Goal: Task Accomplishment & Management: Use online tool/utility

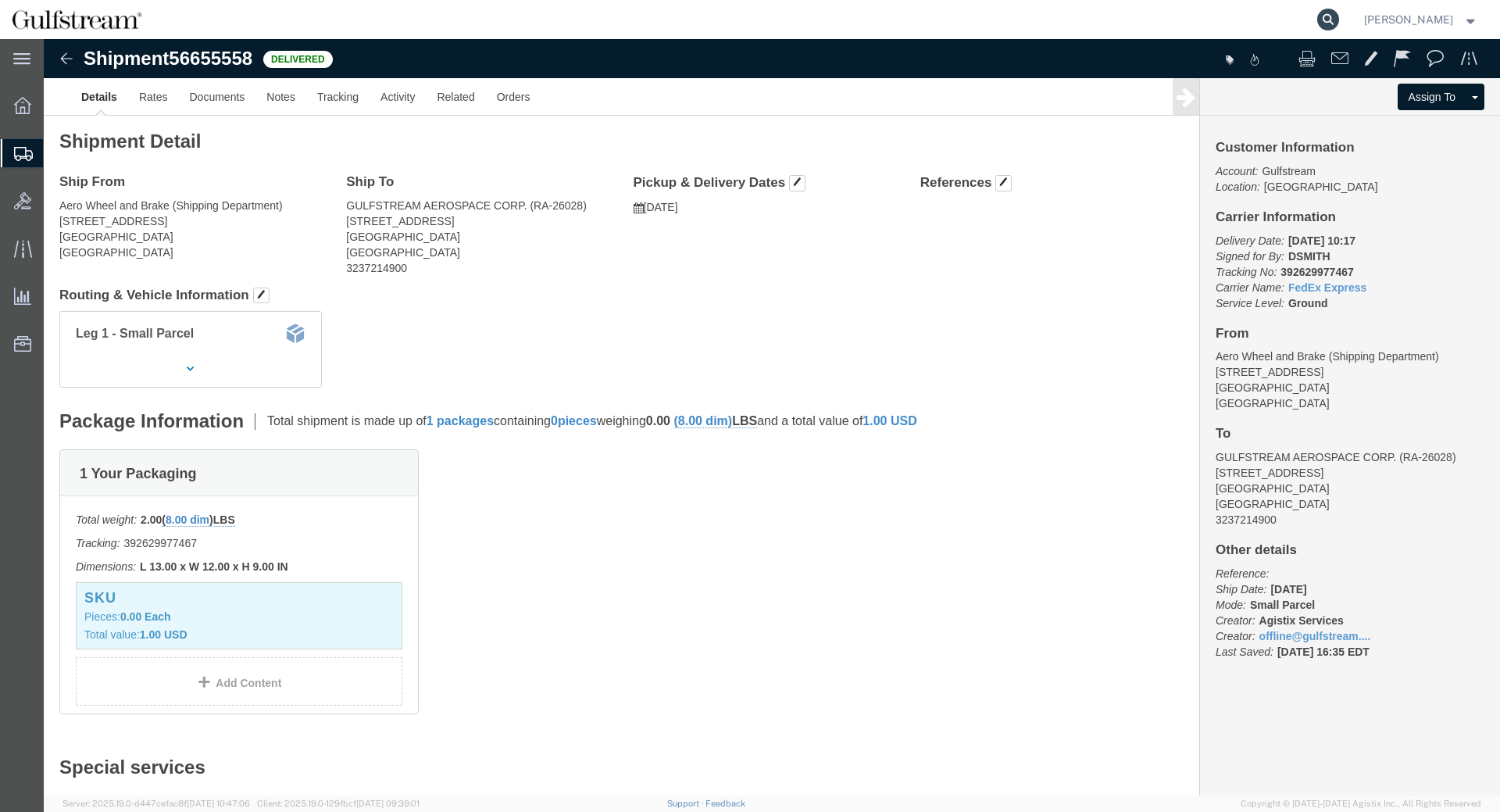
click at [1331, 14] on icon at bounding box center [1328, 20] width 21 height 21
click at [1263, 21] on input "search" at bounding box center [1080, 20] width 475 height 38
click at [950, 29] on input "search" at bounding box center [1080, 20] width 475 height 38
click h2 "Shipment Detail"
click at [1360, 9] on nav "[PERSON_NAME]" at bounding box center [755, 20] width 1489 height 39
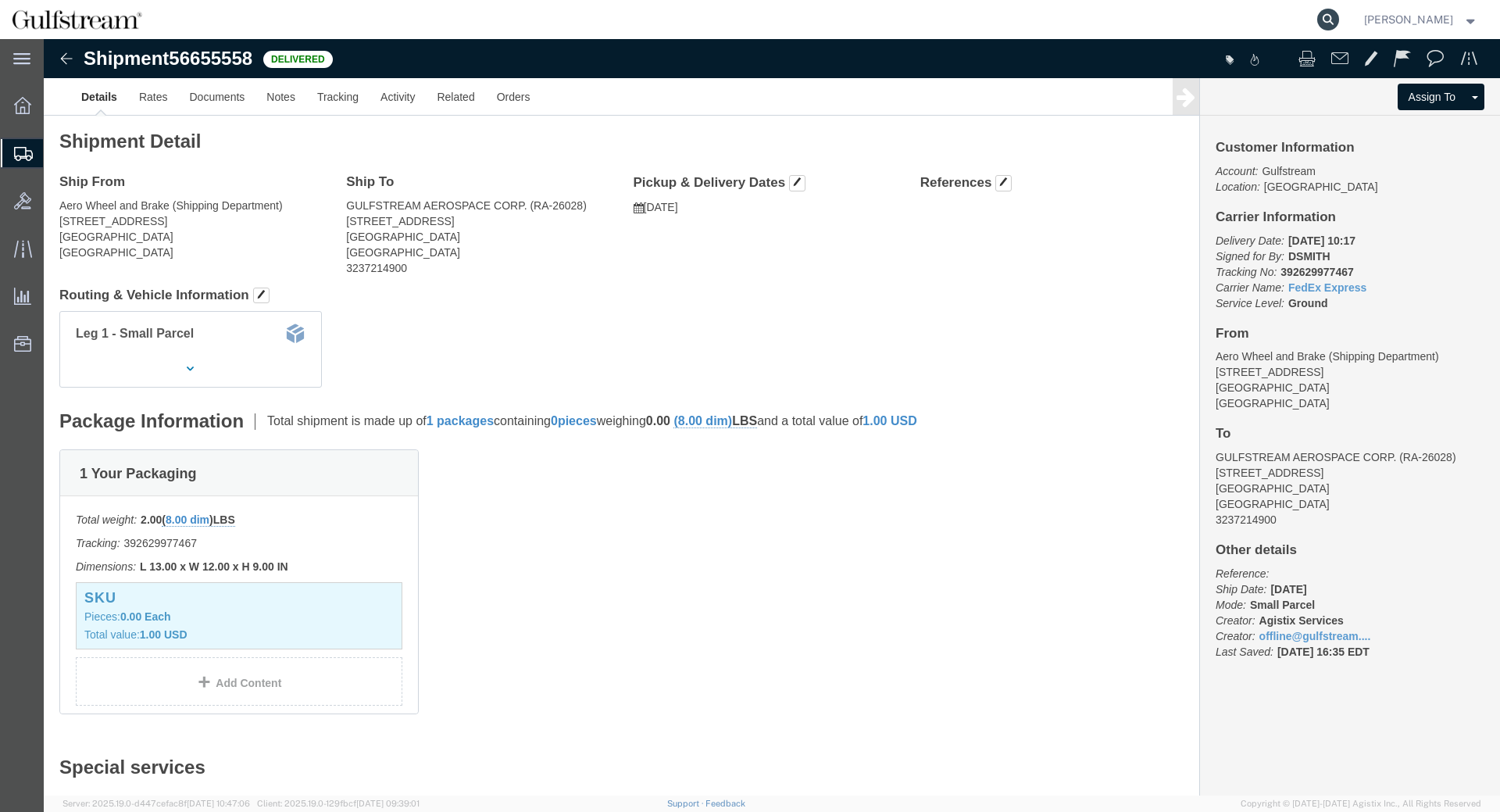
click at [1339, 19] on icon at bounding box center [1328, 20] width 21 height 21
click at [1280, 9] on input "search" at bounding box center [1080, 20] width 475 height 38
paste input "30807"
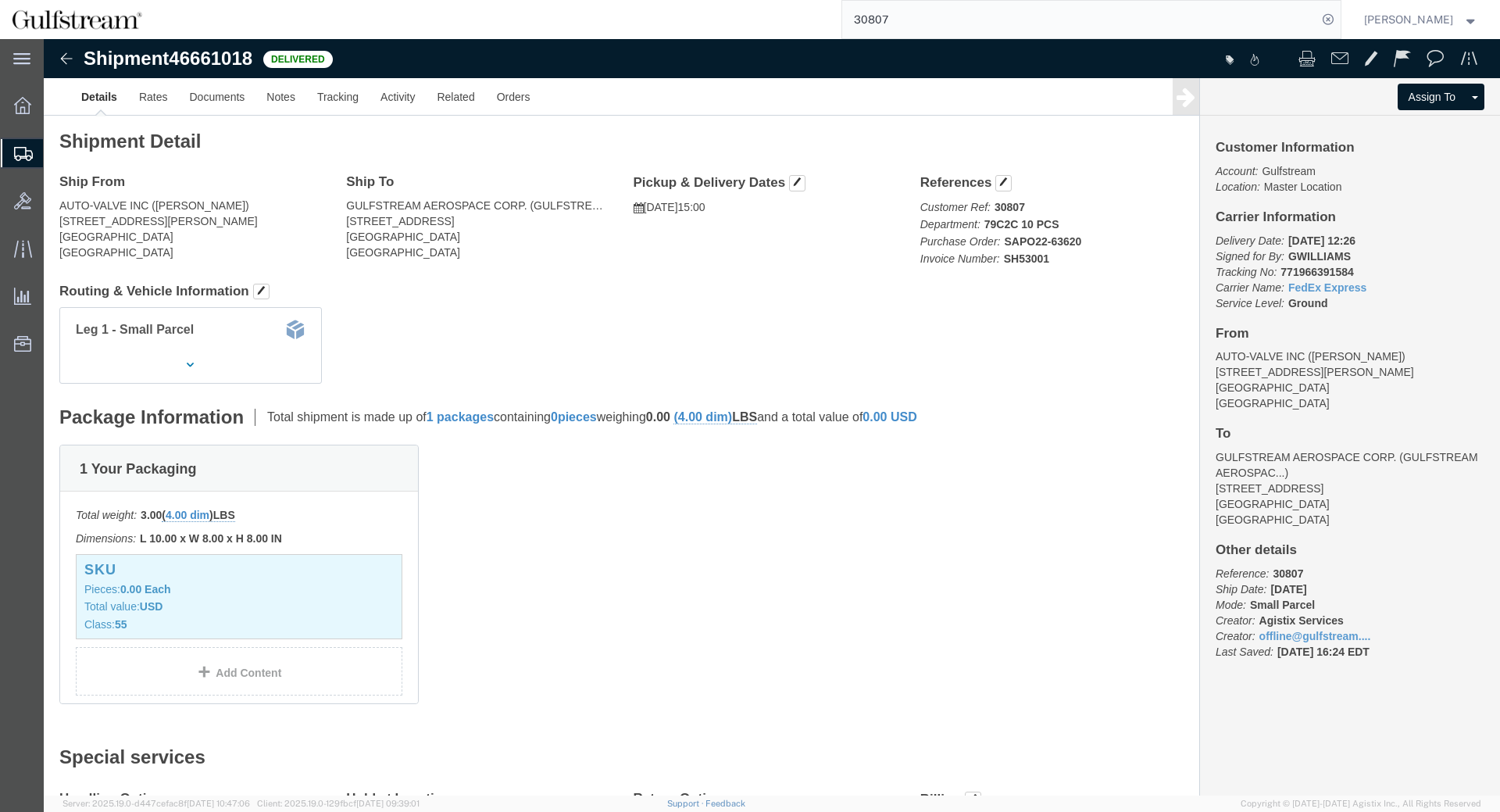
drag, startPoint x: 884, startPoint y: -6, endPoint x: 775, endPoint y: -24, distance: 110.5
click at [842, 1] on input "30807" at bounding box center [1080, 20] width 475 height 38
type input "116905"
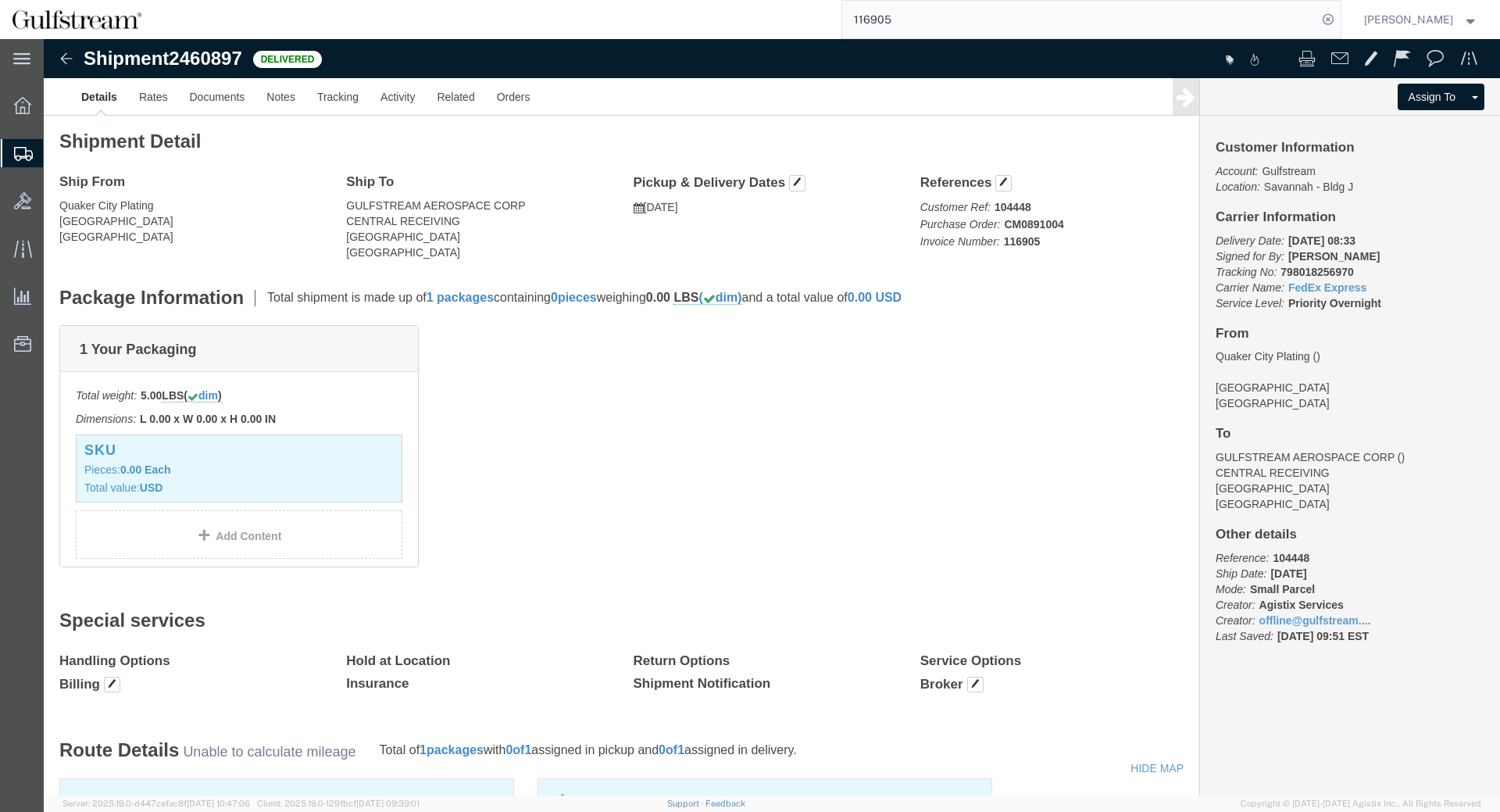
click at [0, 0] on span "Shipment Manager" at bounding box center [0, 0] width 0 height 0
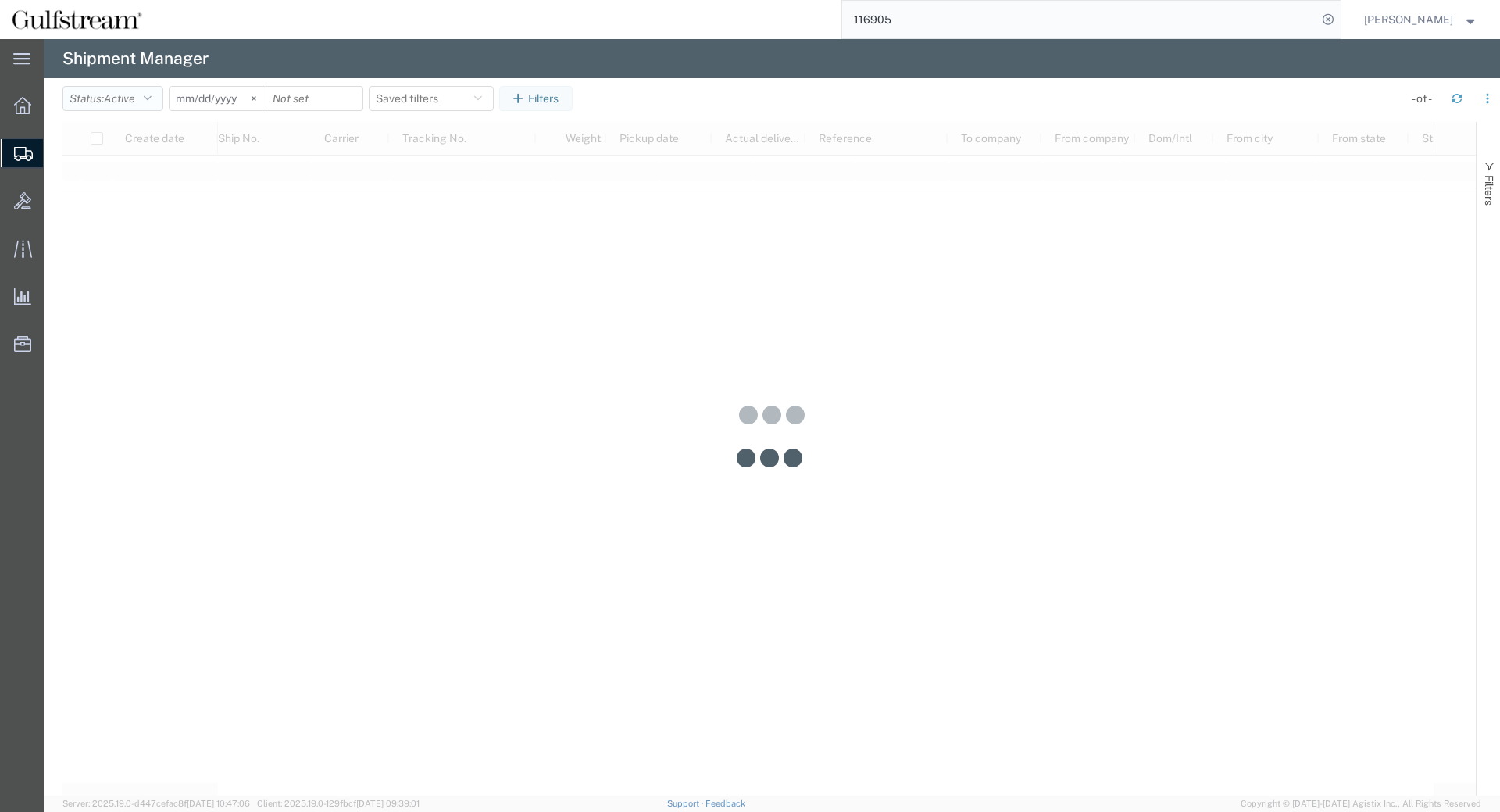
click at [147, 103] on button "Status: Active" at bounding box center [113, 98] width 101 height 25
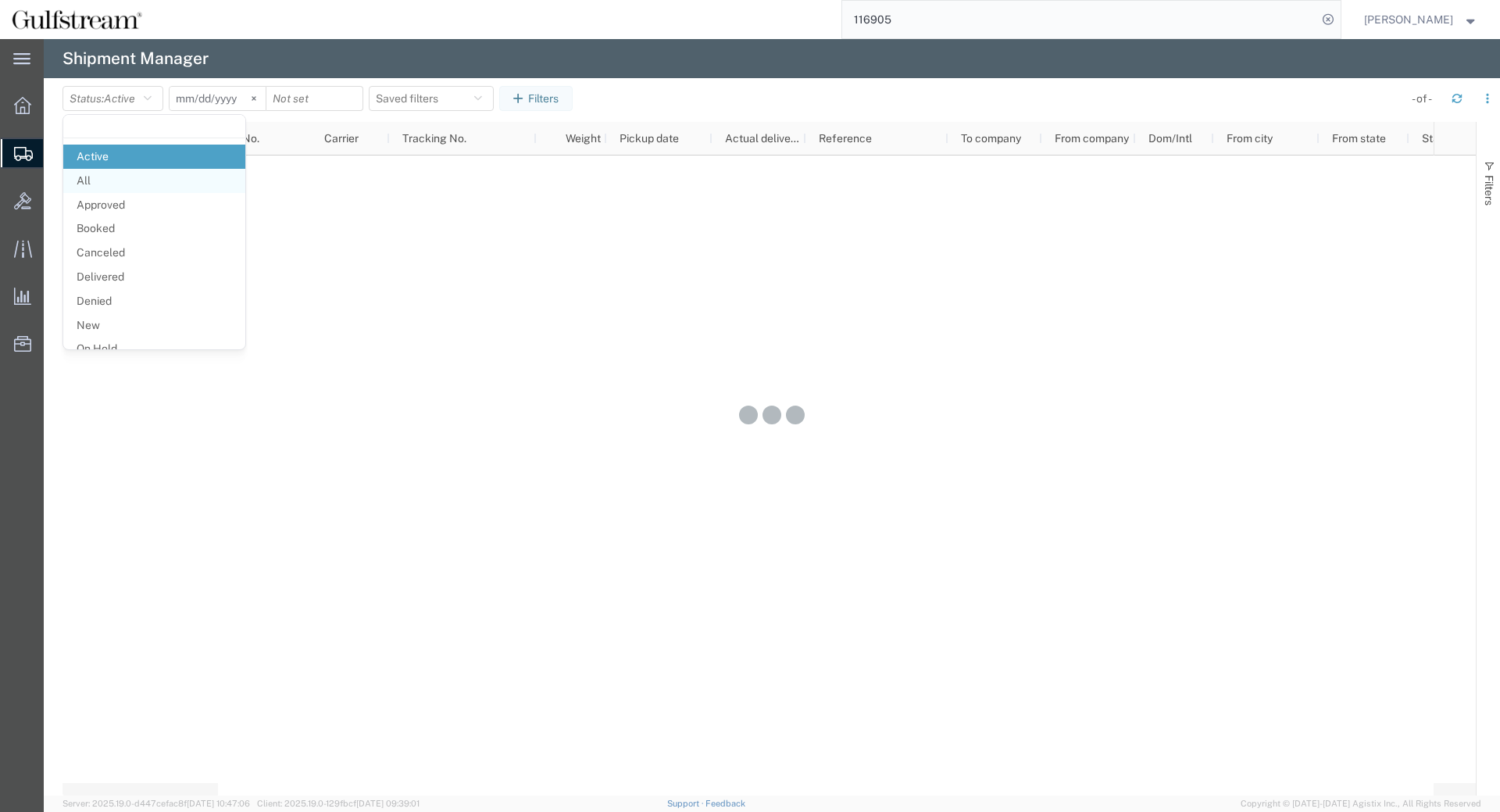
click at [144, 174] on span "All" at bounding box center [155, 180] width 182 height 24
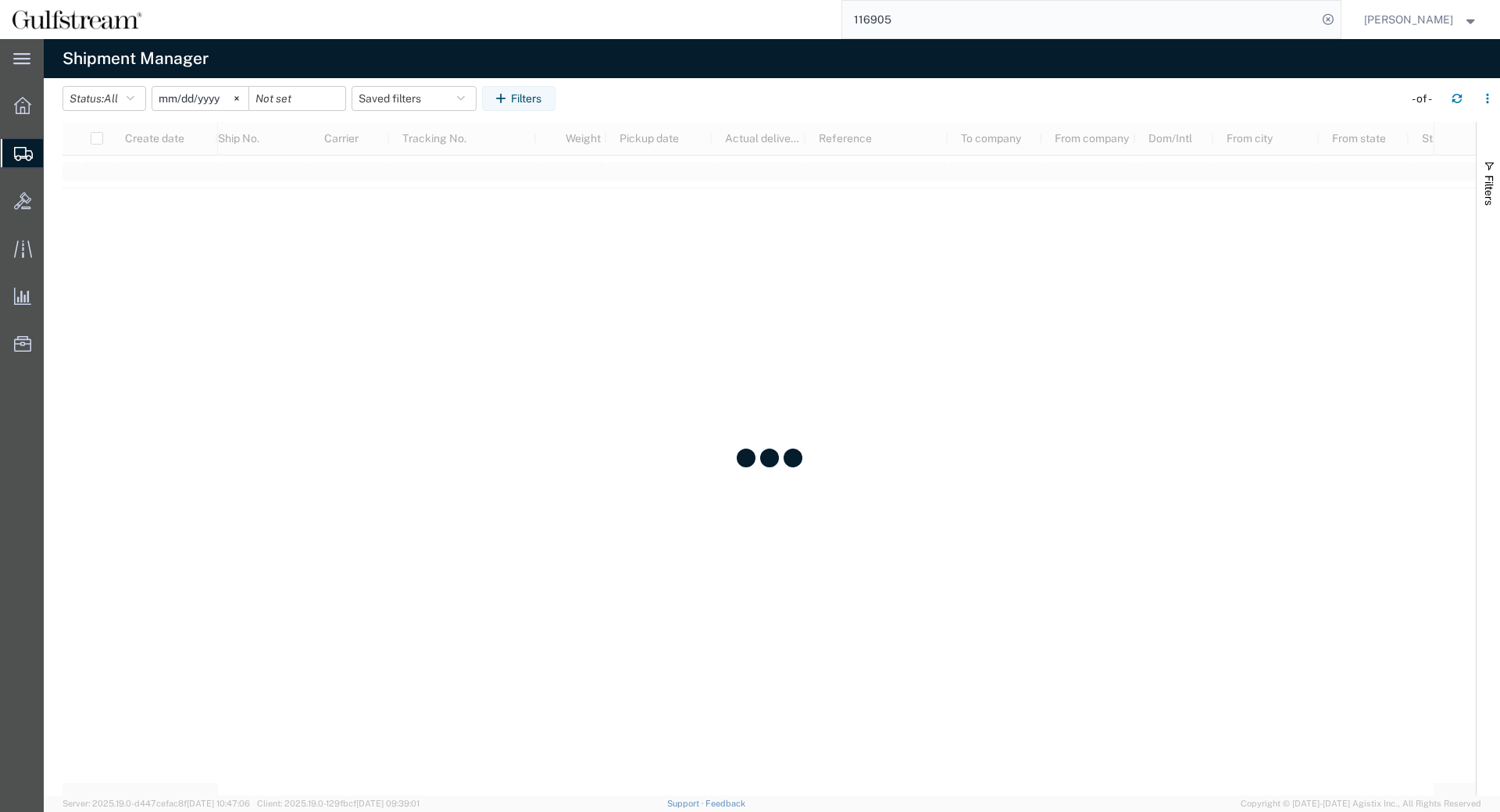
click at [175, 101] on input "[DATE]" at bounding box center [201, 98] width 96 height 23
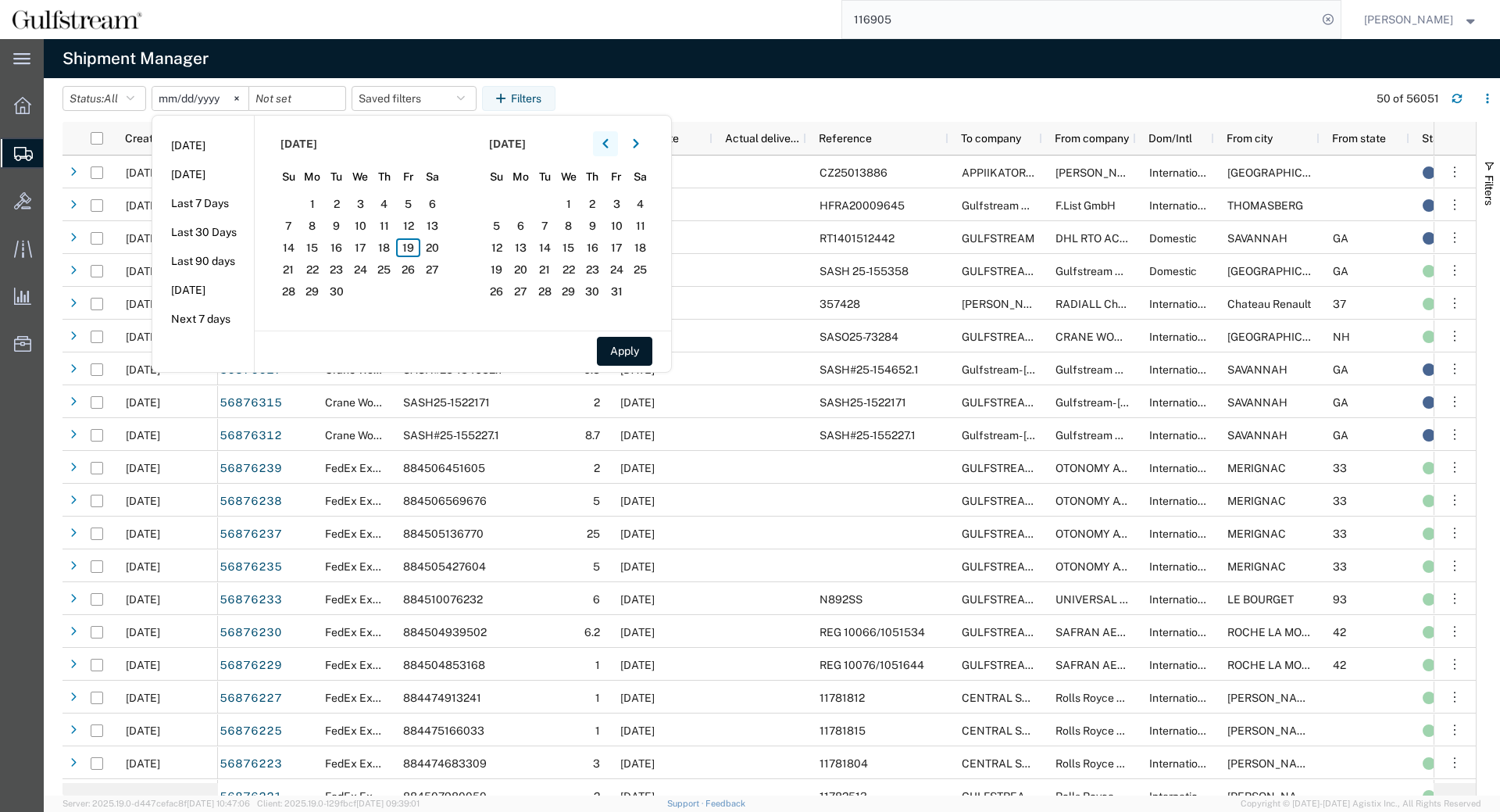
click at [608, 142] on icon "button" at bounding box center [605, 144] width 6 height 11
click at [608, 141] on icon "button" at bounding box center [605, 144] width 5 height 9
click at [380, 245] on span "17" at bounding box center [384, 247] width 24 height 19
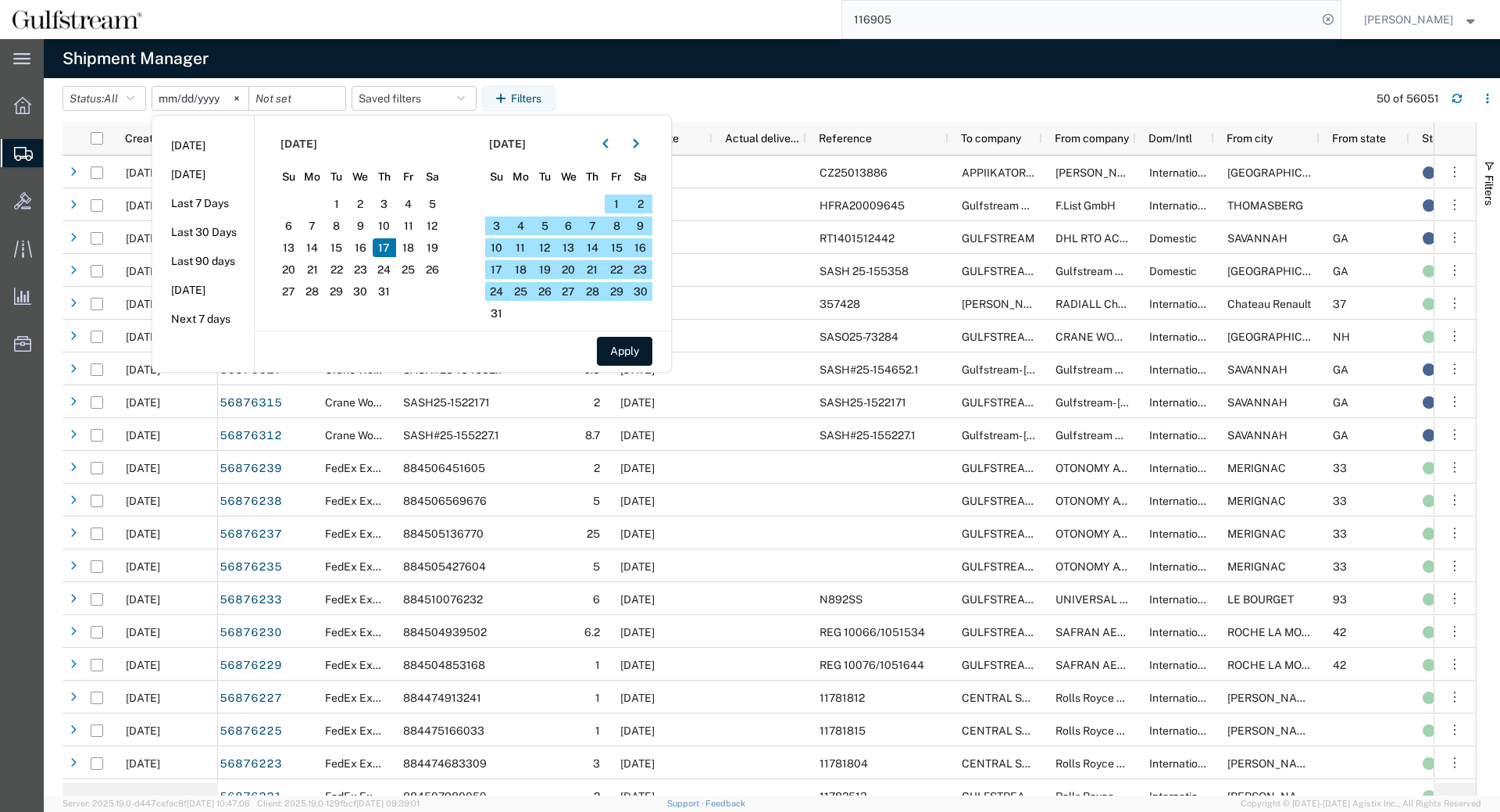
click at [395, 248] on span "17" at bounding box center [384, 247] width 24 height 19
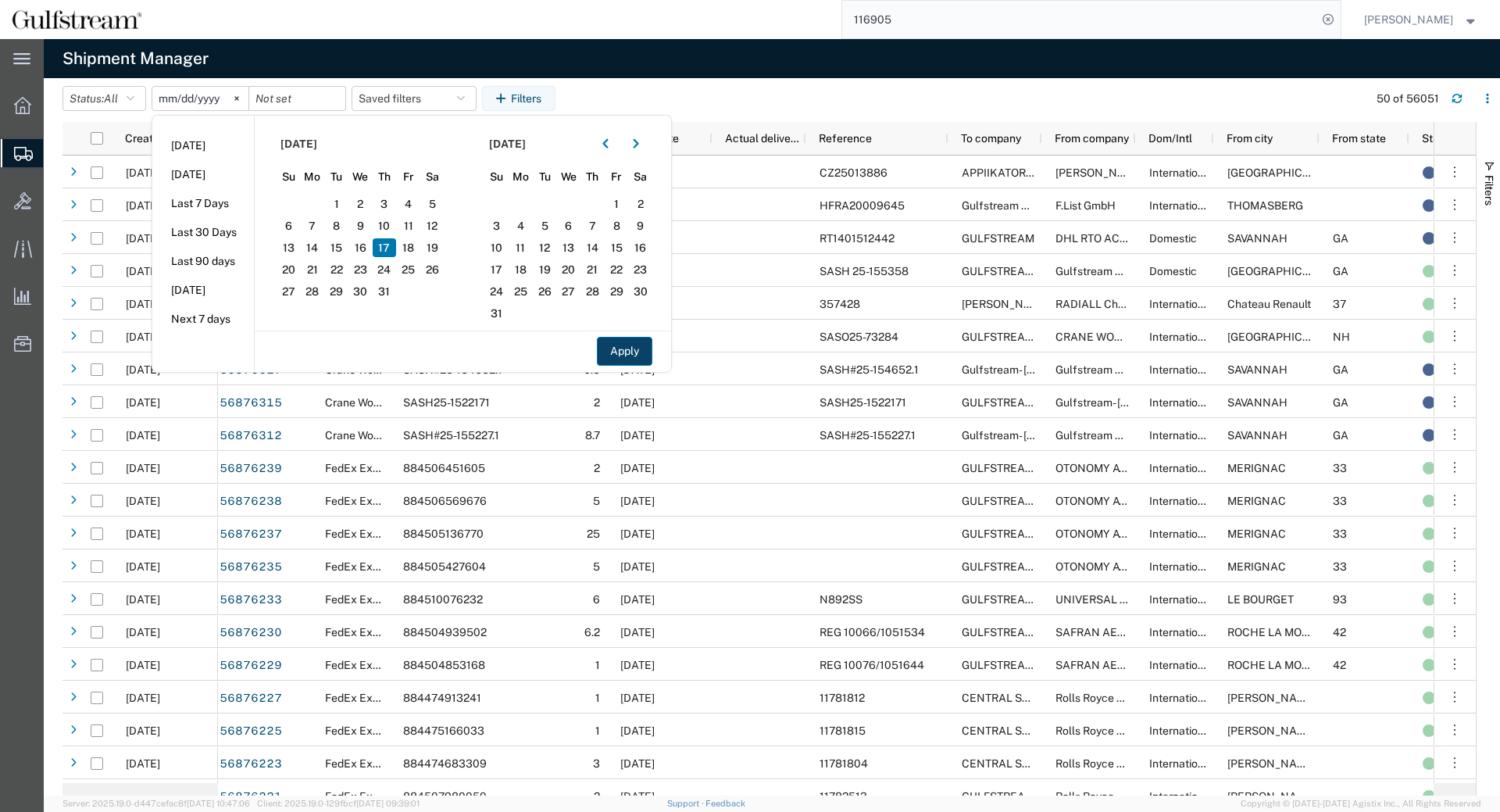
click at [646, 352] on button "Apply" at bounding box center [624, 351] width 55 height 29
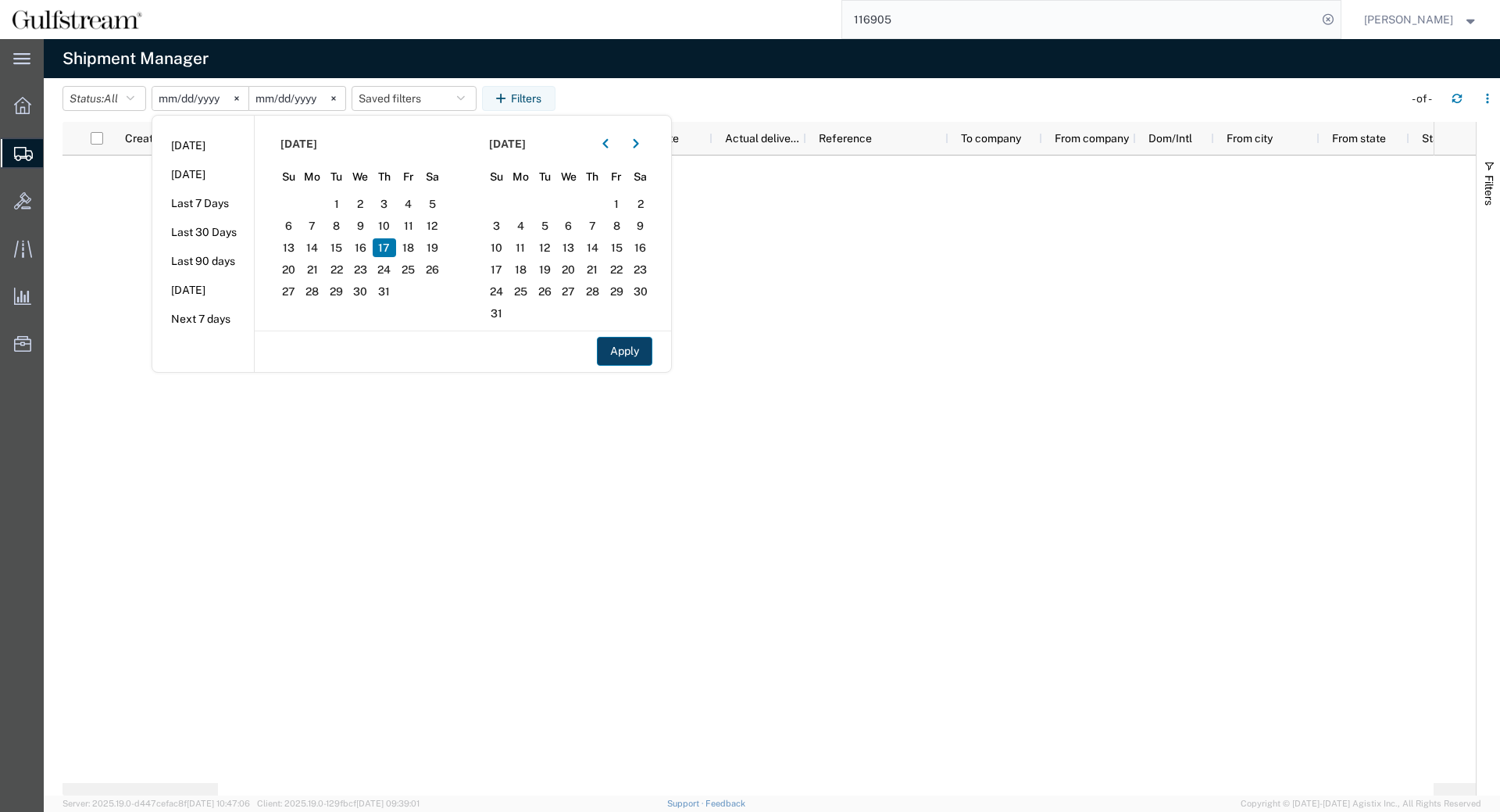
type input "2025-07-17"
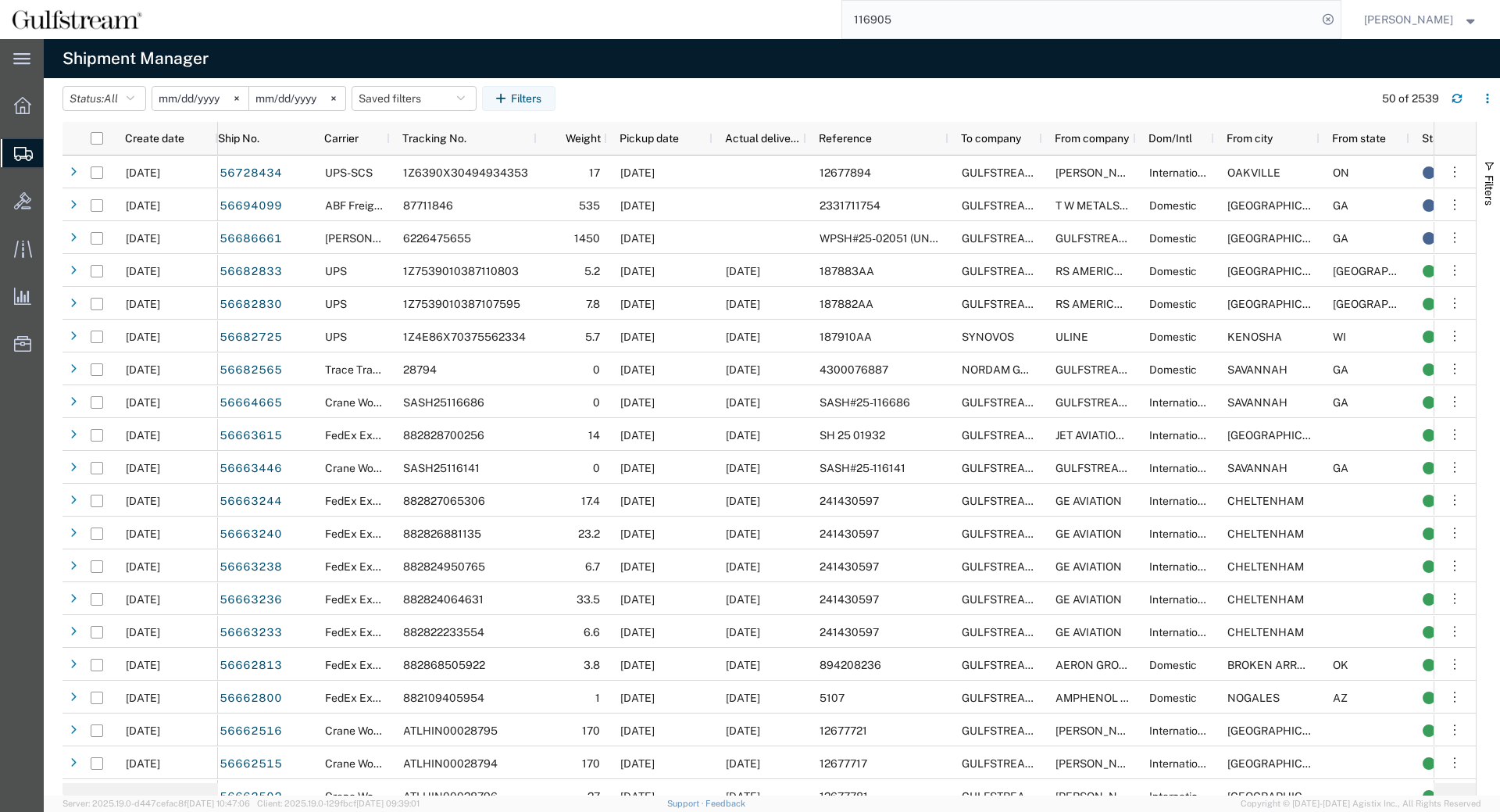
click at [279, 101] on input "2025-07-17" at bounding box center [297, 98] width 96 height 23
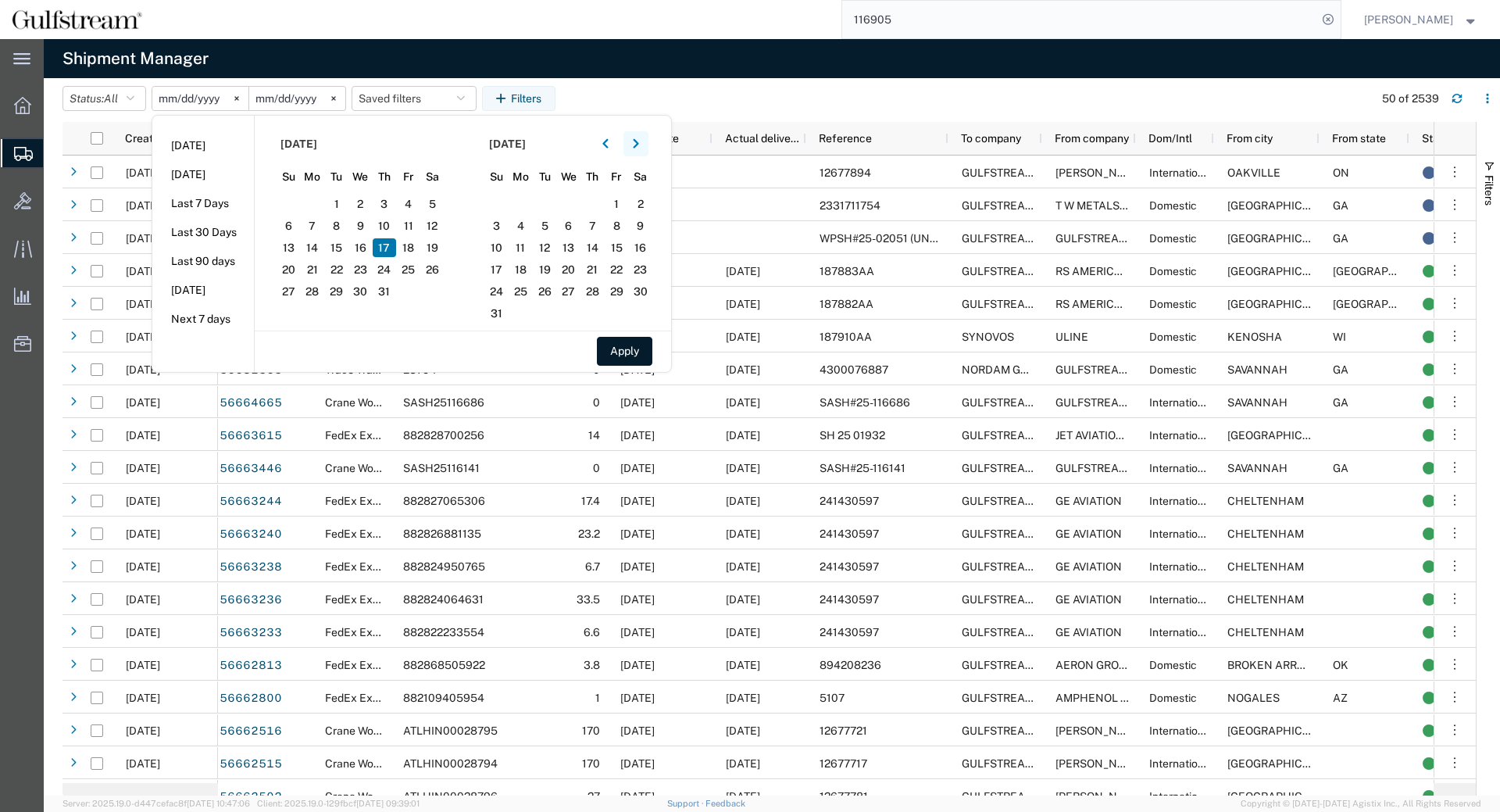
click at [639, 139] on icon "button" at bounding box center [635, 144] width 6 height 11
click at [619, 247] on span "19" at bounding box center [616, 247] width 24 height 19
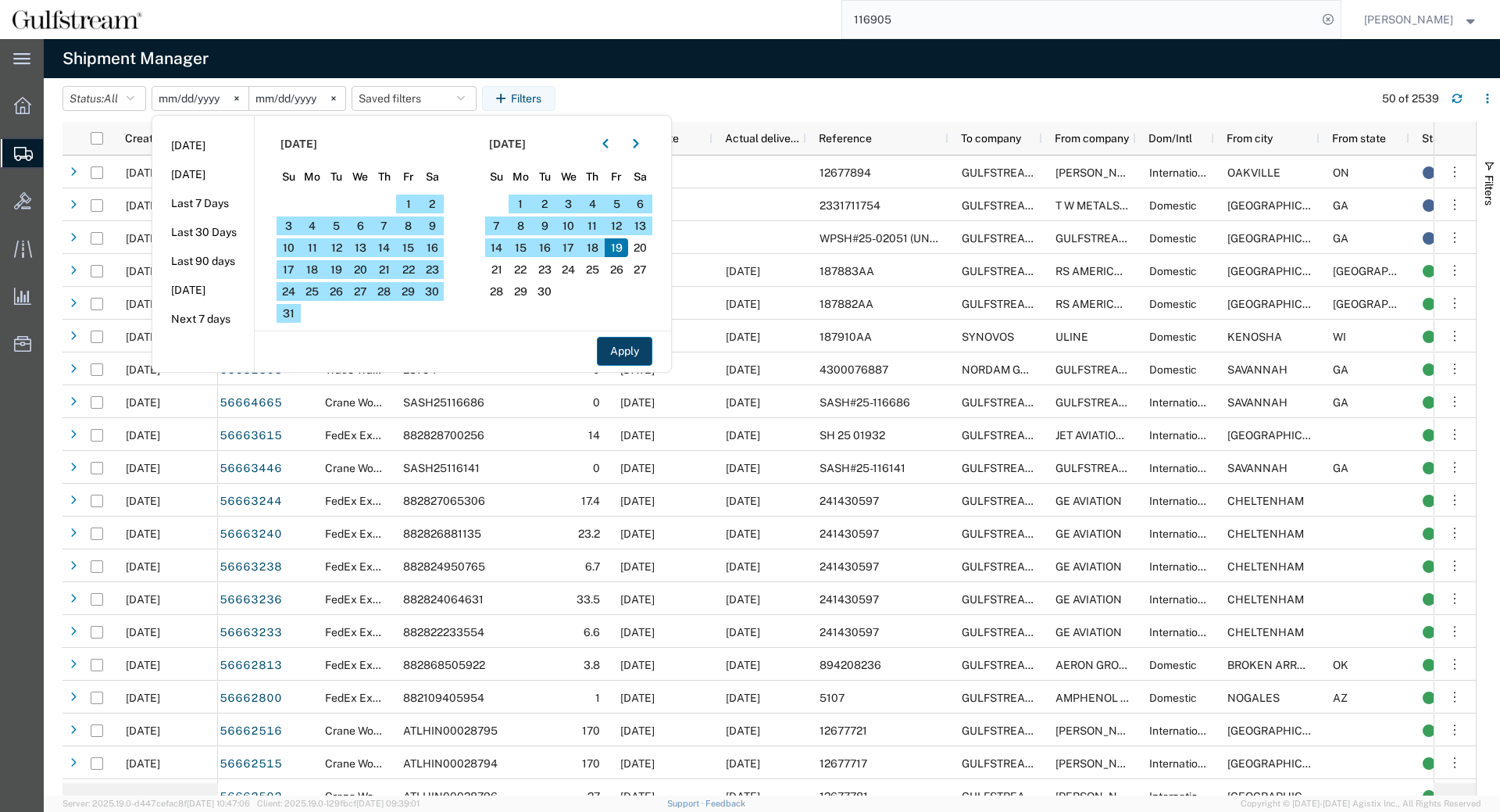
click at [624, 347] on button "Apply" at bounding box center [624, 351] width 55 height 29
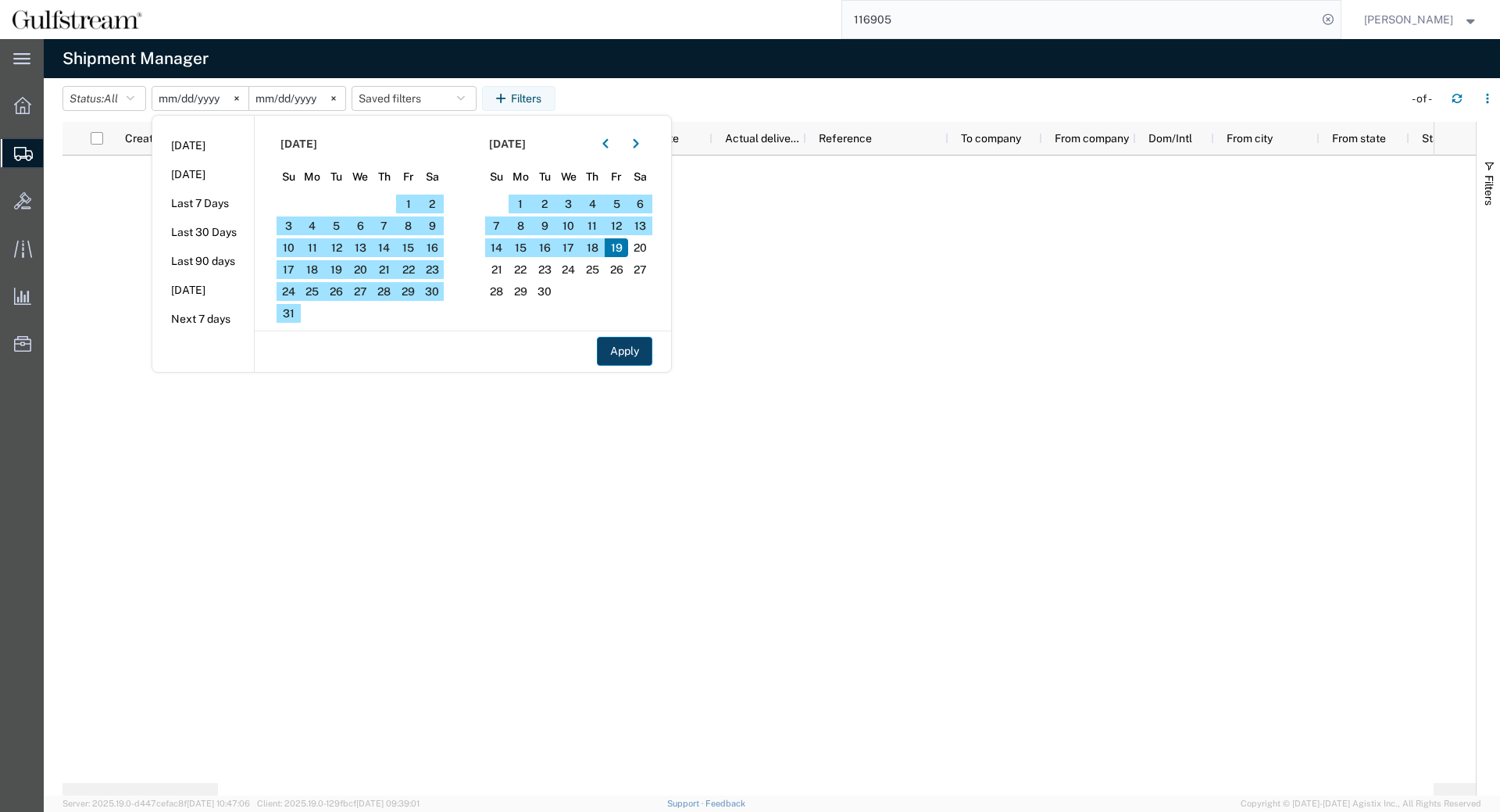
type input "2025-09-19"
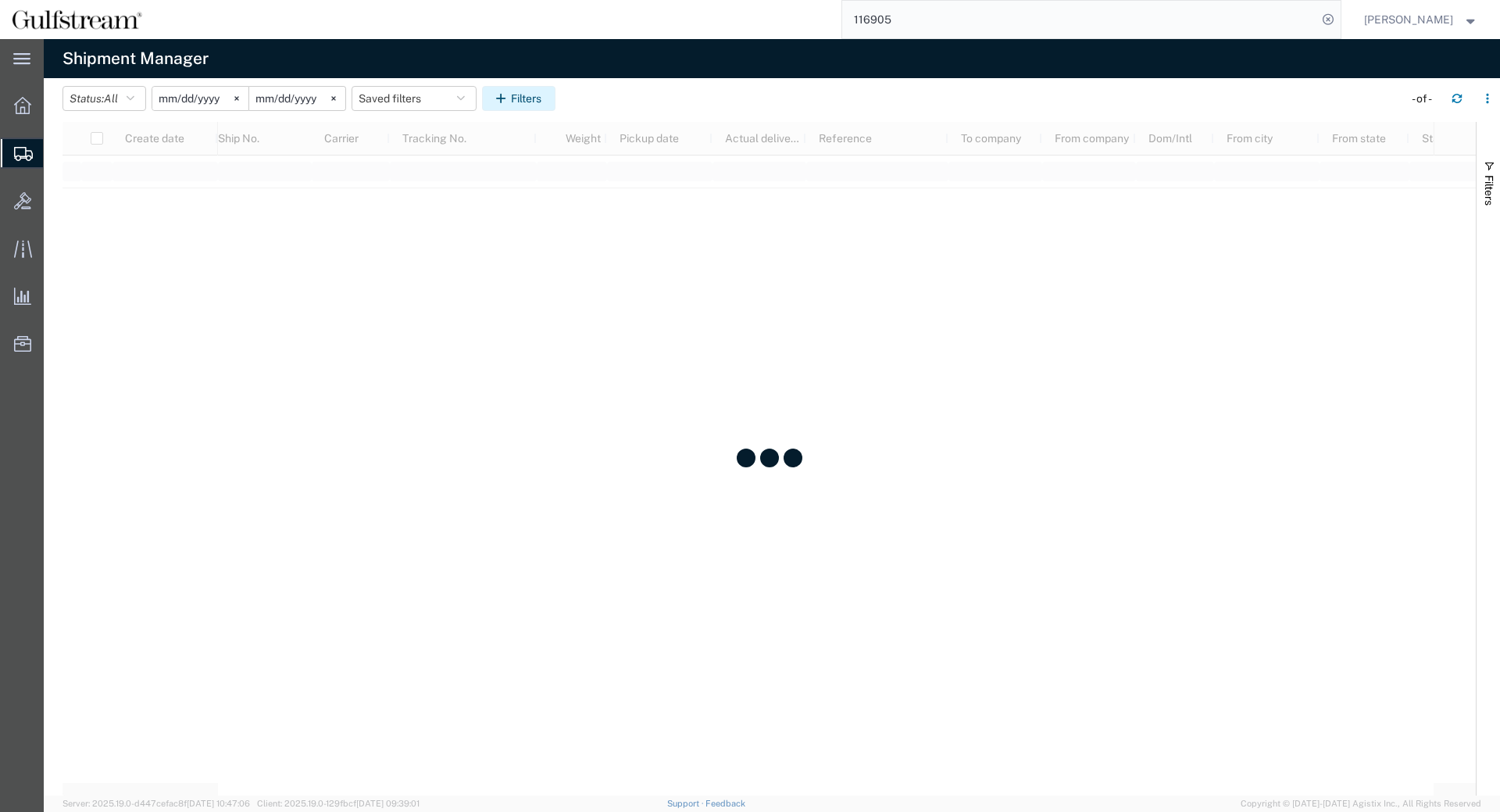
click at [535, 102] on button "Filters" at bounding box center [519, 98] width 73 height 25
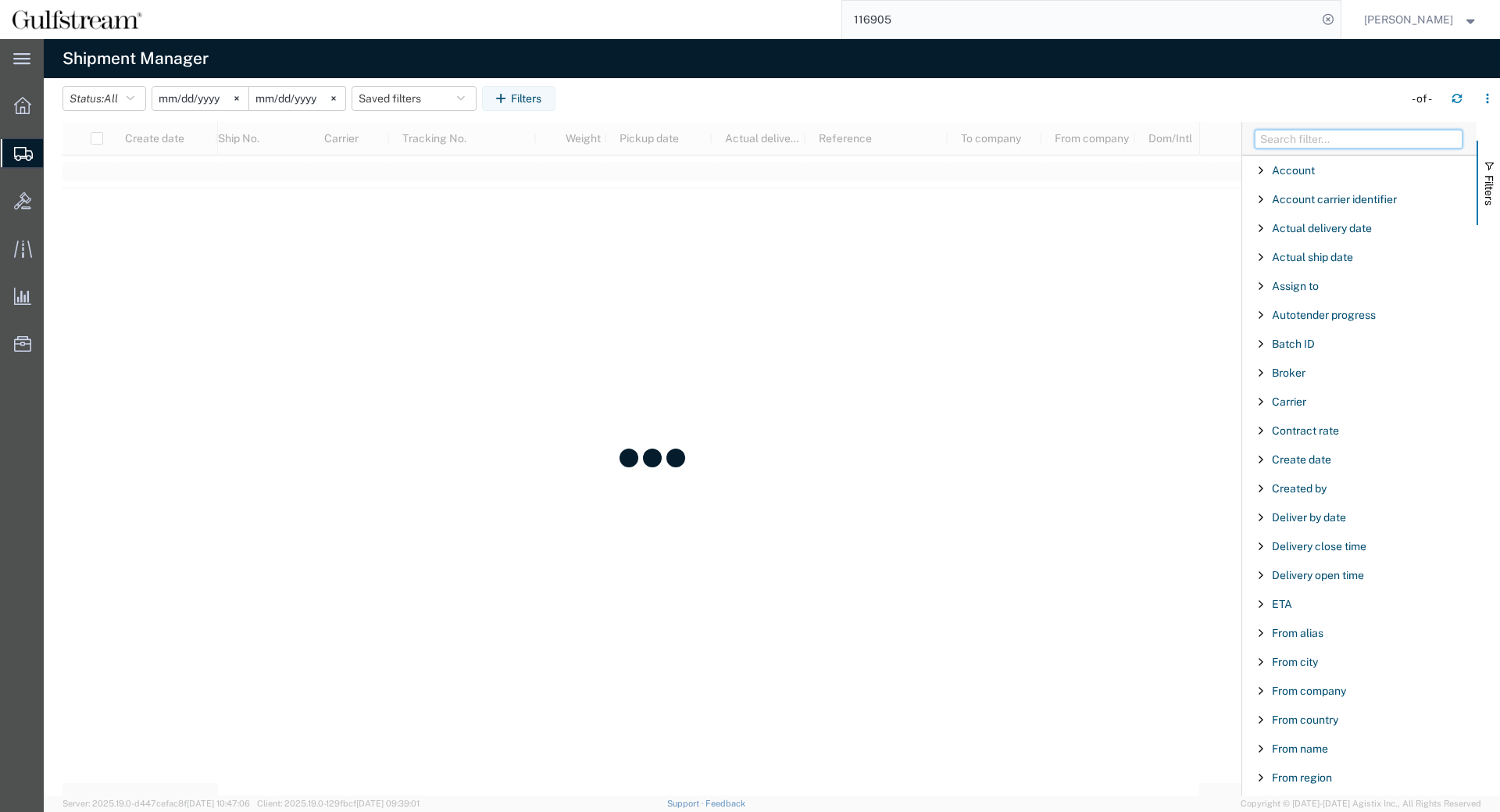
click at [1299, 136] on input "Filter Columns Input" at bounding box center [1359, 138] width 208 height 19
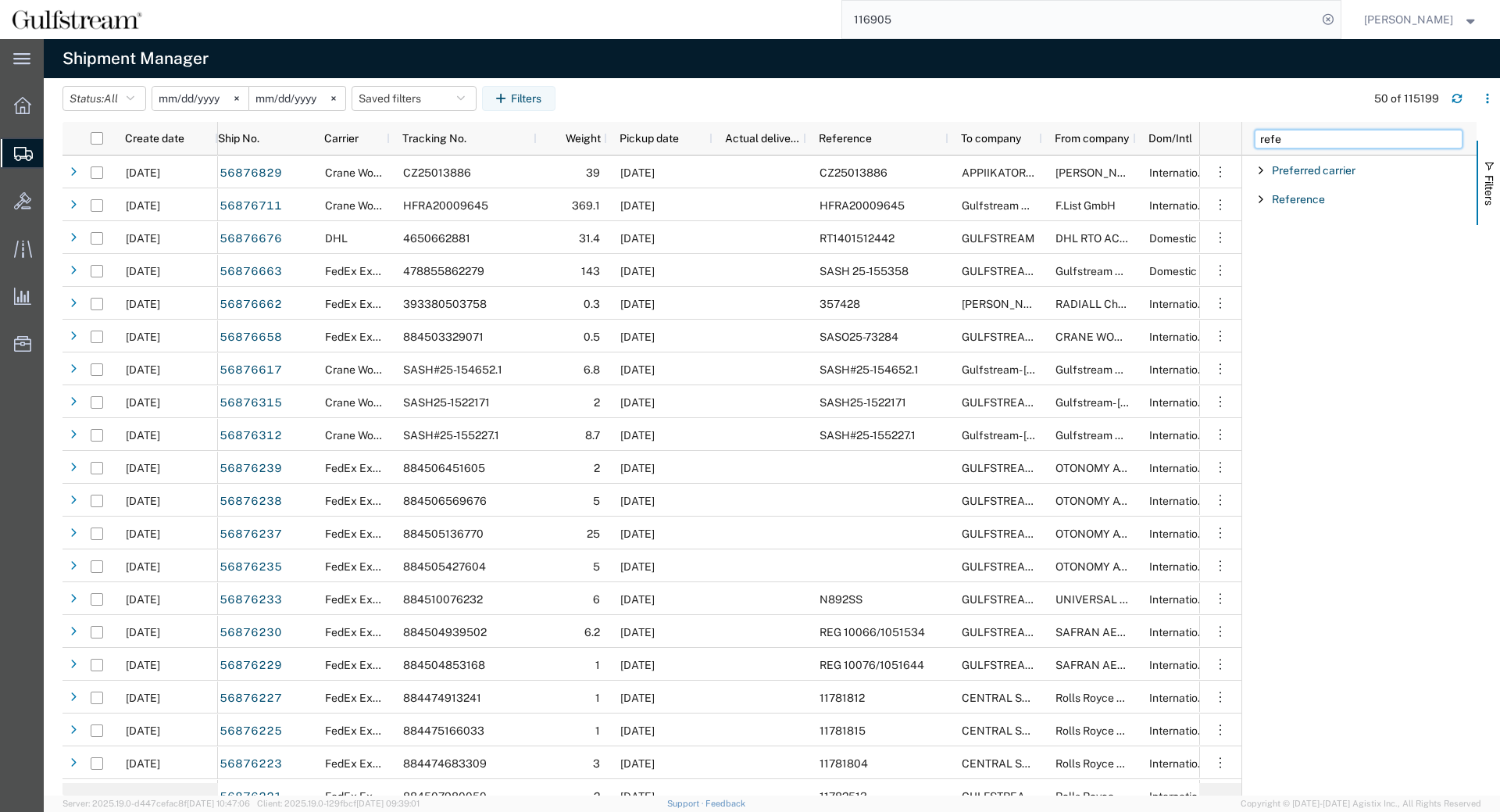
type input "refe"
click at [1255, 199] on span "Filter List 2 Filters" at bounding box center [1261, 199] width 13 height 13
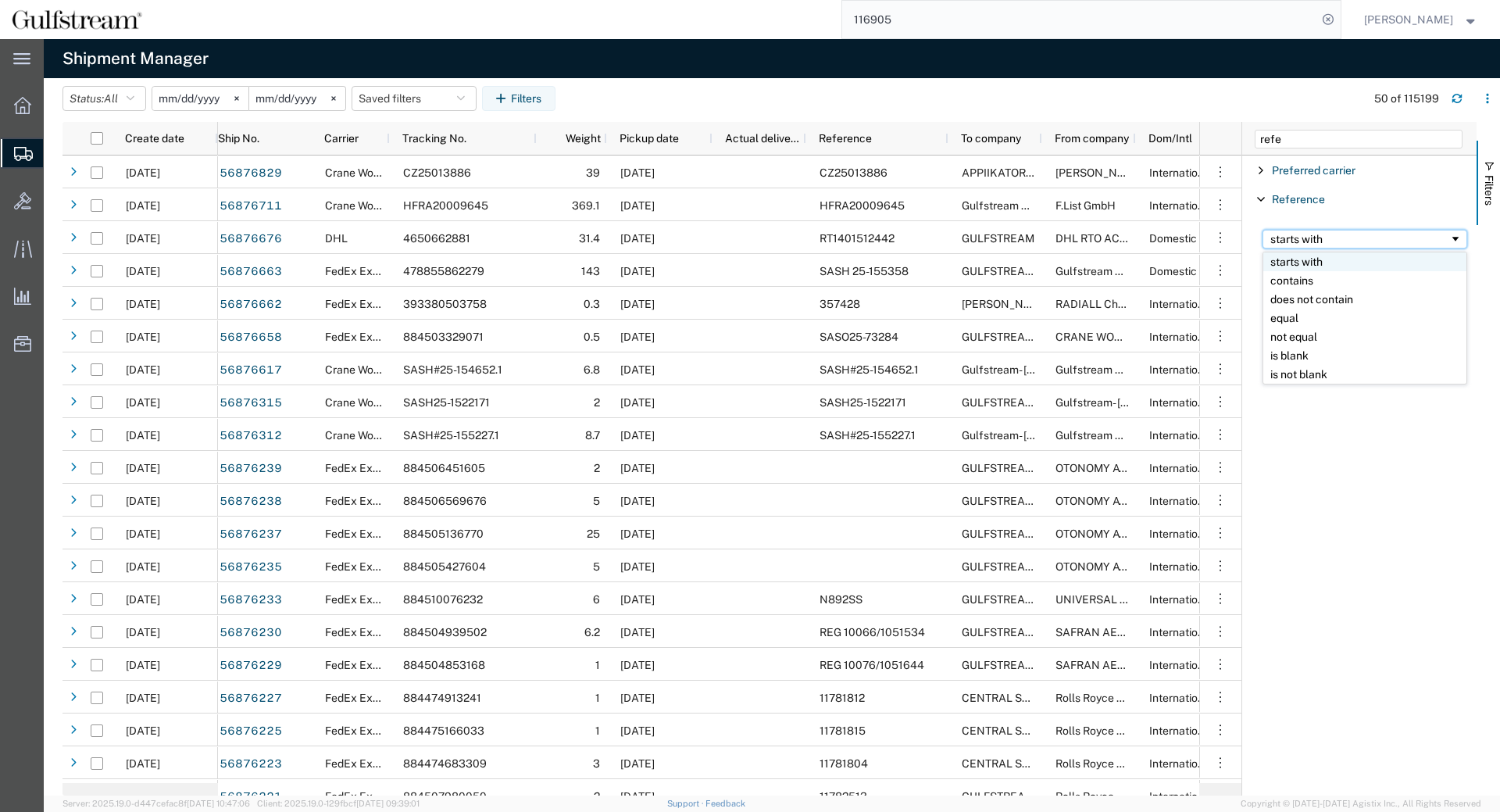
click at [1279, 242] on div "starts with" at bounding box center [1360, 239] width 179 height 13
click at [1294, 260] on input "Filter Value" at bounding box center [1364, 264] width 205 height 19
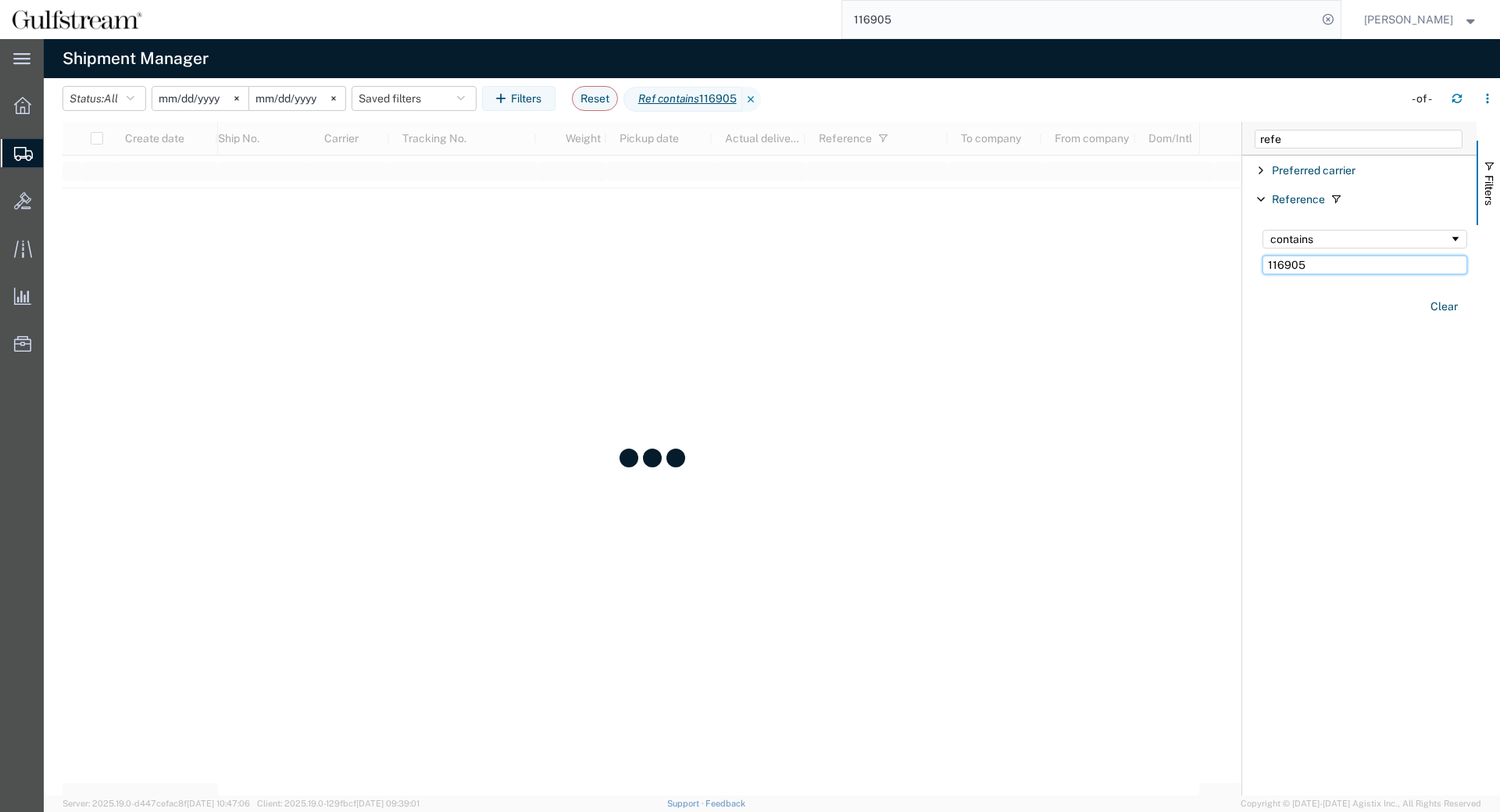
type input "116905"
click at [1100, 234] on div at bounding box center [652, 458] width 1179 height 674
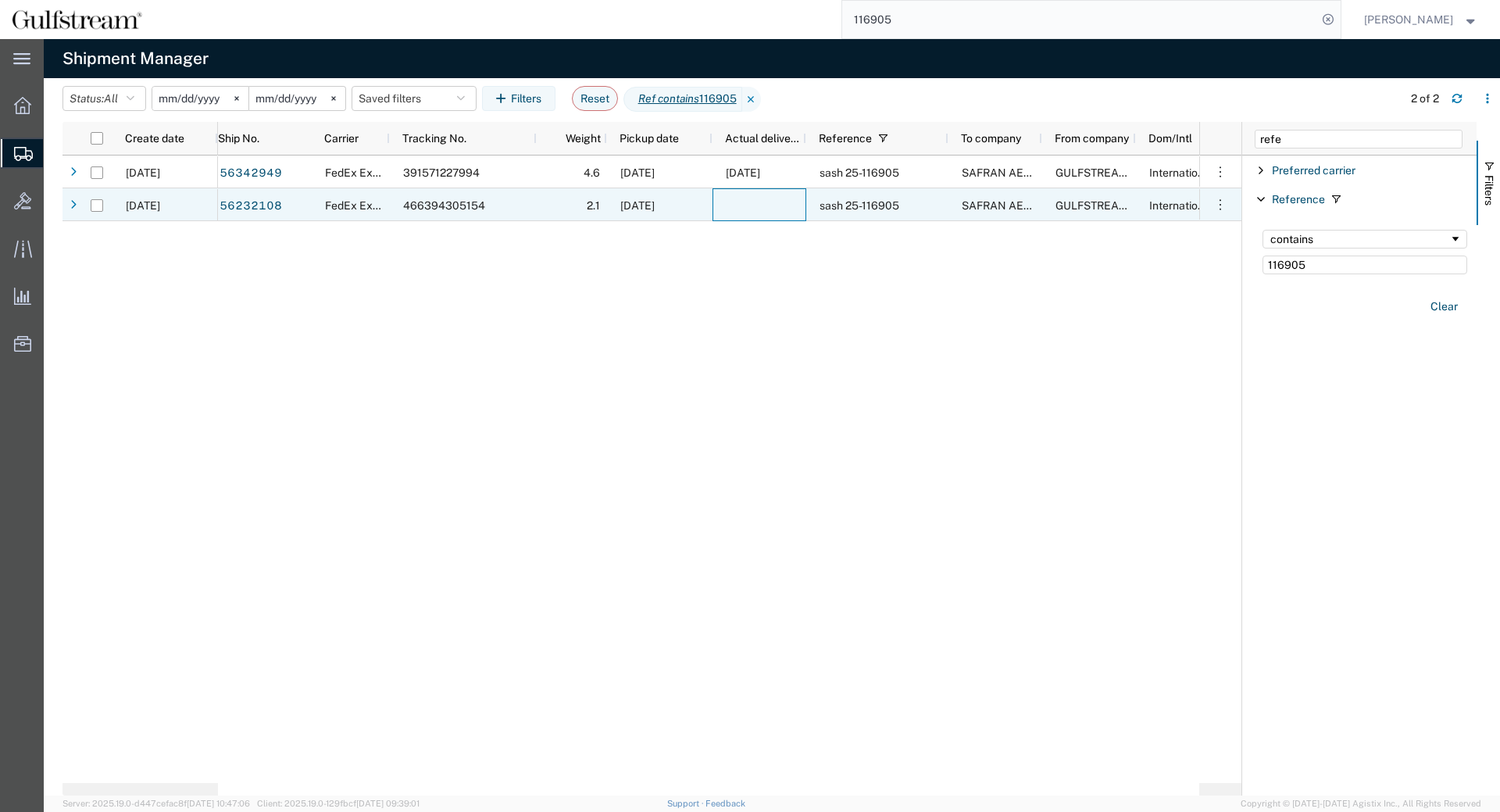
click at [740, 209] on div at bounding box center [759, 205] width 94 height 33
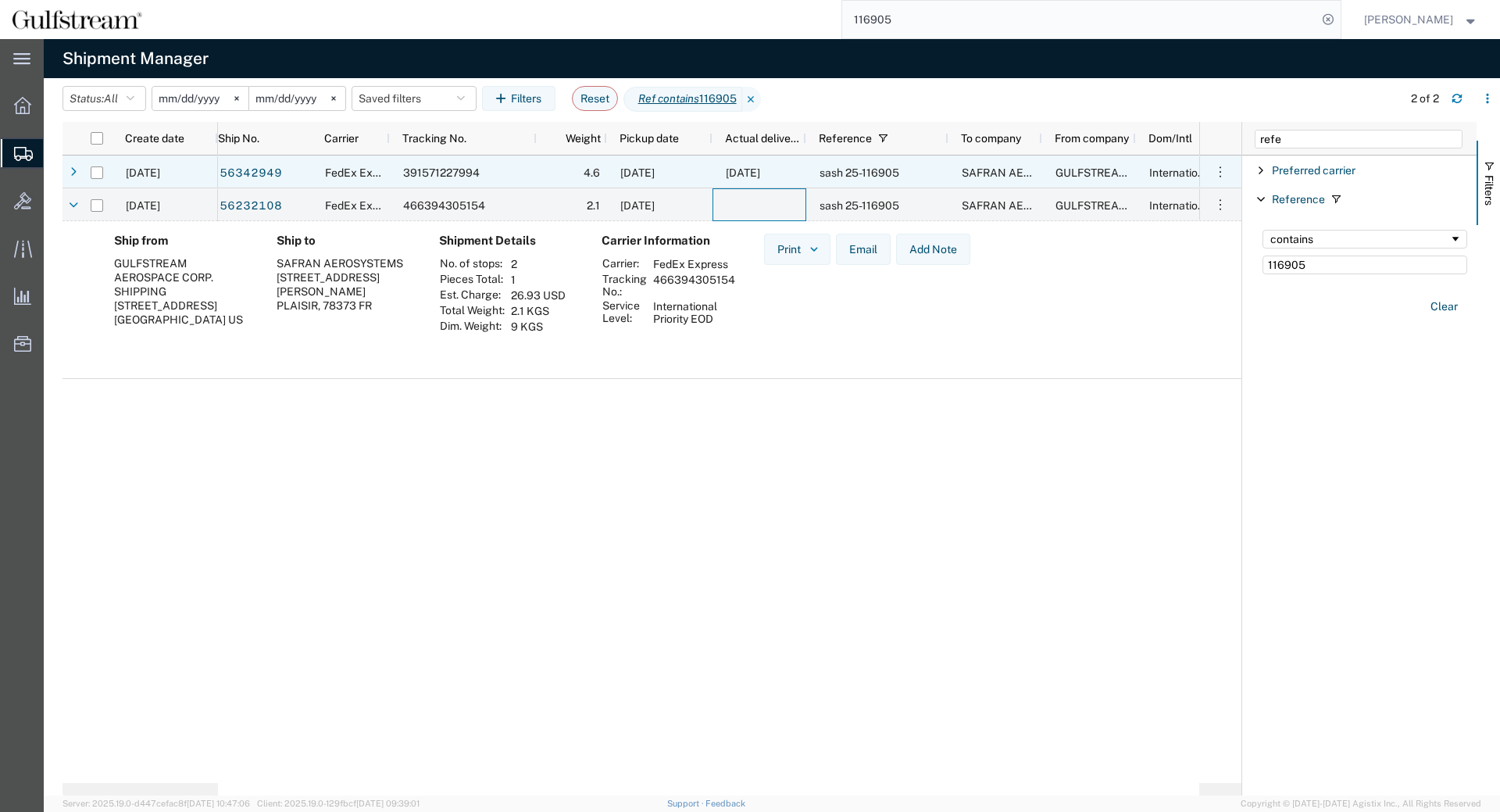
click at [733, 179] on div "08/08/2025" at bounding box center [759, 172] width 94 height 33
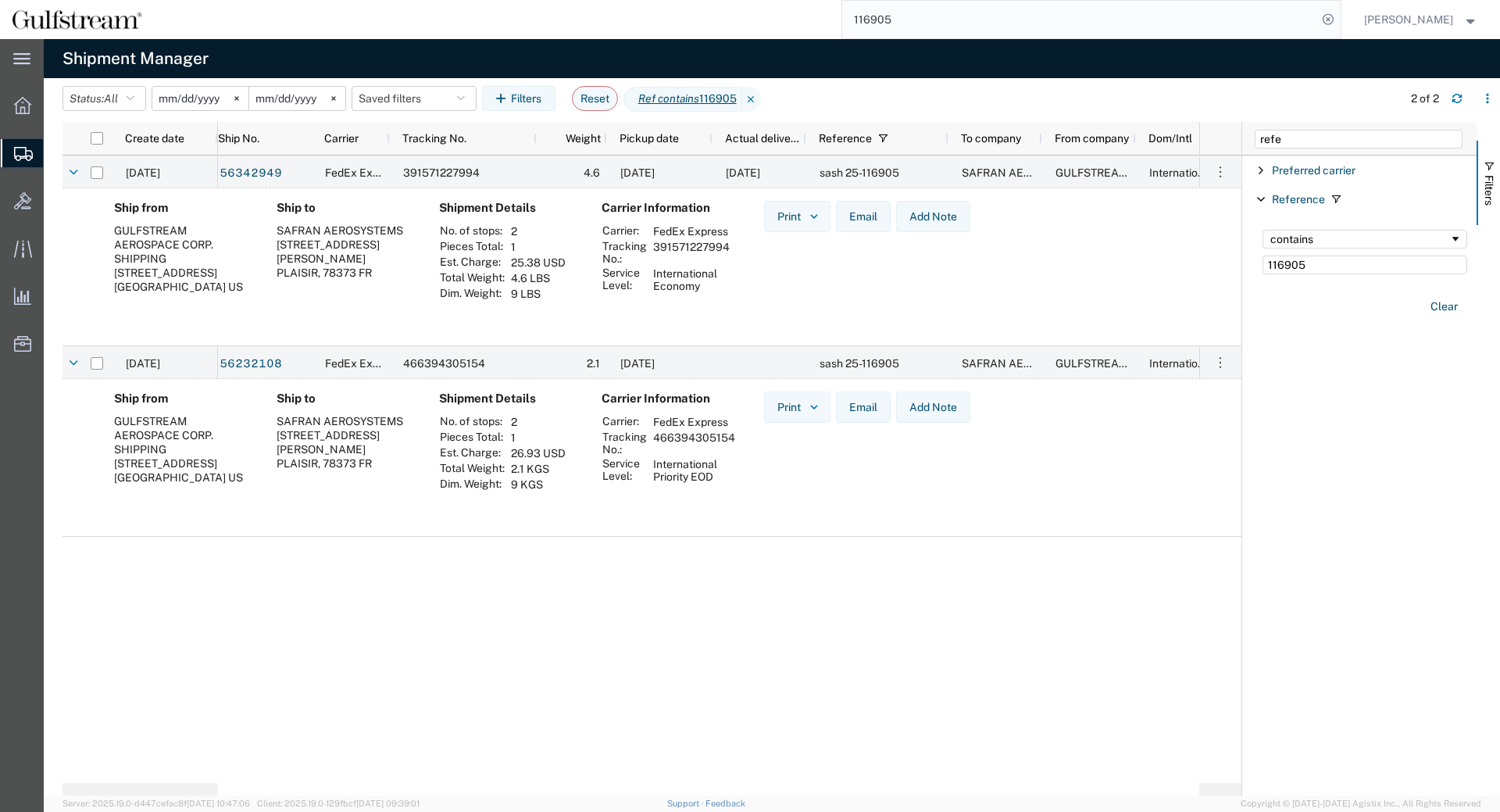
click at [704, 250] on td "391571227994" at bounding box center [691, 253] width 88 height 27
copy td "391571227994"
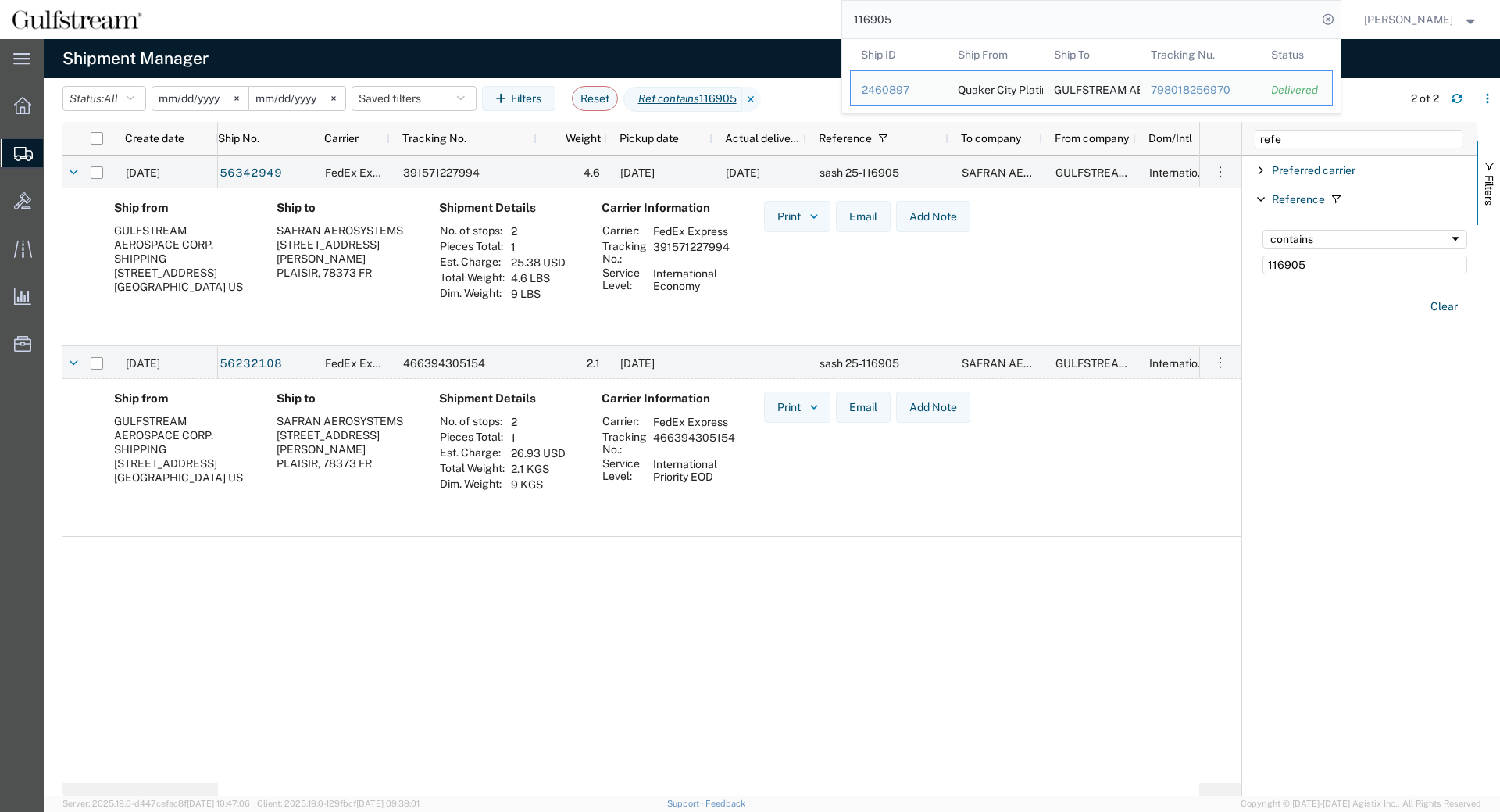
click at [891, 28] on input "116905" at bounding box center [1080, 20] width 475 height 38
paste input "4785671634"
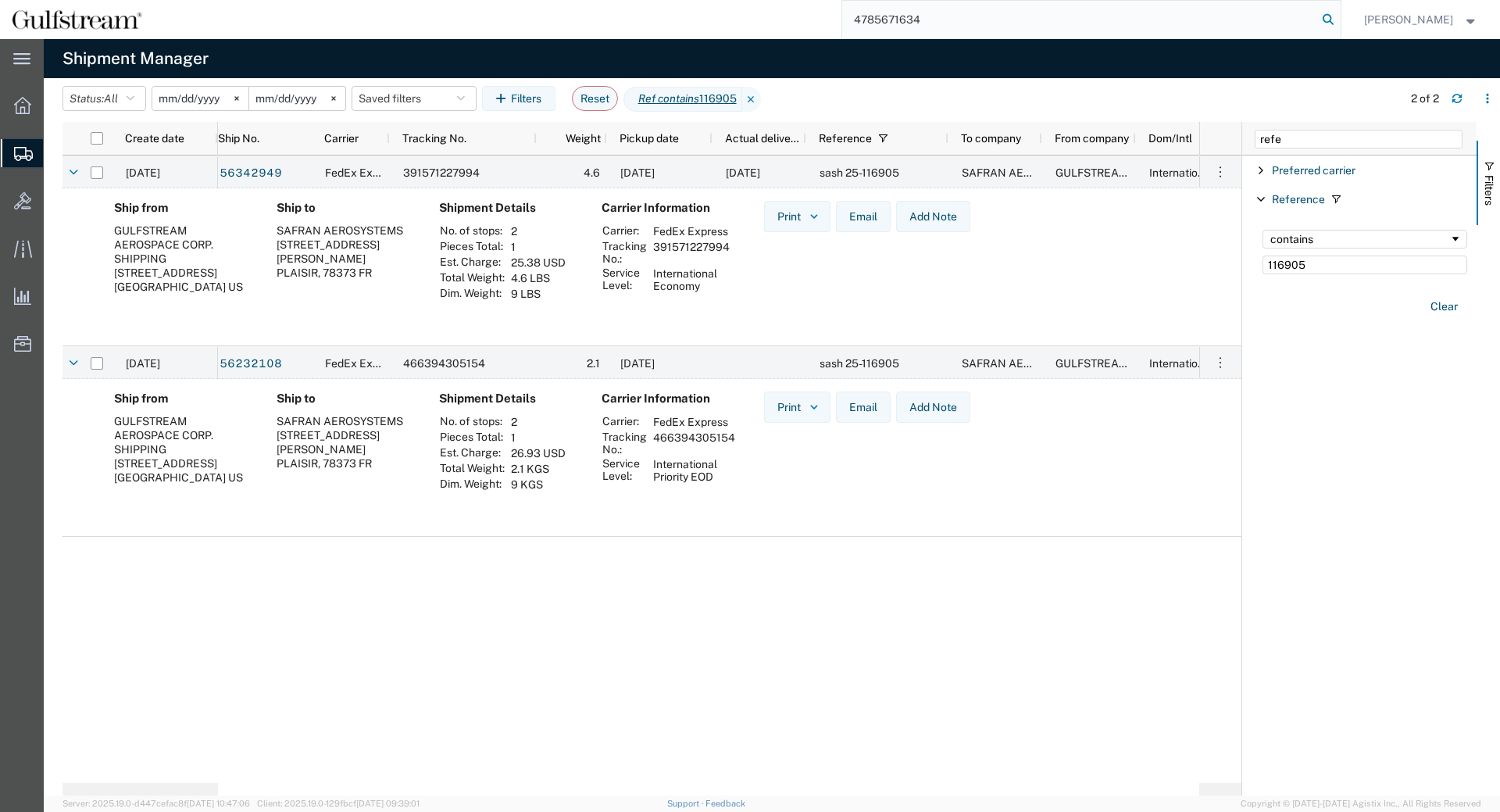
click at [1337, 21] on icon at bounding box center [1328, 20] width 21 height 21
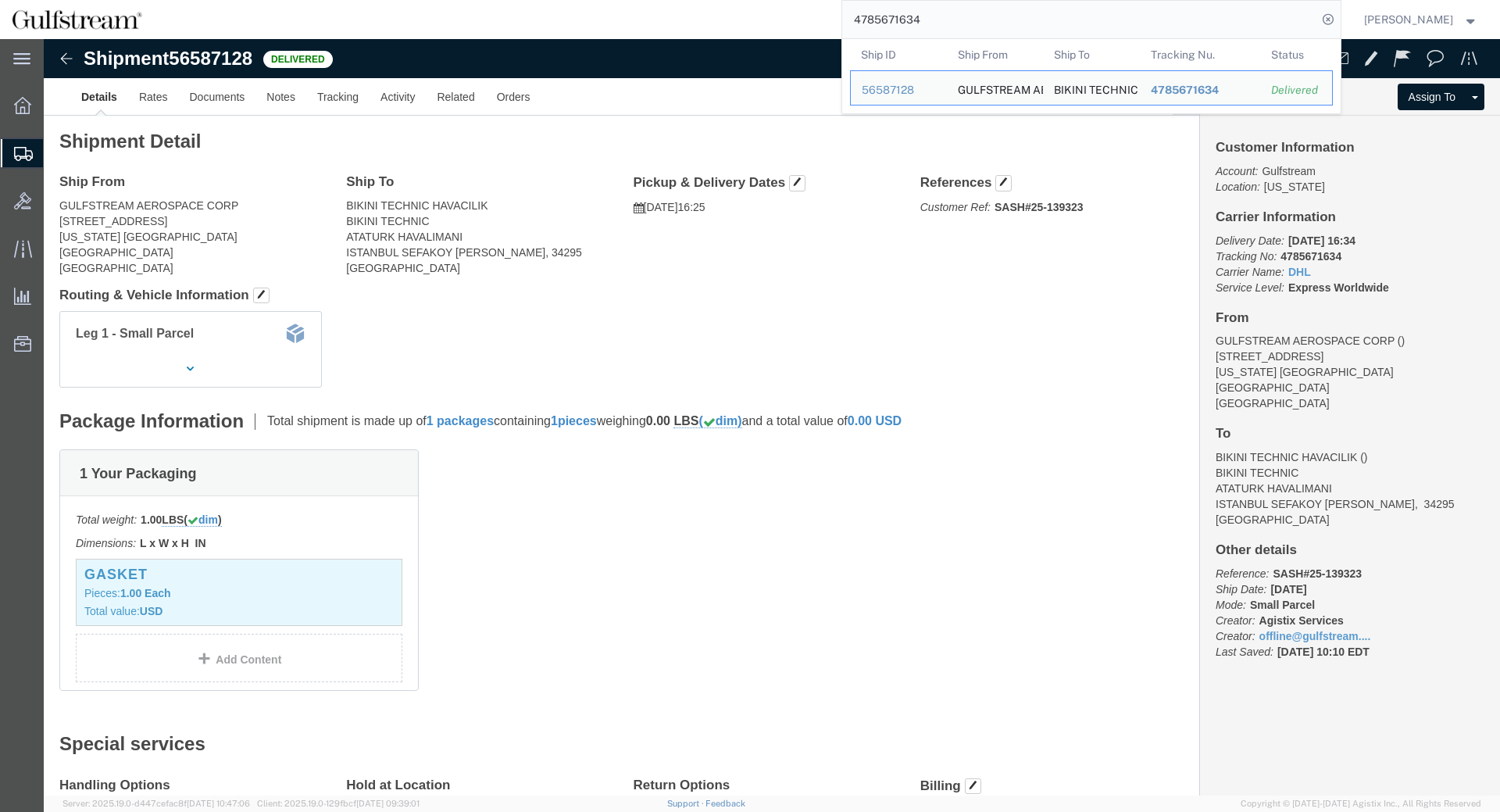
click at [869, 10] on input "4785671634" at bounding box center [1080, 20] width 475 height 38
paste input "2073013911"
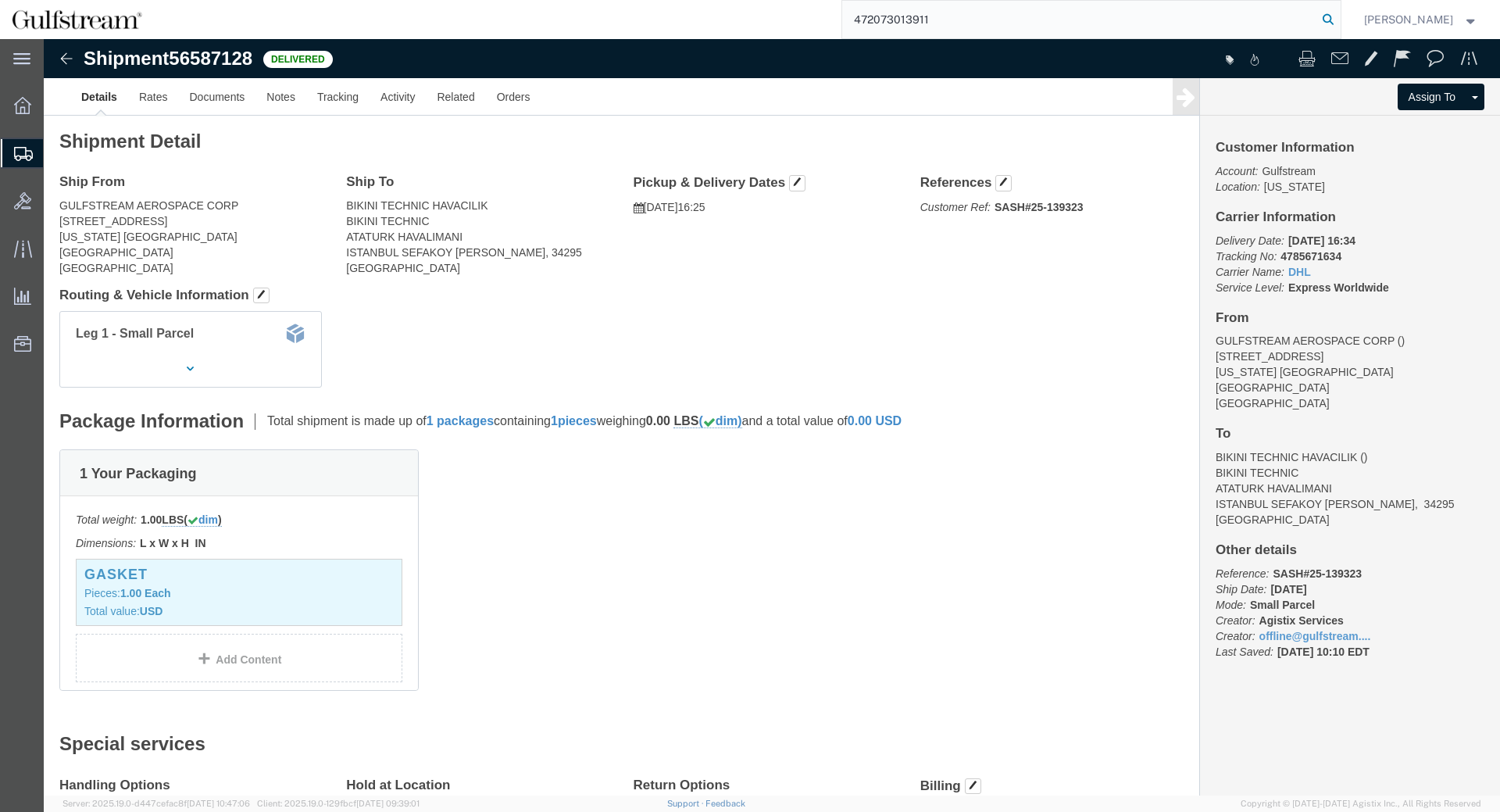
click at [1338, 21] on icon at bounding box center [1328, 20] width 21 height 21
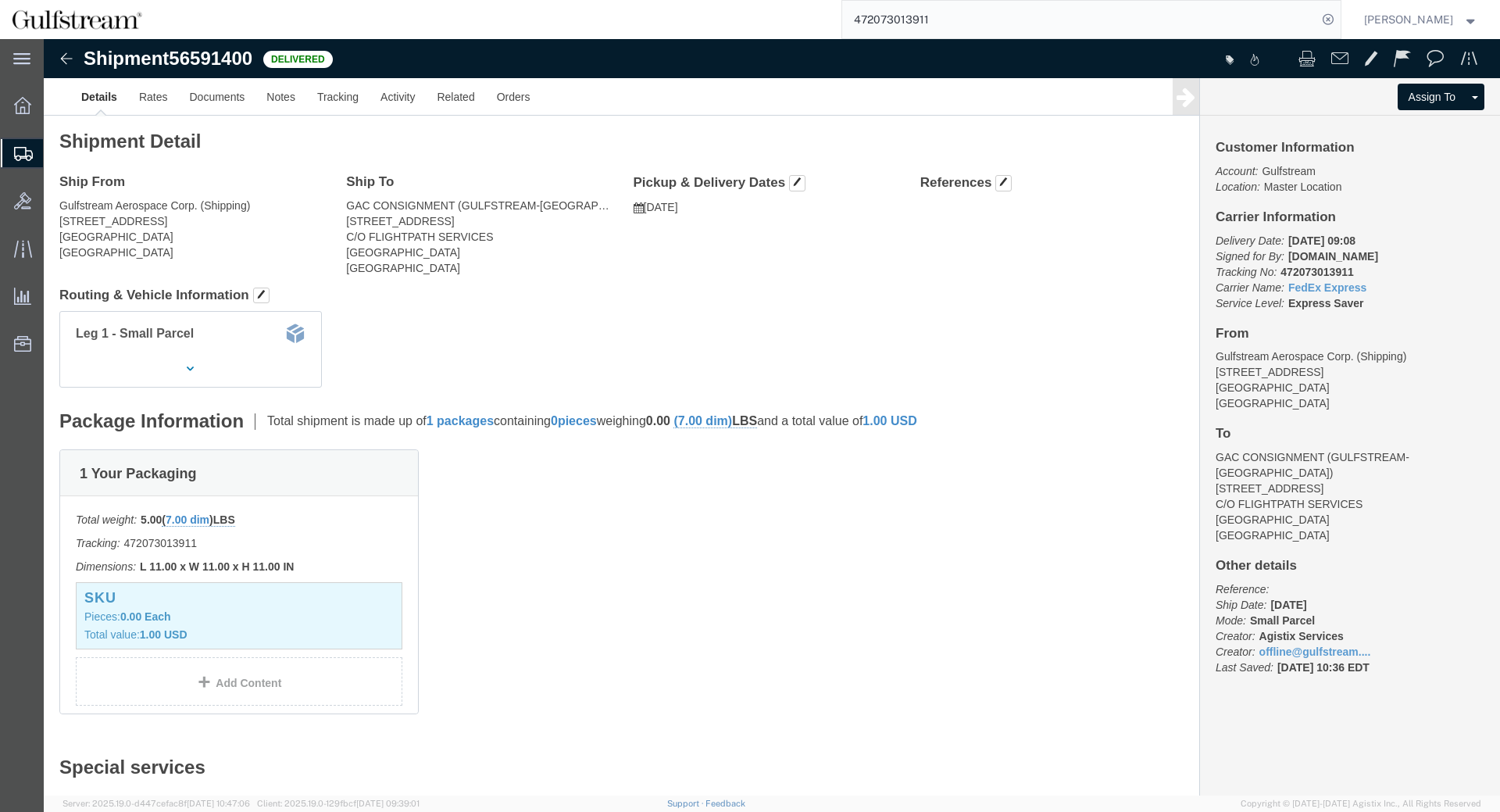
click div "1 Your Packaging Total weight: 5.00 ( 7.00 dim ) LBS Tracking: 472073013911 Dim…"
click at [919, 16] on input "472073013911" at bounding box center [1080, 20] width 475 height 38
click at [1336, 25] on icon at bounding box center [1328, 20] width 21 height 21
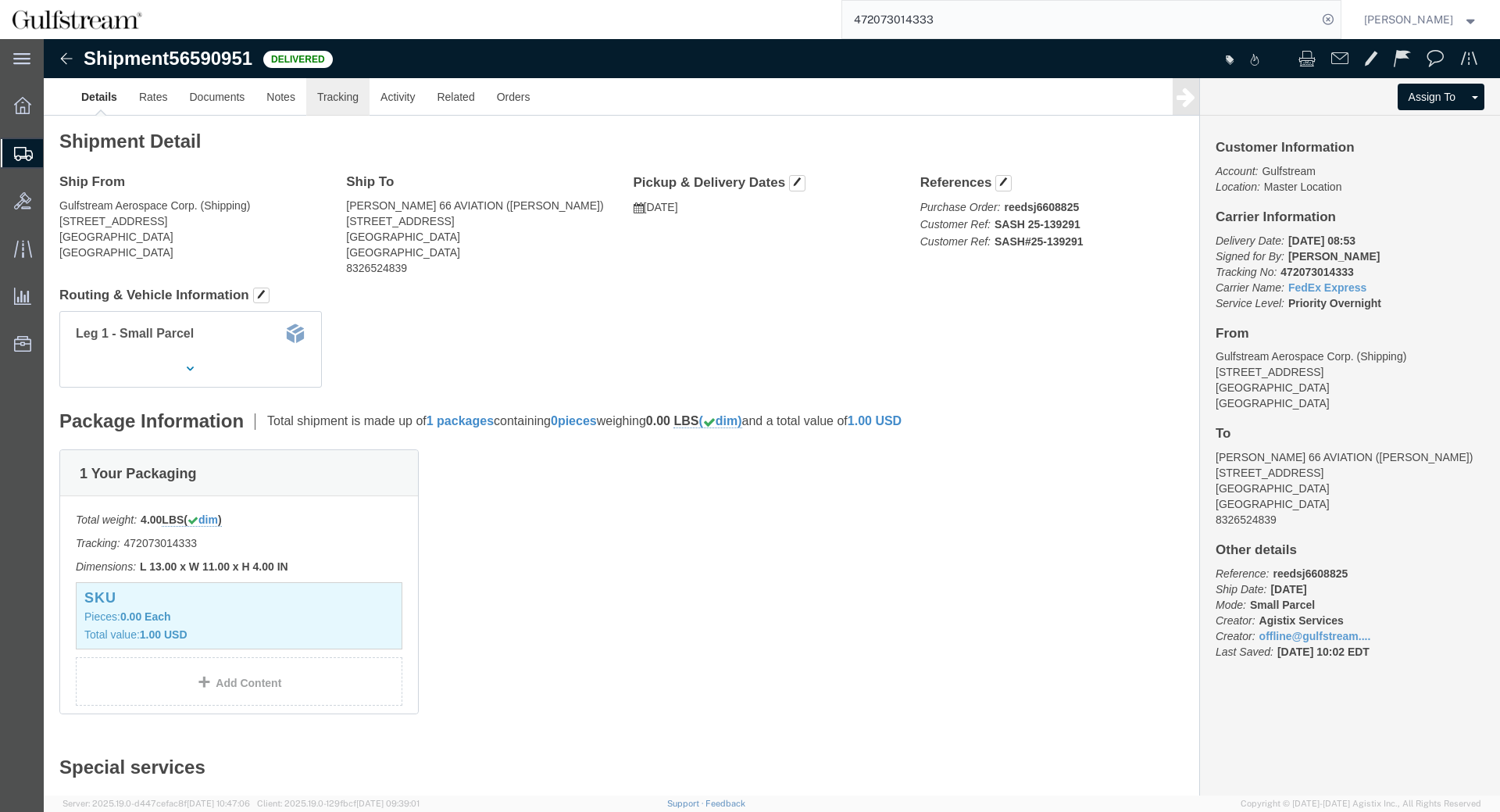
click link "Tracking"
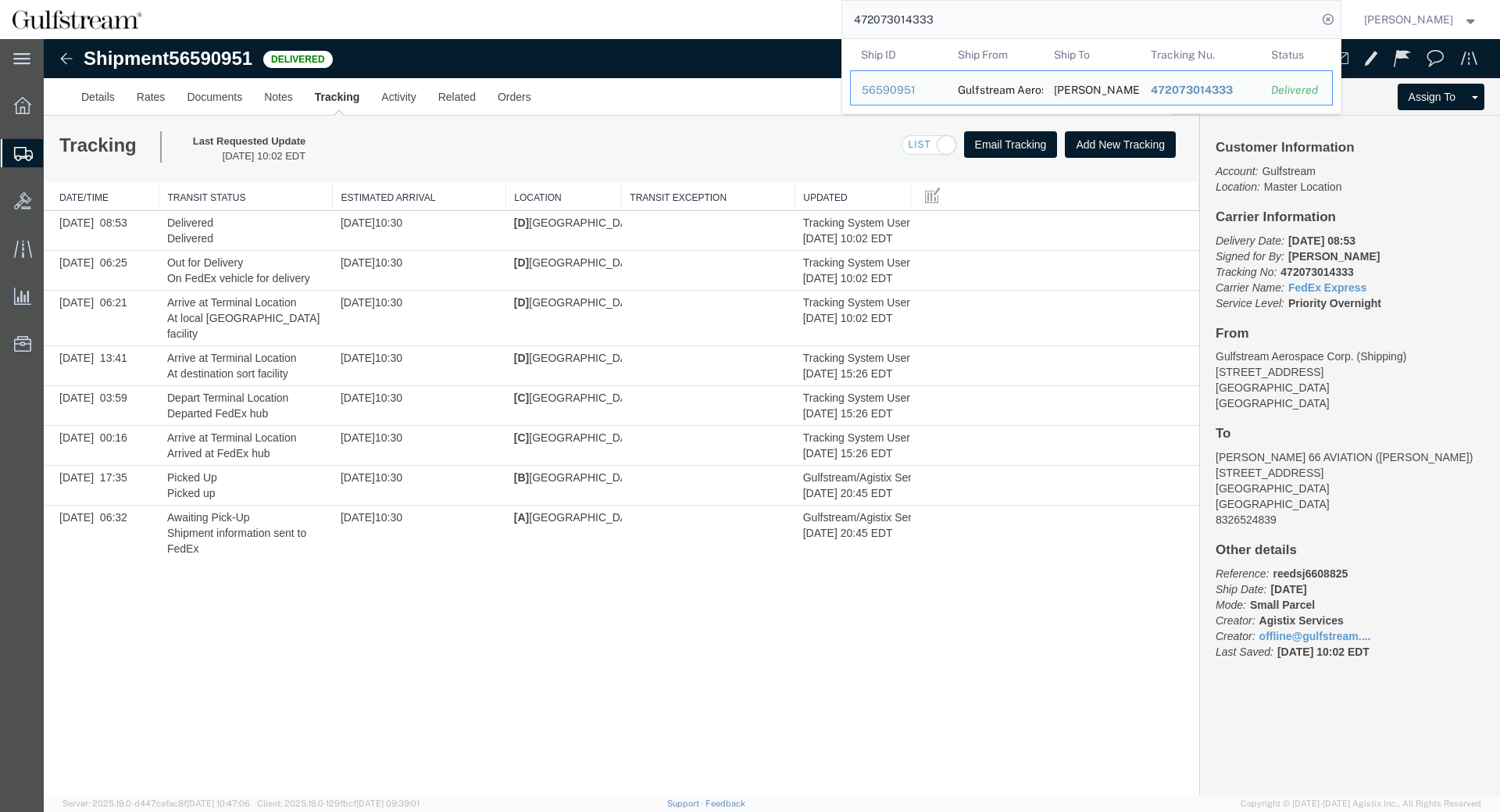
click at [927, 9] on input "472073014333" at bounding box center [1080, 20] width 475 height 38
click at [1247, 77] on td "Tracking Nu. 472073014333" at bounding box center [1200, 88] width 122 height 35
click at [1232, 90] on span "472073014333" at bounding box center [1191, 90] width 82 height 13
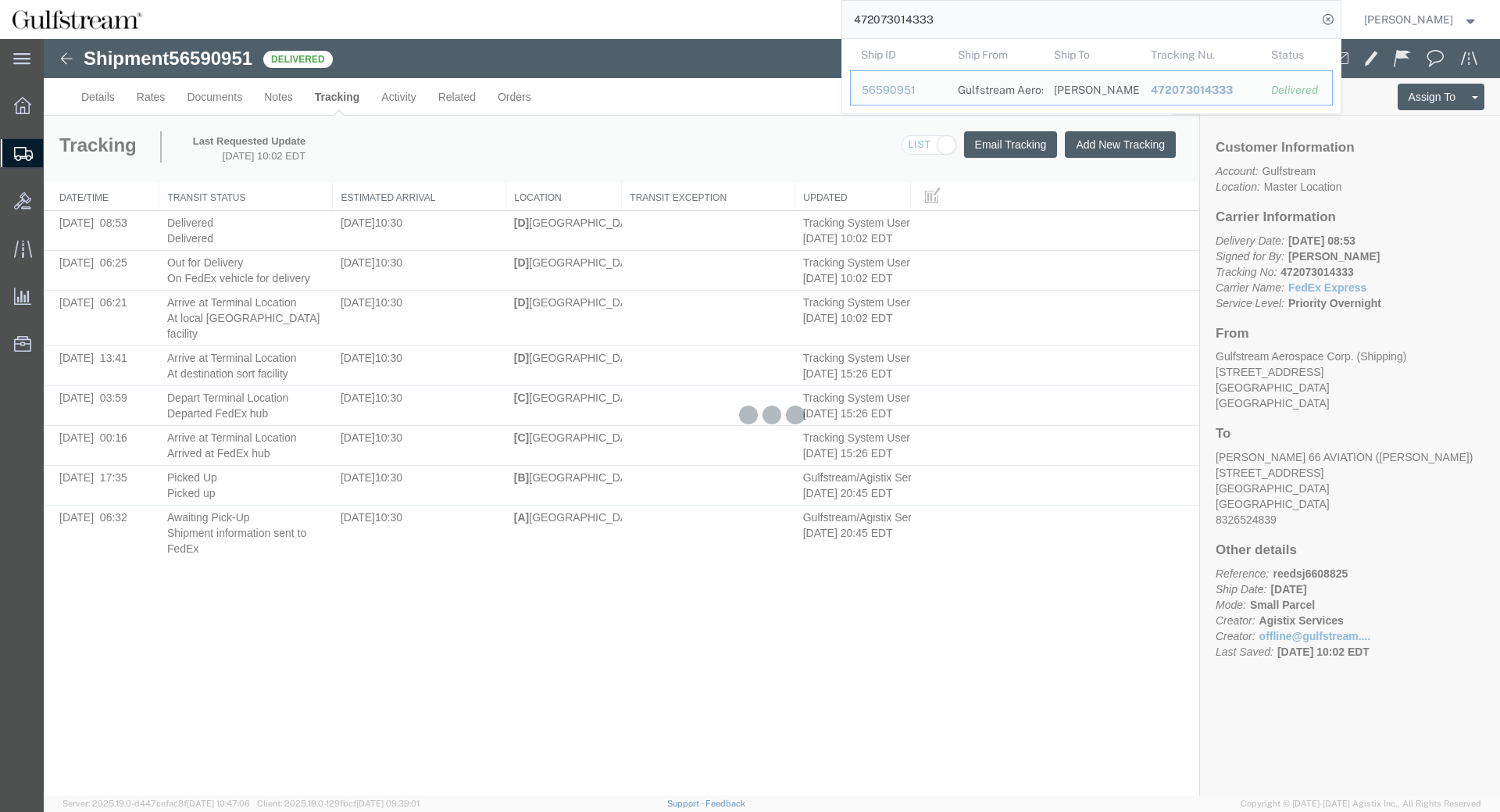
click at [891, 27] on input "472073014333" at bounding box center [1080, 20] width 475 height 38
click at [892, 26] on input "472073014333" at bounding box center [1080, 20] width 475 height 38
paste input "3911"
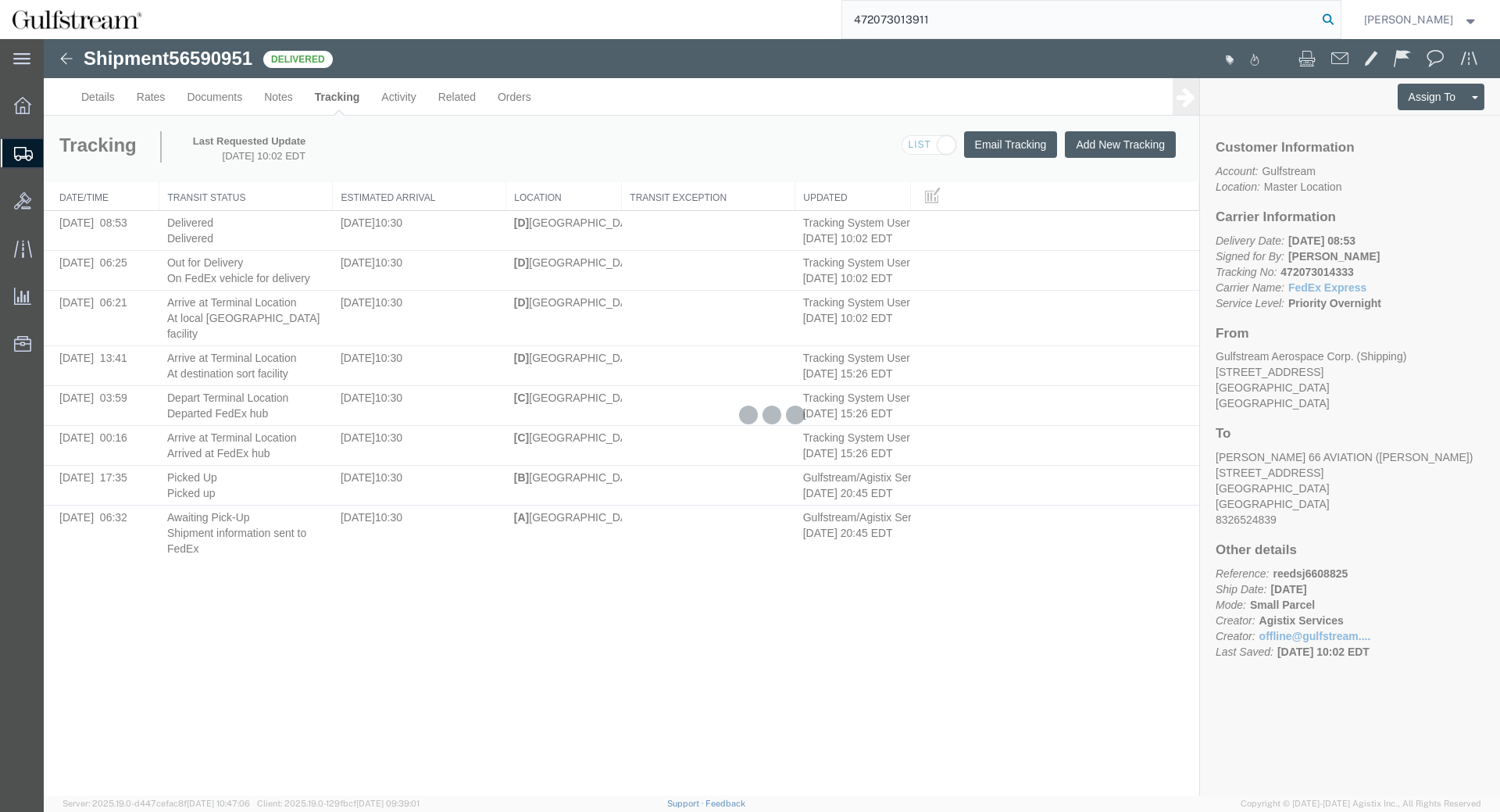
click at [1338, 19] on icon at bounding box center [1328, 20] width 21 height 21
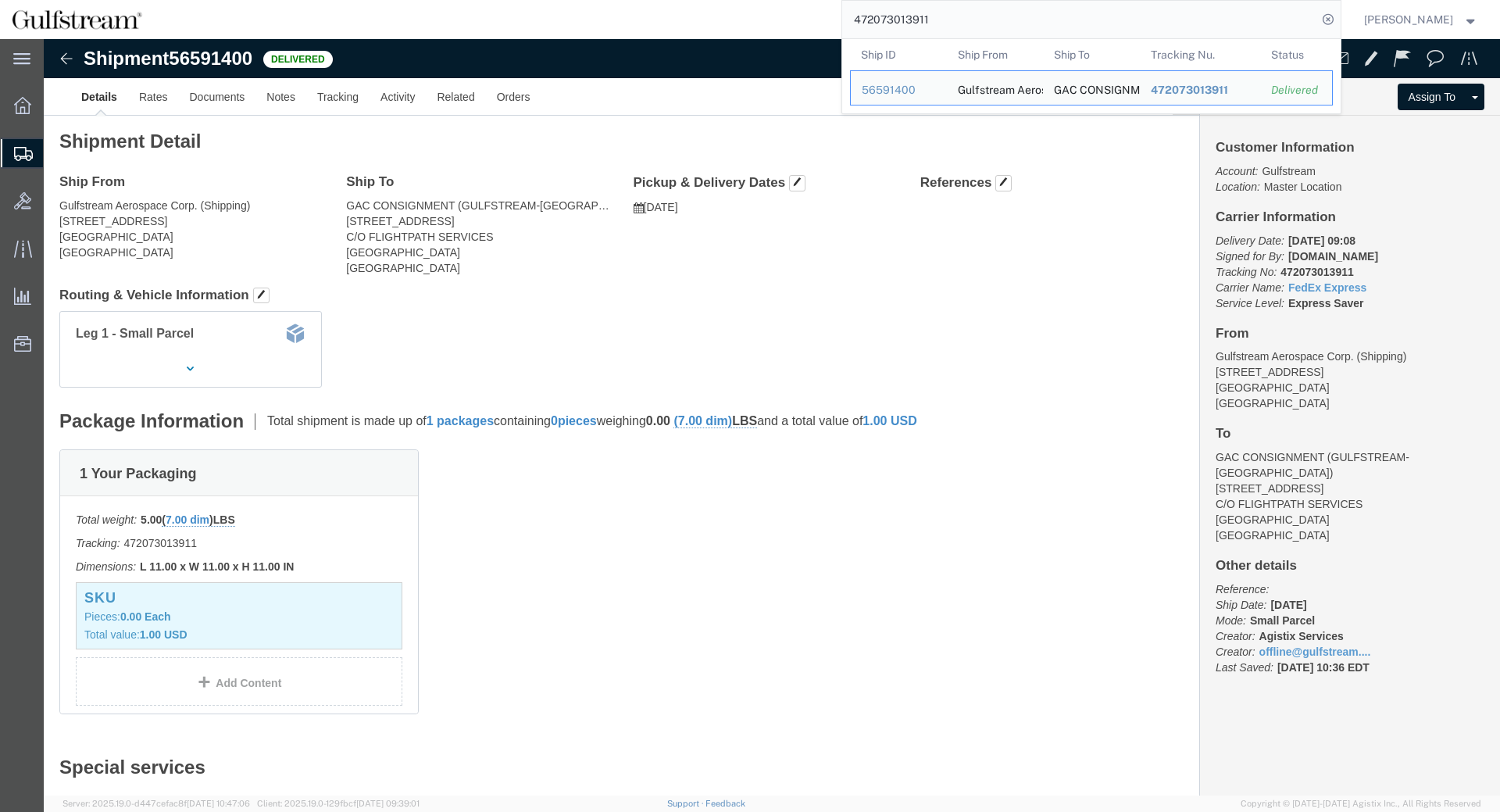
click div "Leg 1 - Small Parcel"
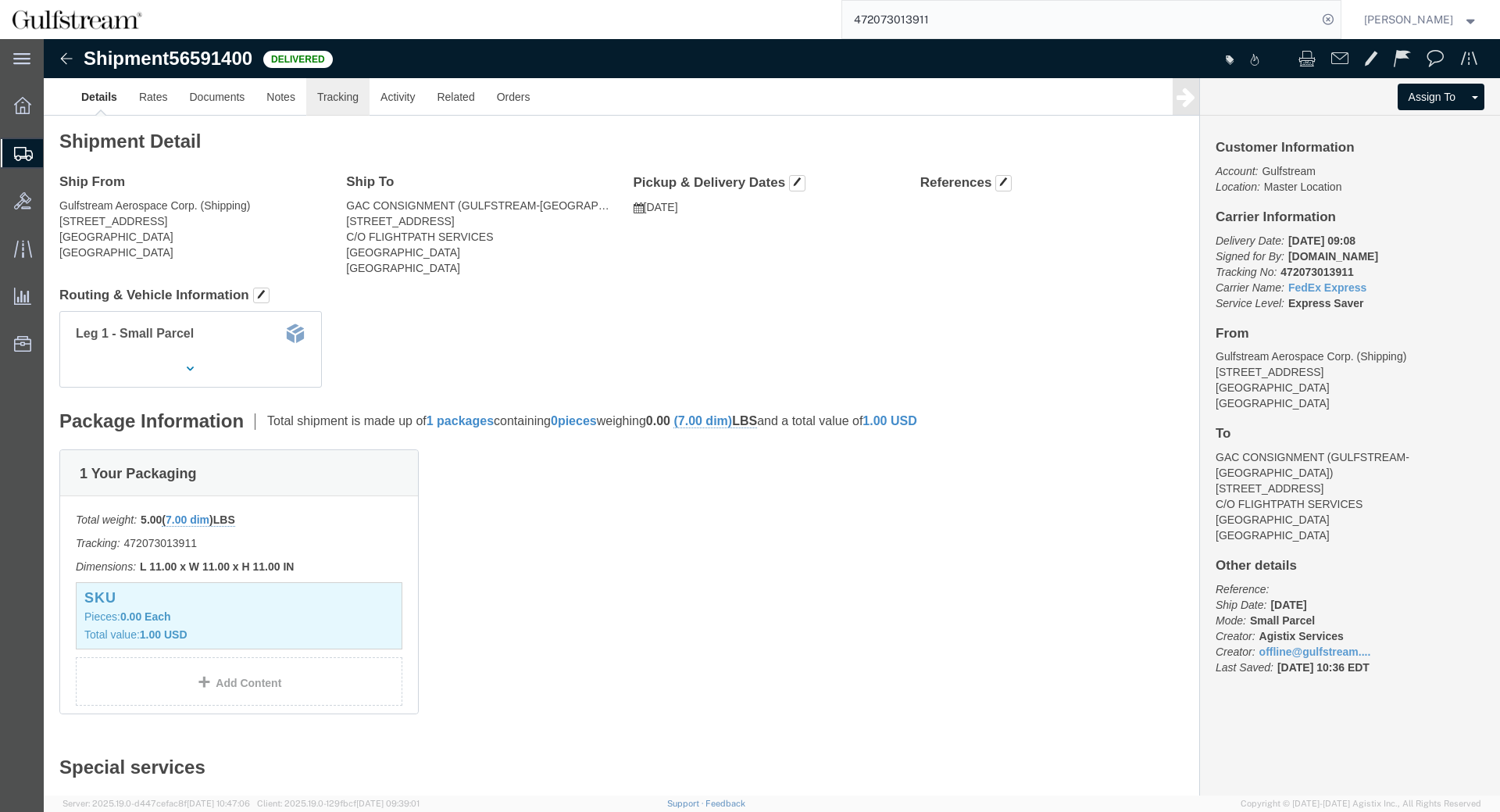
click link "Tracking"
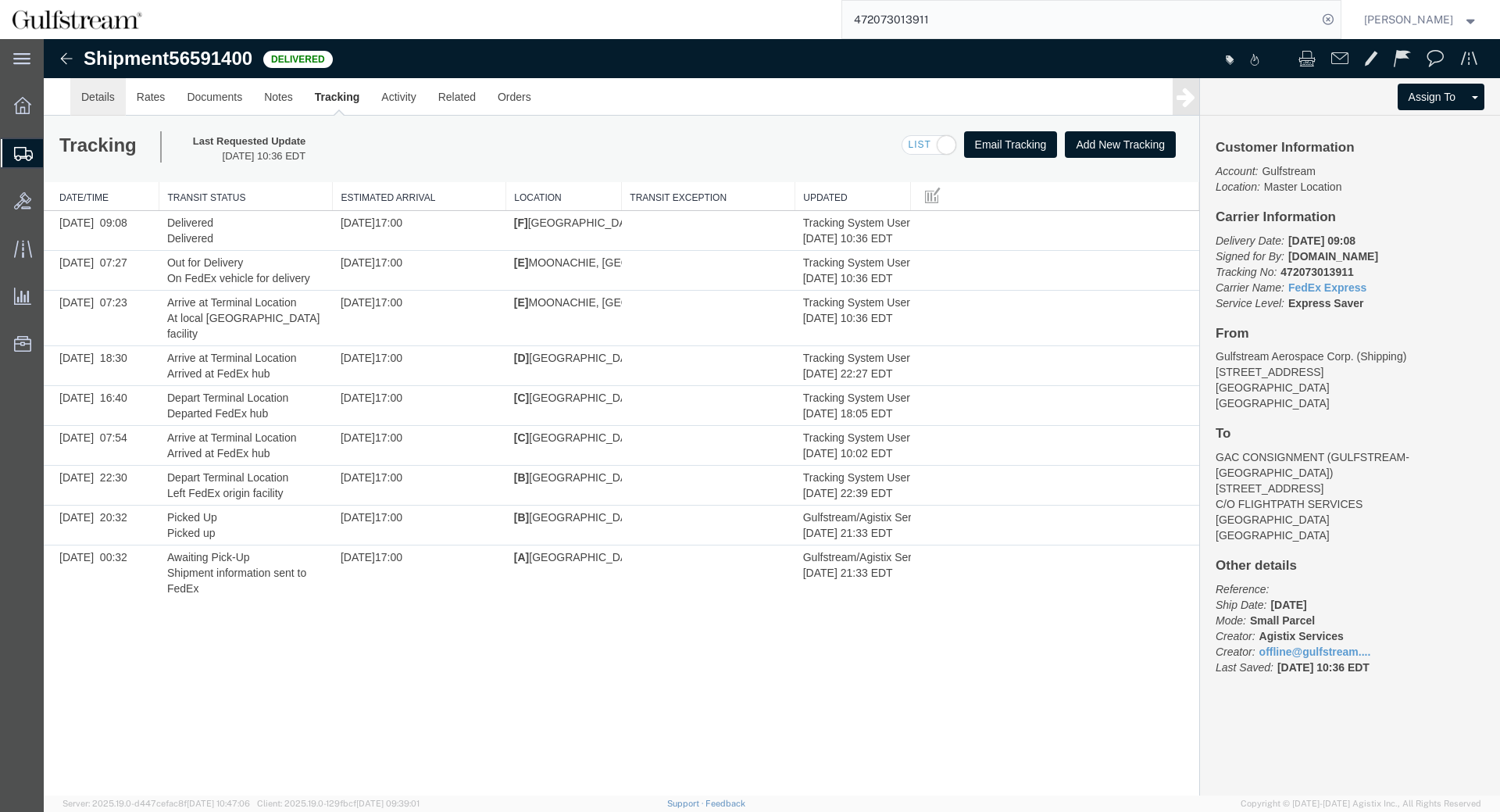
click at [123, 96] on link "Details" at bounding box center [98, 96] width 55 height 38
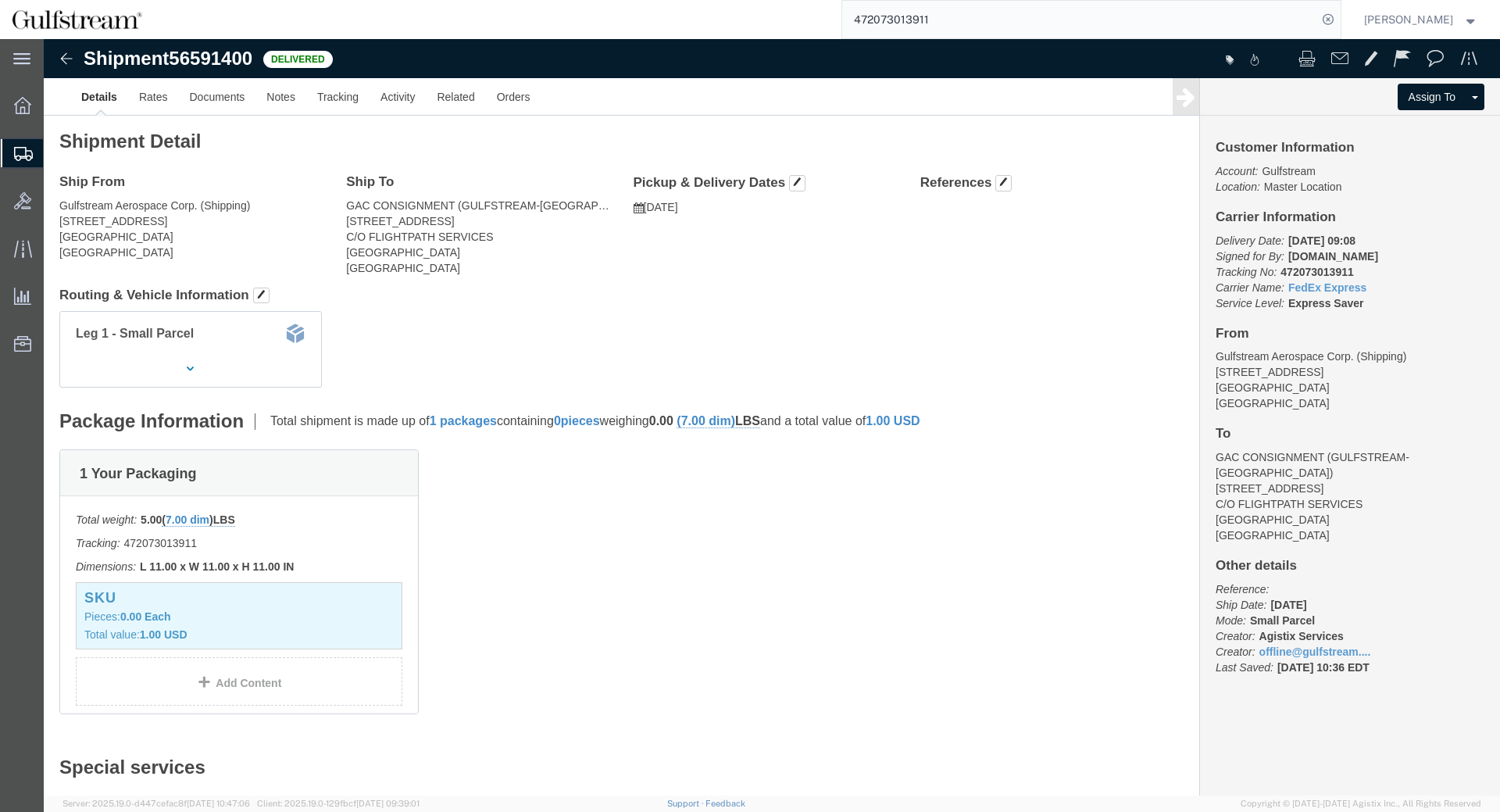
click at [895, 19] on input "472073013911" at bounding box center [1080, 20] width 475 height 38
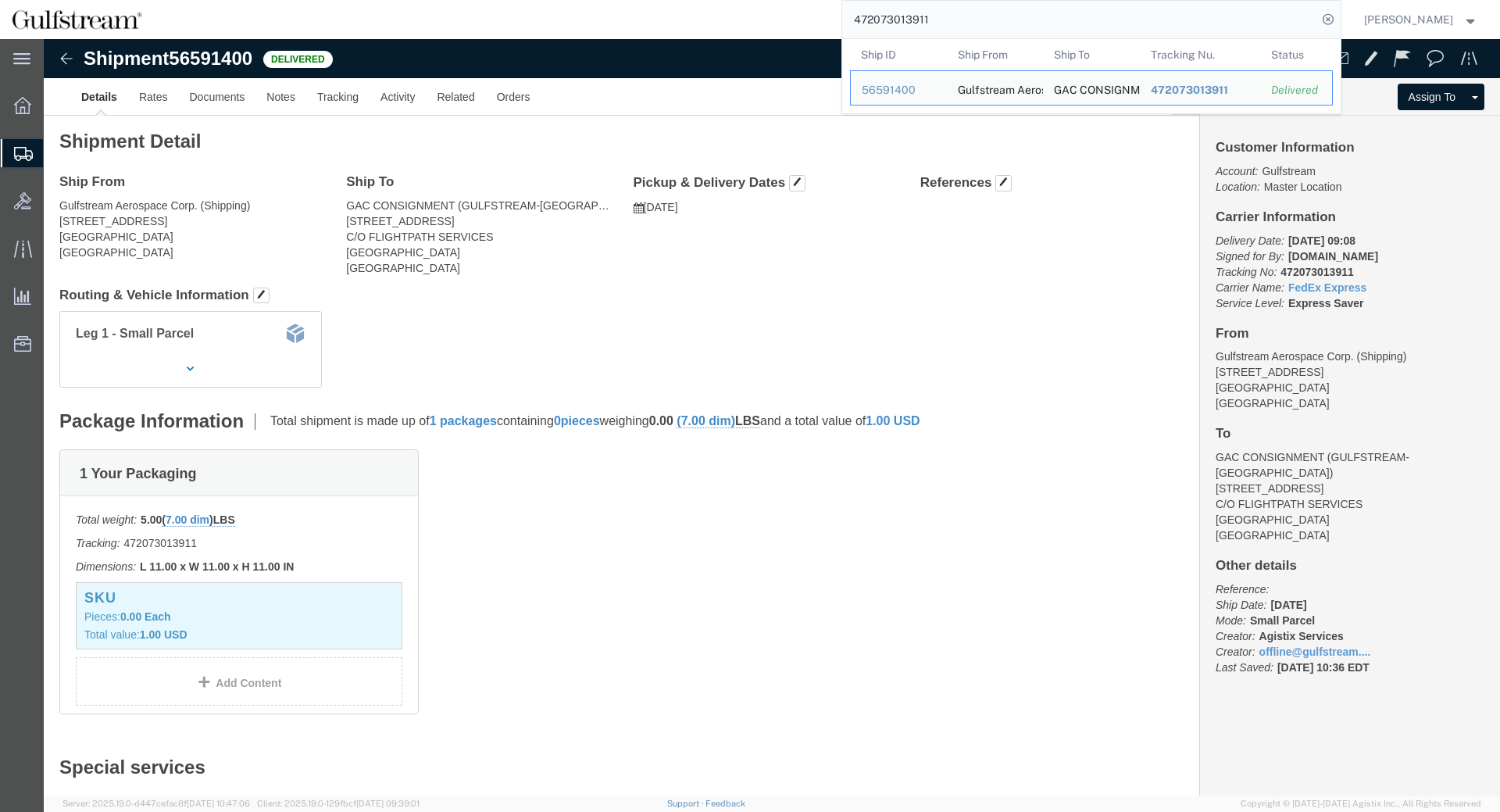
click at [895, 19] on input "472073013911" at bounding box center [1080, 20] width 475 height 38
paste input "4333"
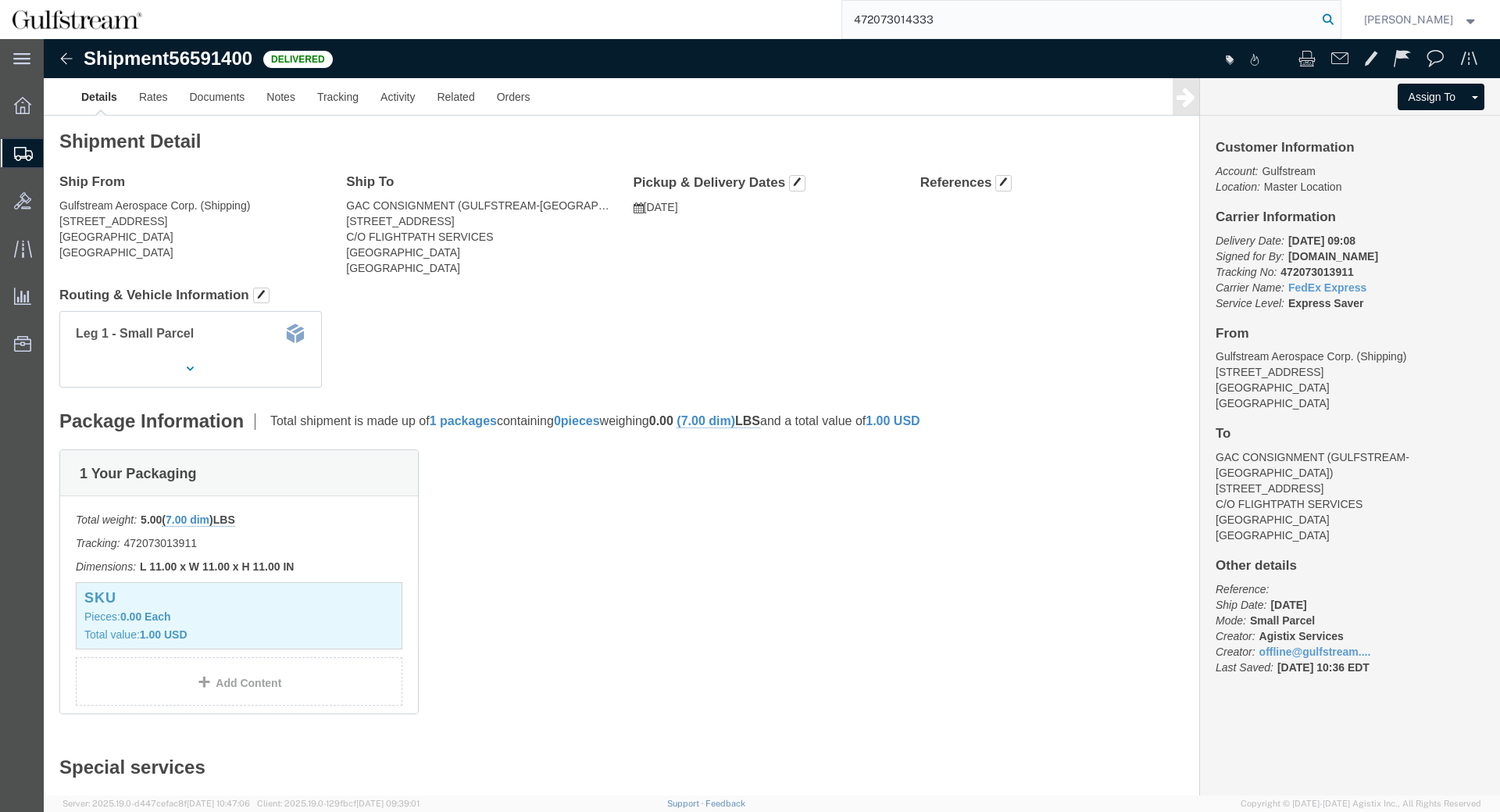
click at [1339, 13] on icon at bounding box center [1328, 20] width 21 height 21
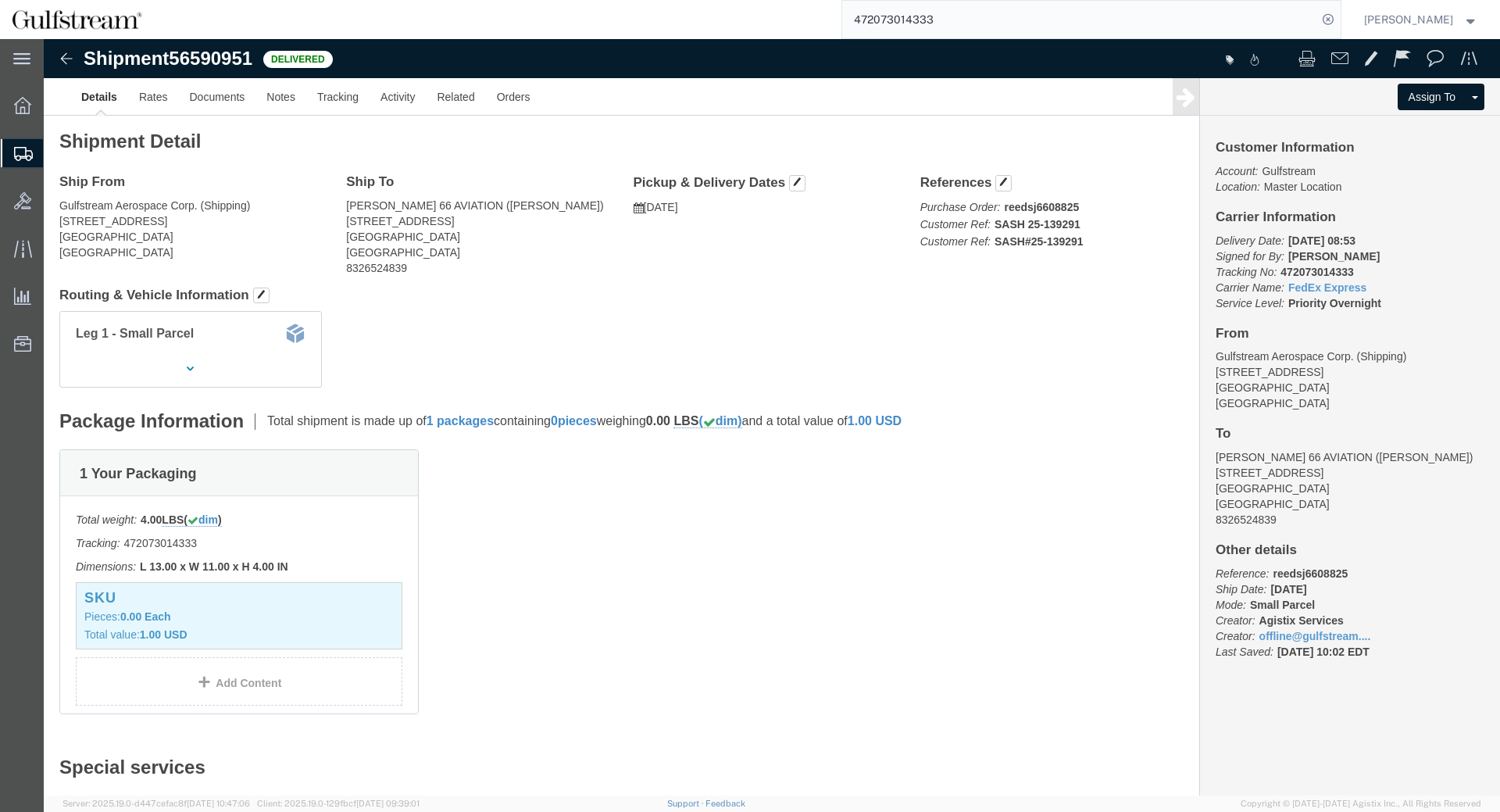
click at [894, 13] on input "472073014333" at bounding box center [1080, 20] width 475 height 38
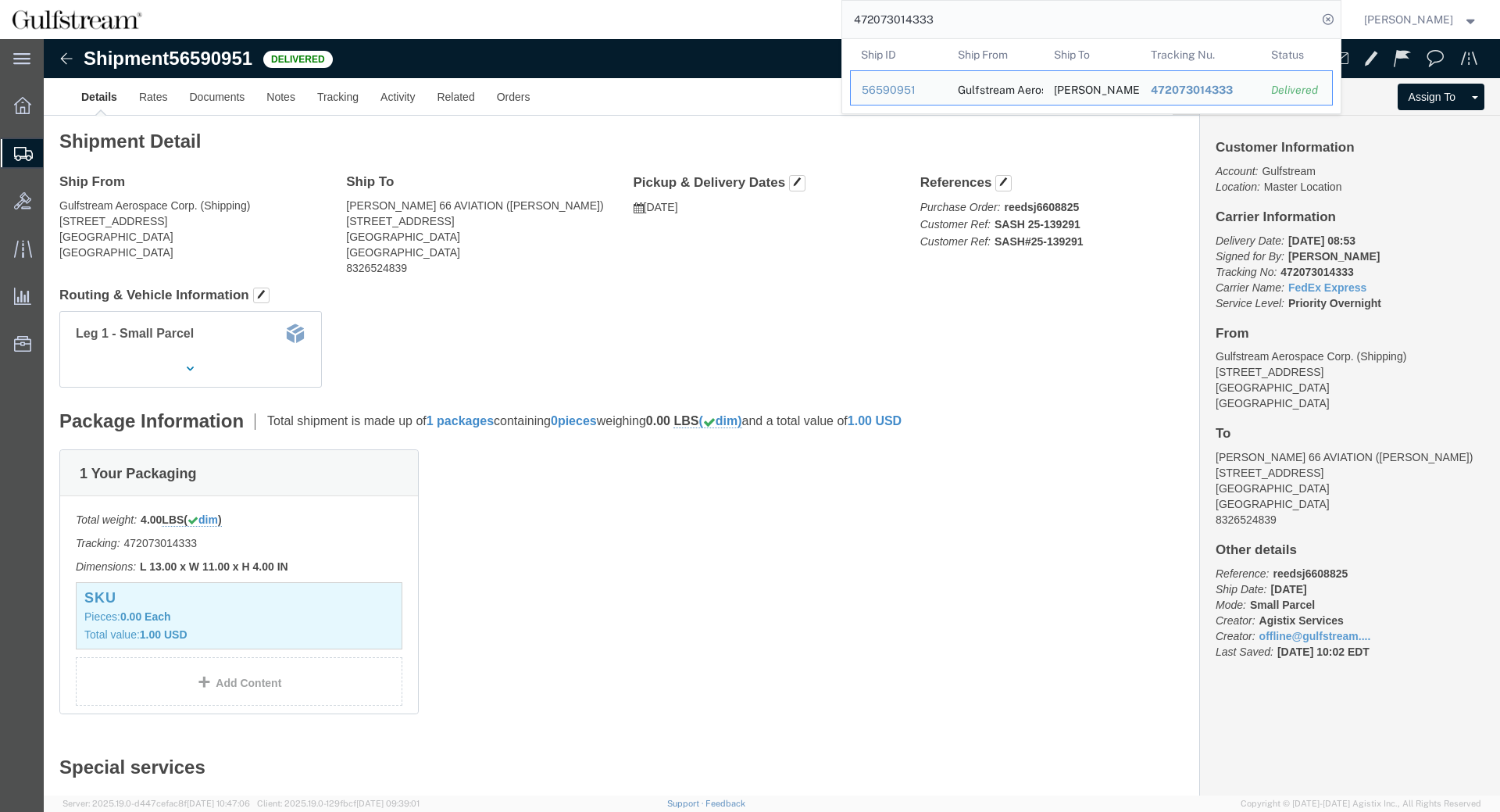
click at [894, 13] on input "472073014333" at bounding box center [1080, 20] width 475 height 38
paste input "550"
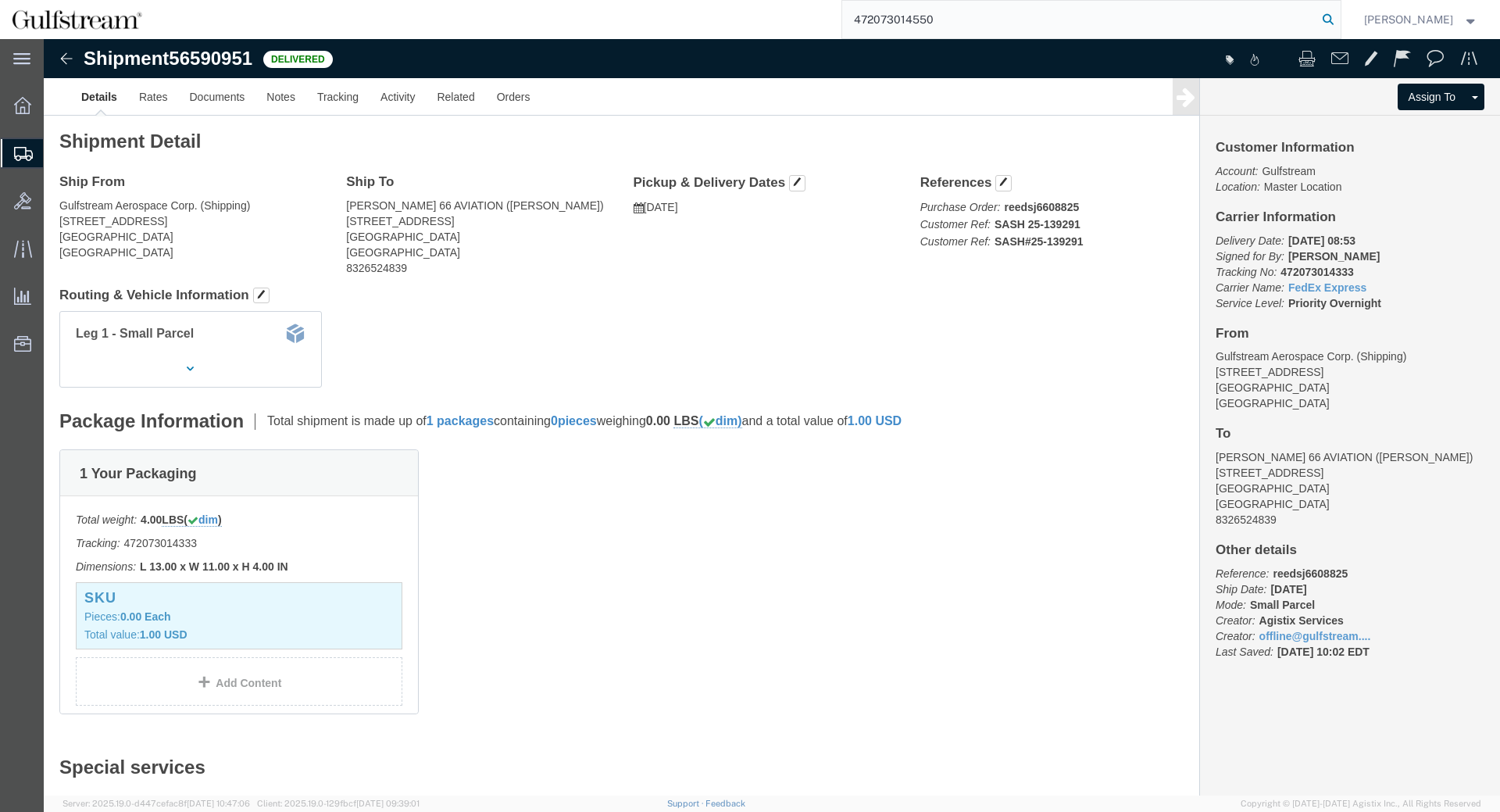
click at [1331, 18] on icon at bounding box center [1328, 20] width 21 height 21
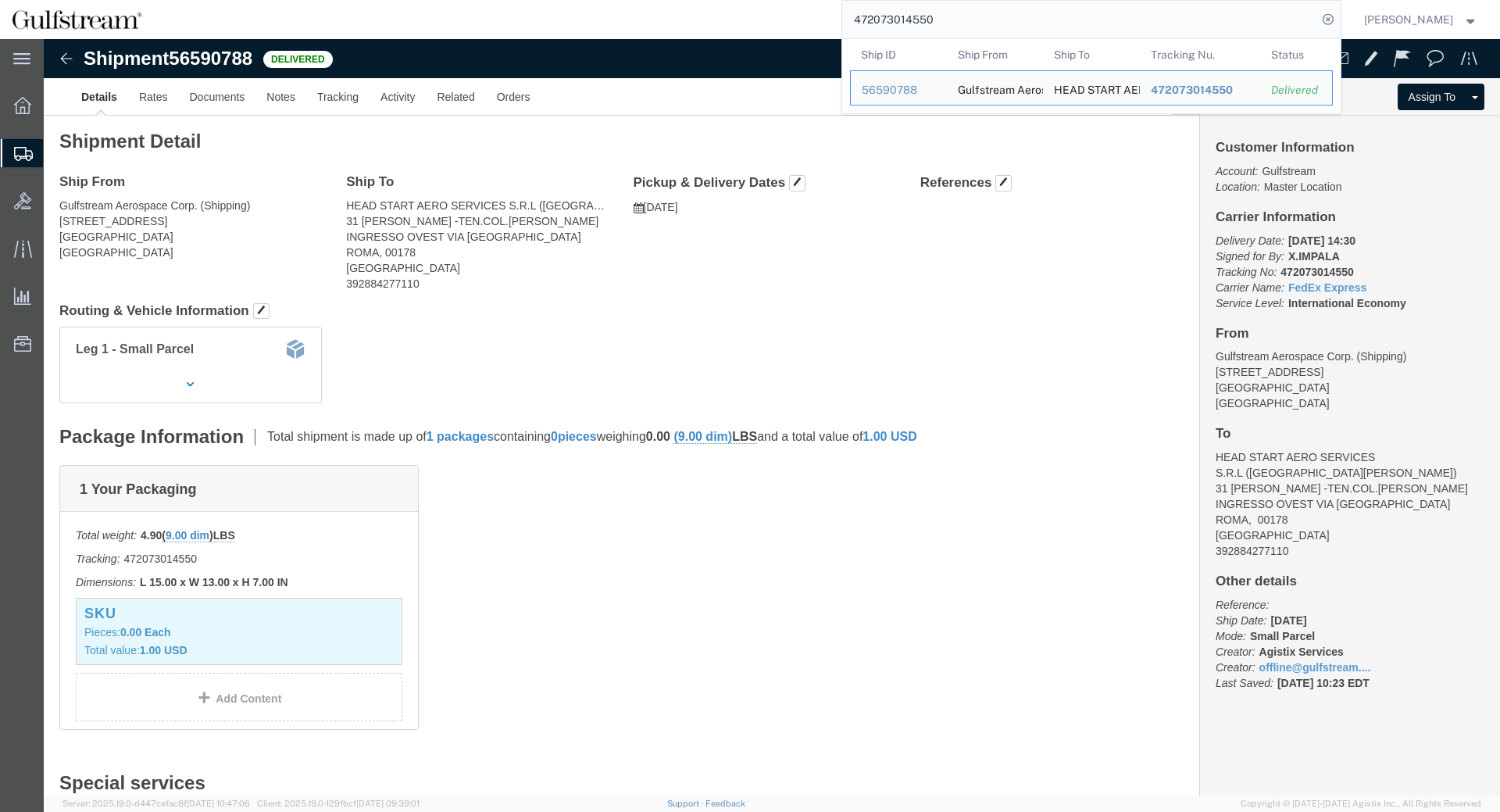
click div "Leg 1 - Small Parcel"
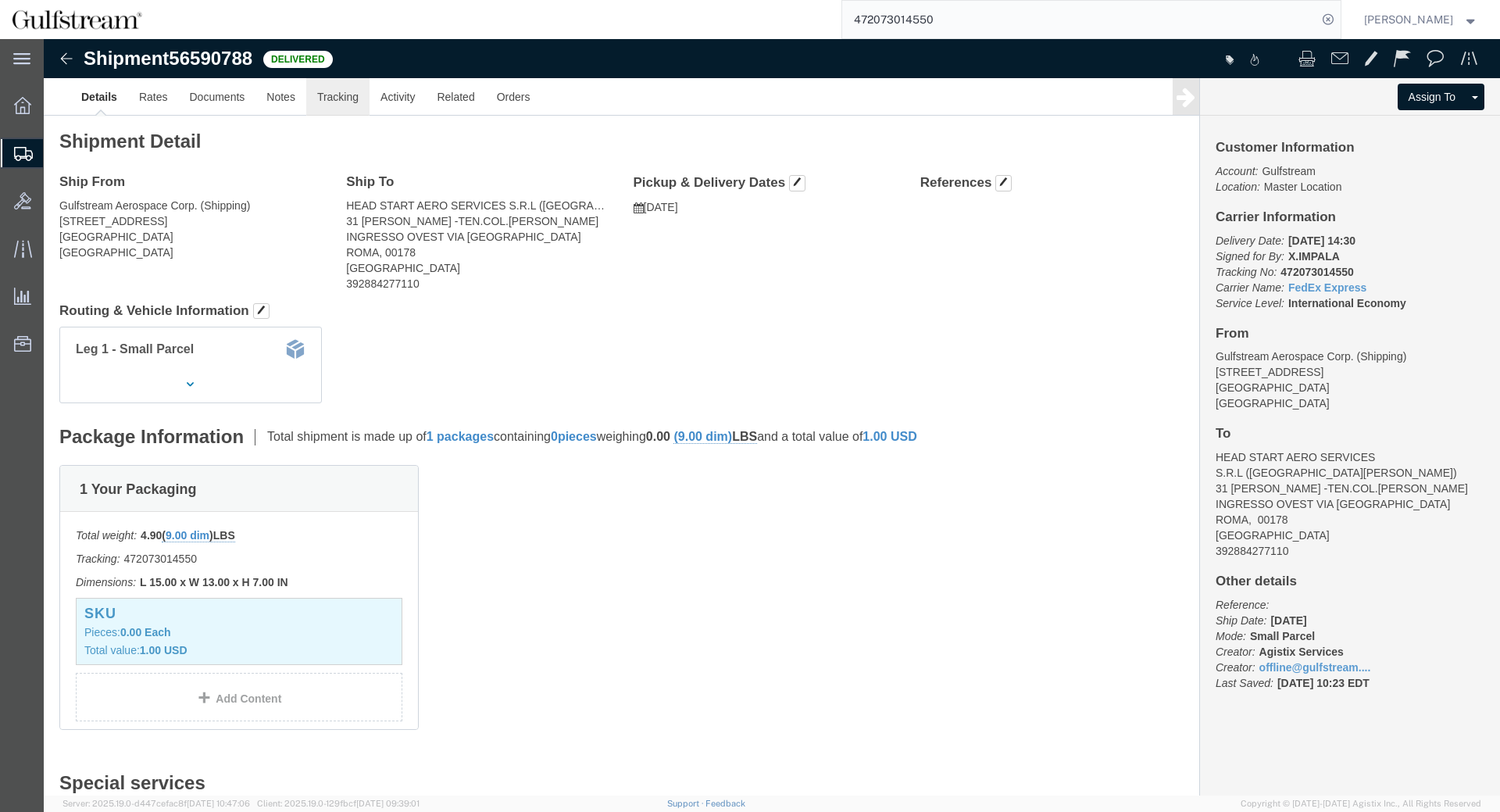
click link "Tracking"
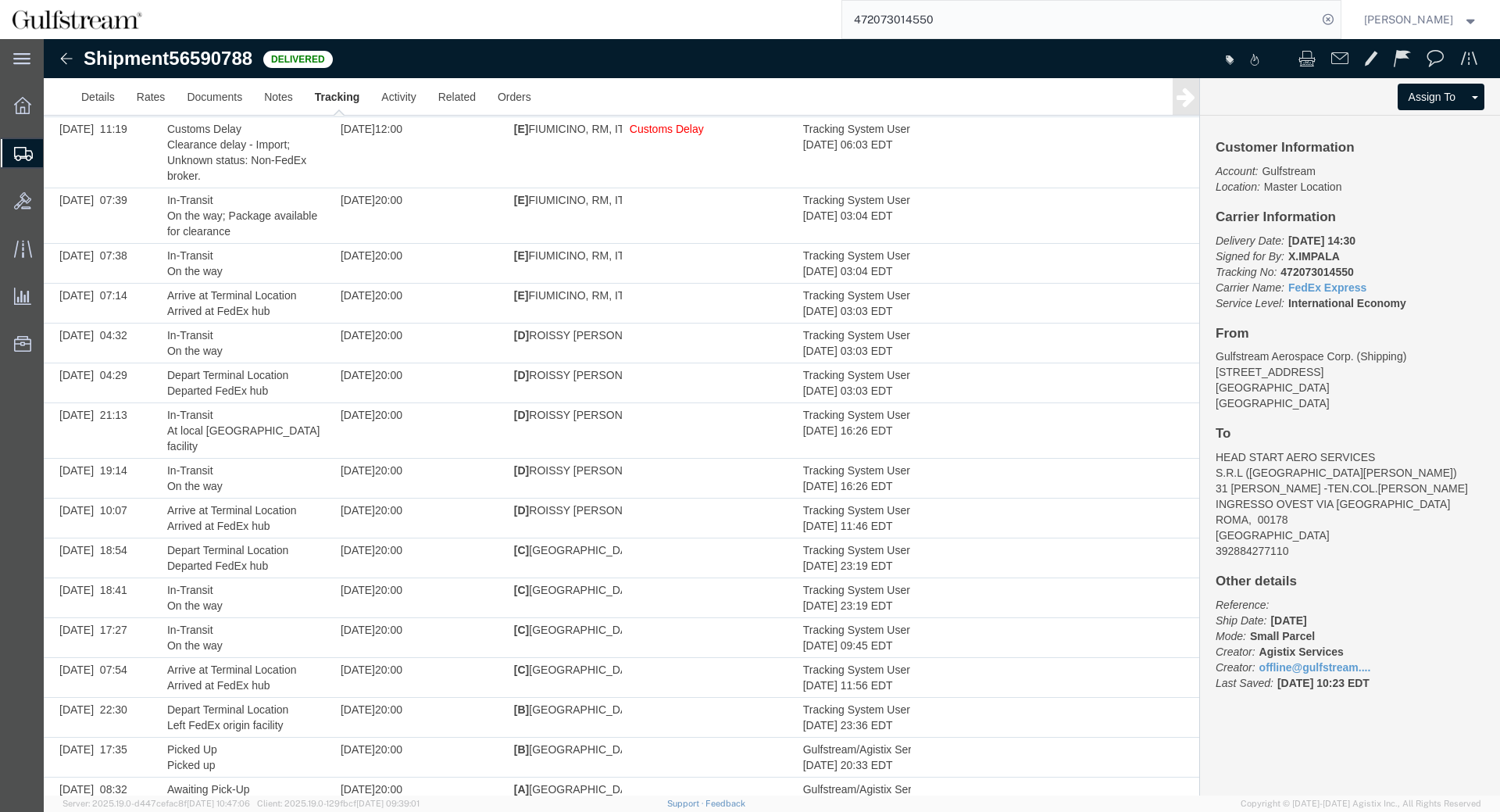
scroll to position [402, 0]
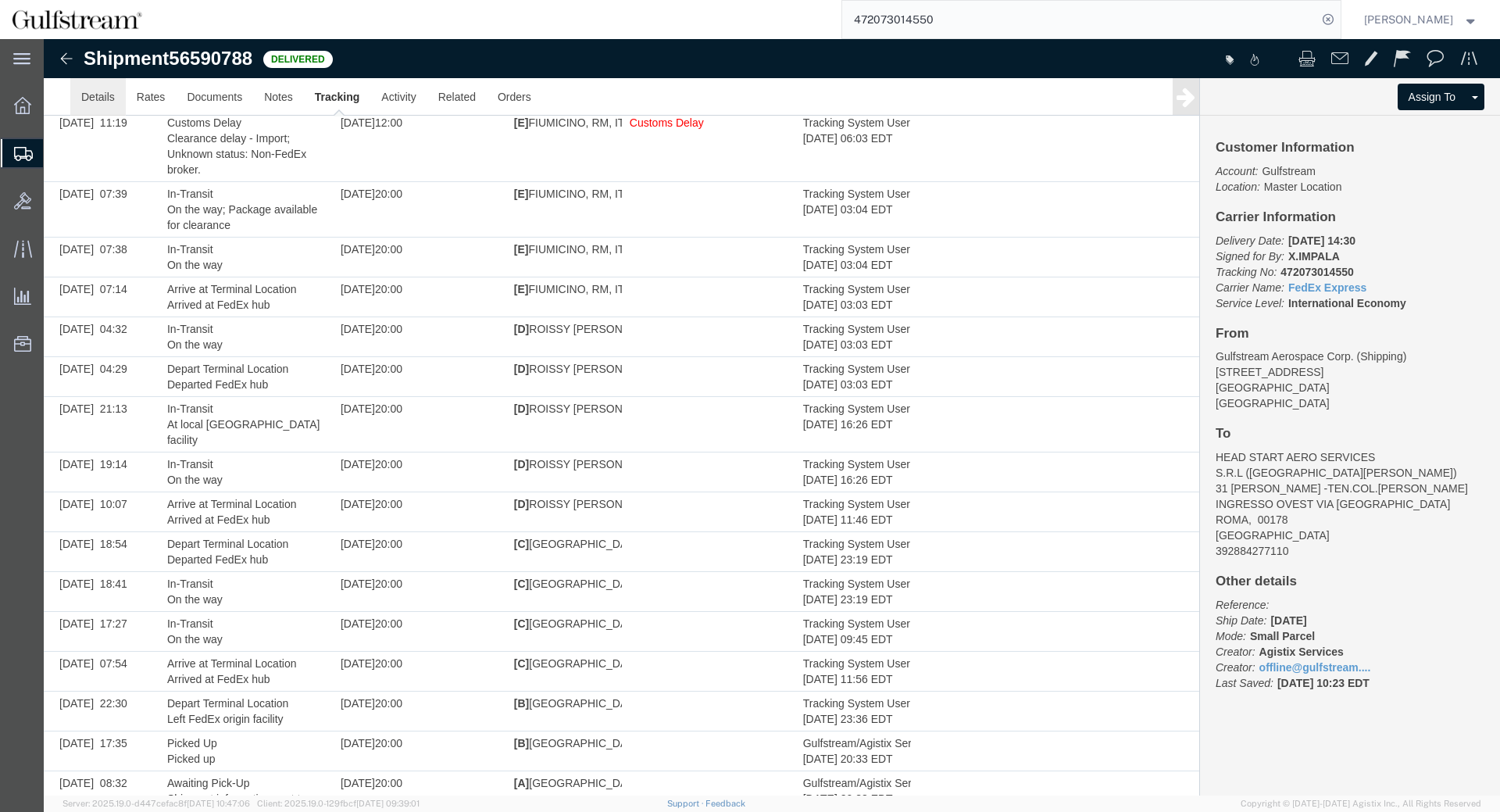
click at [113, 91] on link "Details" at bounding box center [98, 96] width 55 height 38
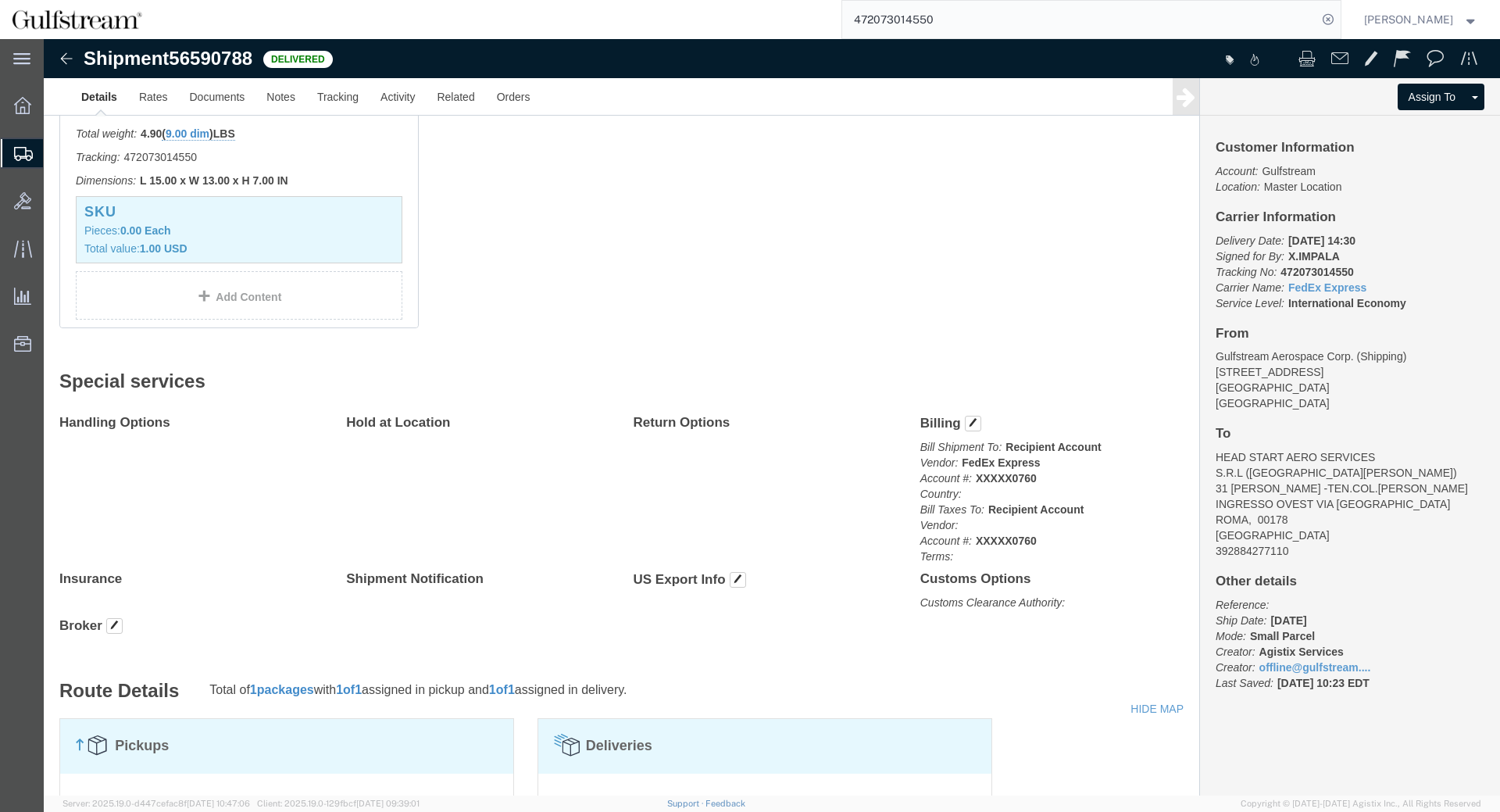
click div "1 Your Packaging Total weight: 4.90 ( 9.00 dim ) LBS Tracking: 472073014550 Dim…"
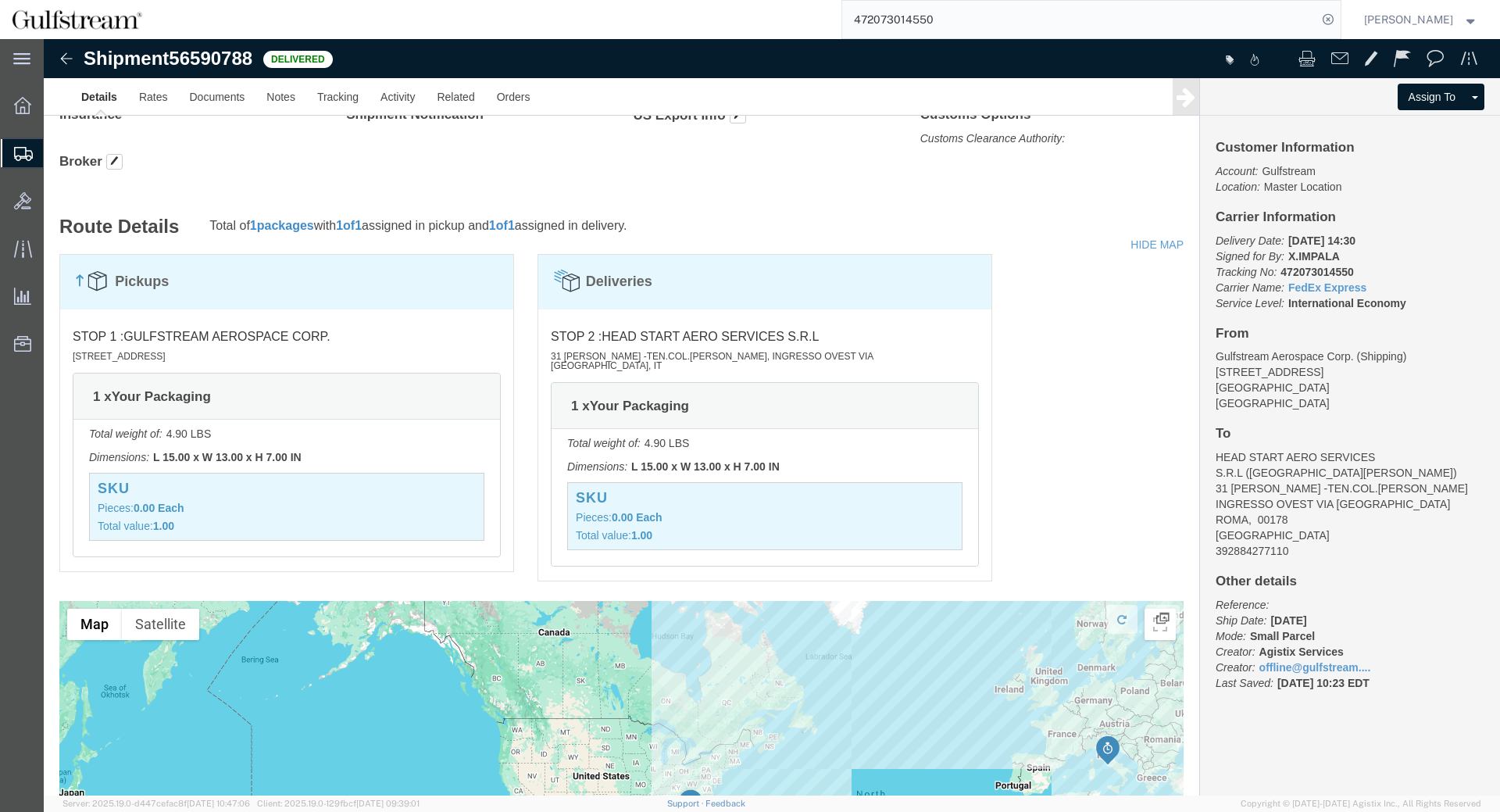
scroll to position [868, 0]
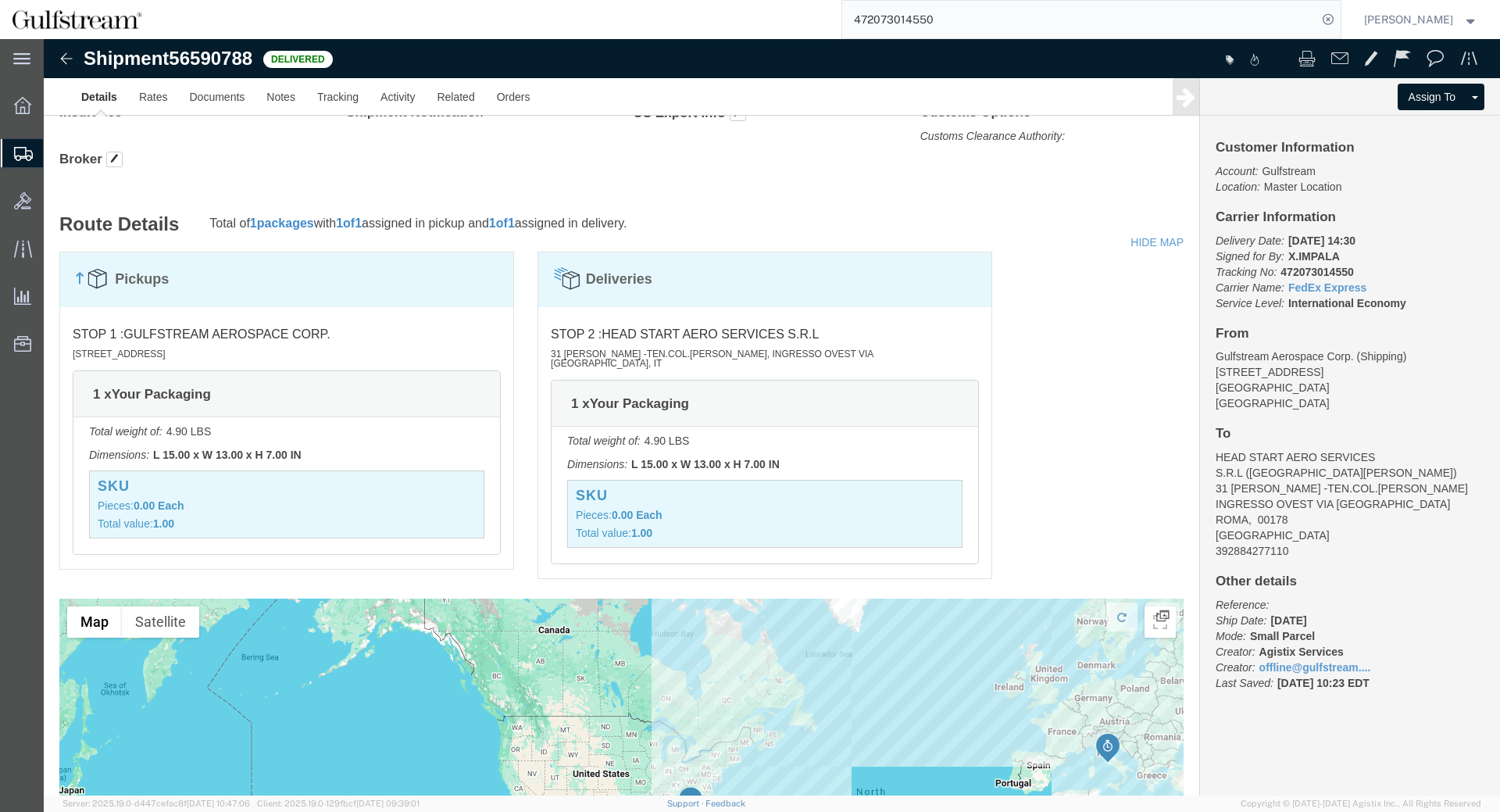
click at [894, 25] on input "472073014550" at bounding box center [1080, 20] width 475 height 38
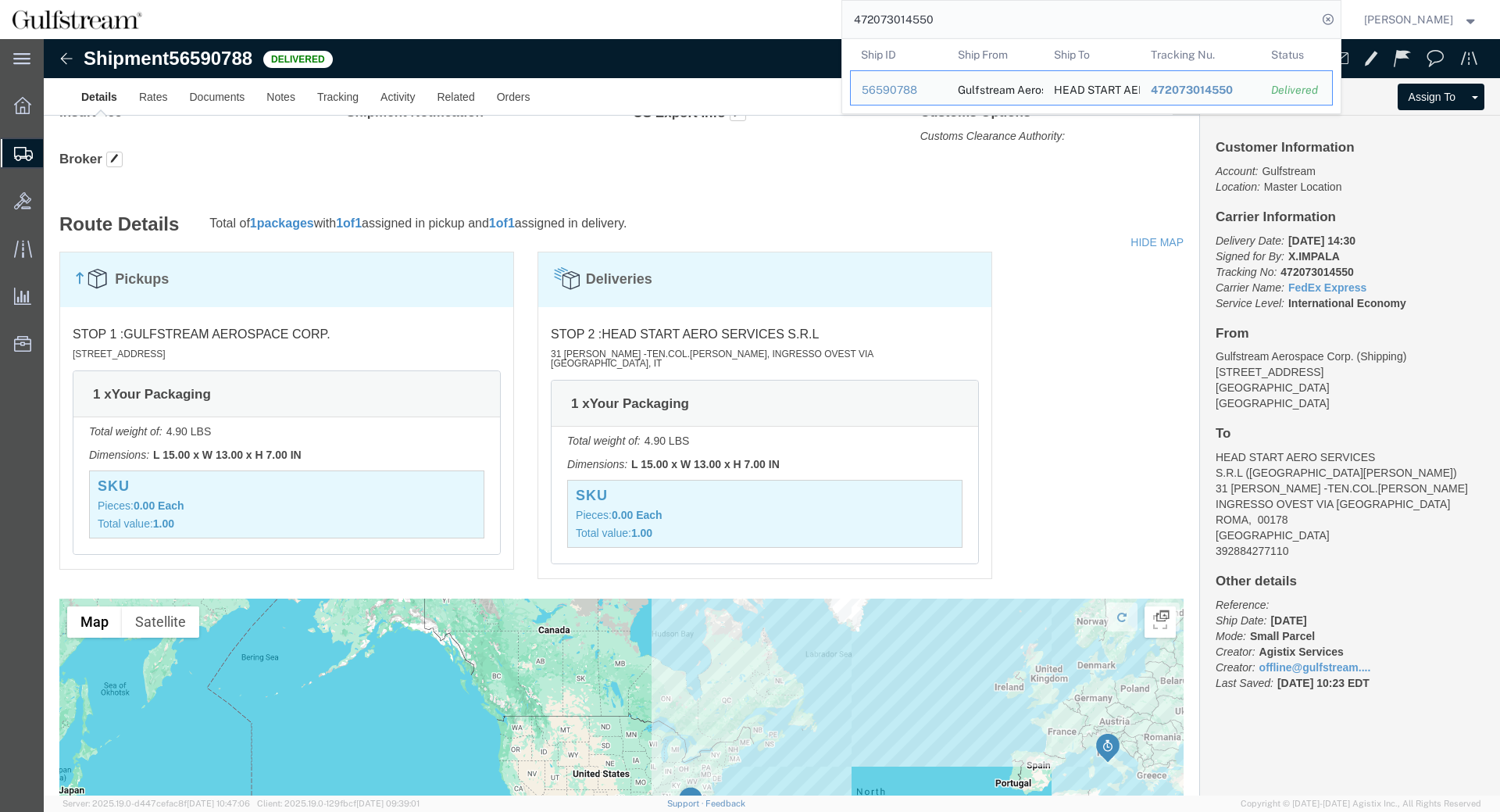
click at [894, 25] on input "472073014550" at bounding box center [1080, 20] width 475 height 38
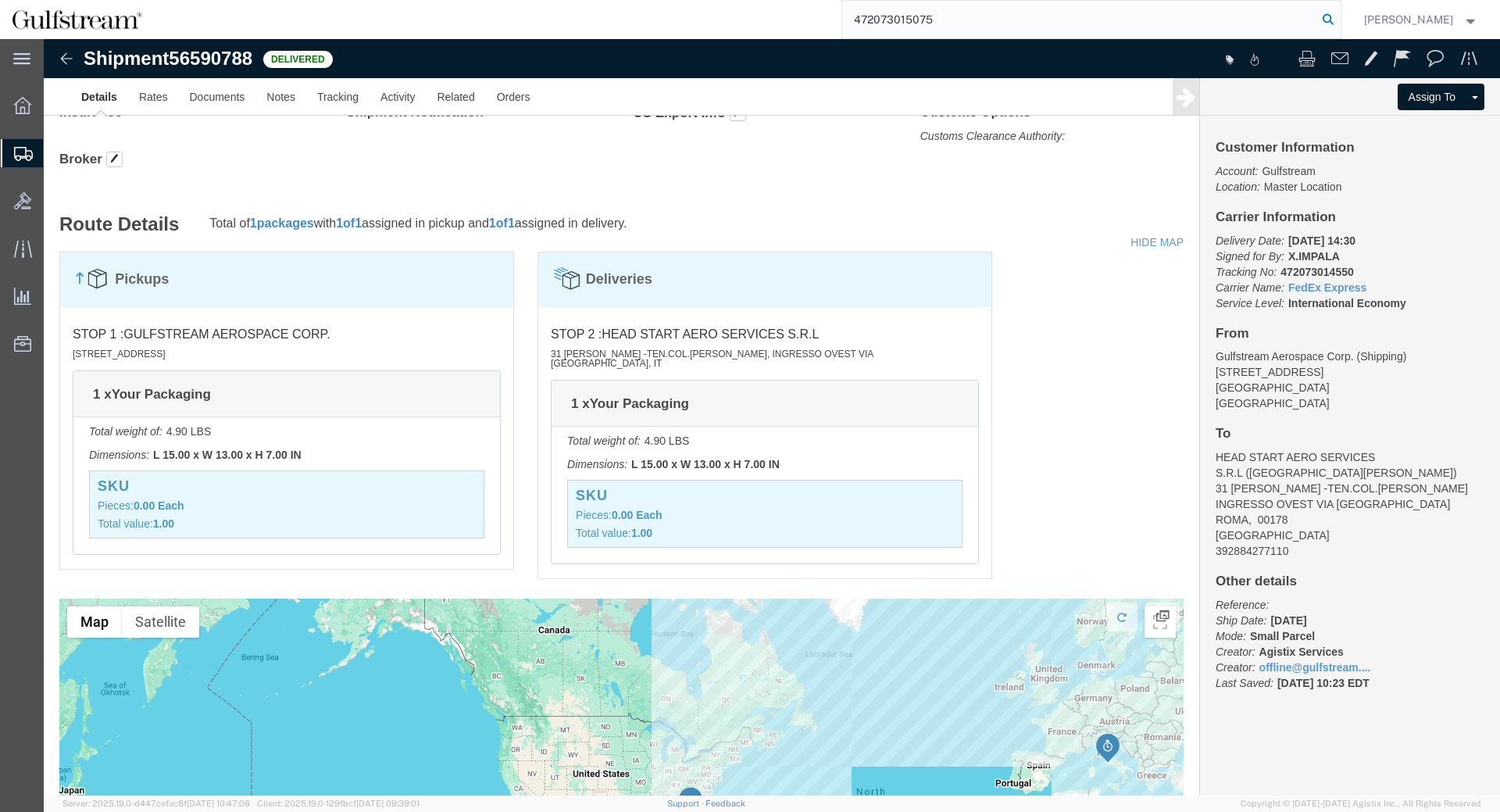
click at [1339, 19] on icon at bounding box center [1328, 20] width 21 height 21
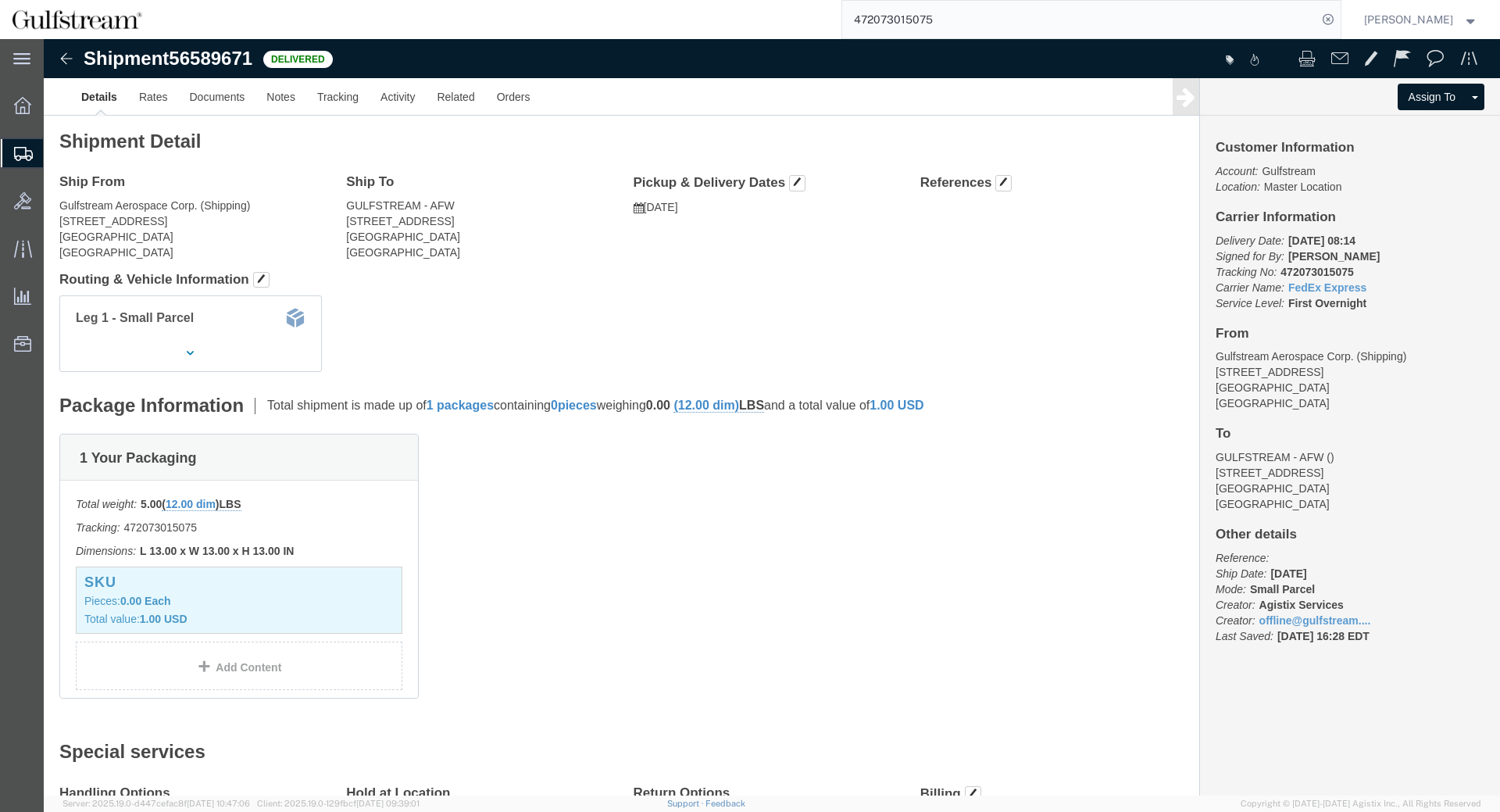
click at [905, 20] on input "472073015075" at bounding box center [1080, 20] width 475 height 38
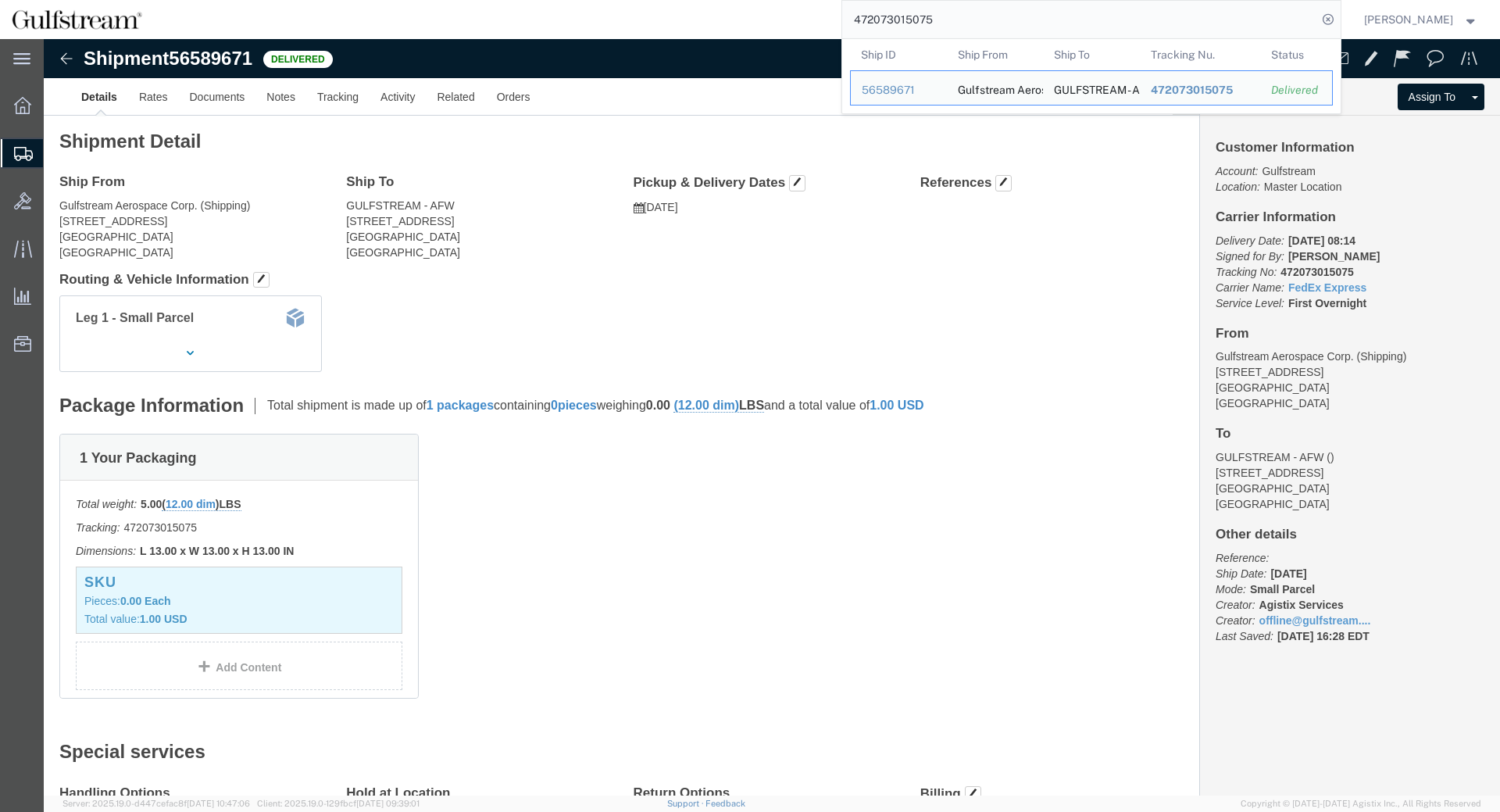
click at [905, 20] on input "472073015075" at bounding box center [1080, 20] width 475 height 38
paste input "6130"
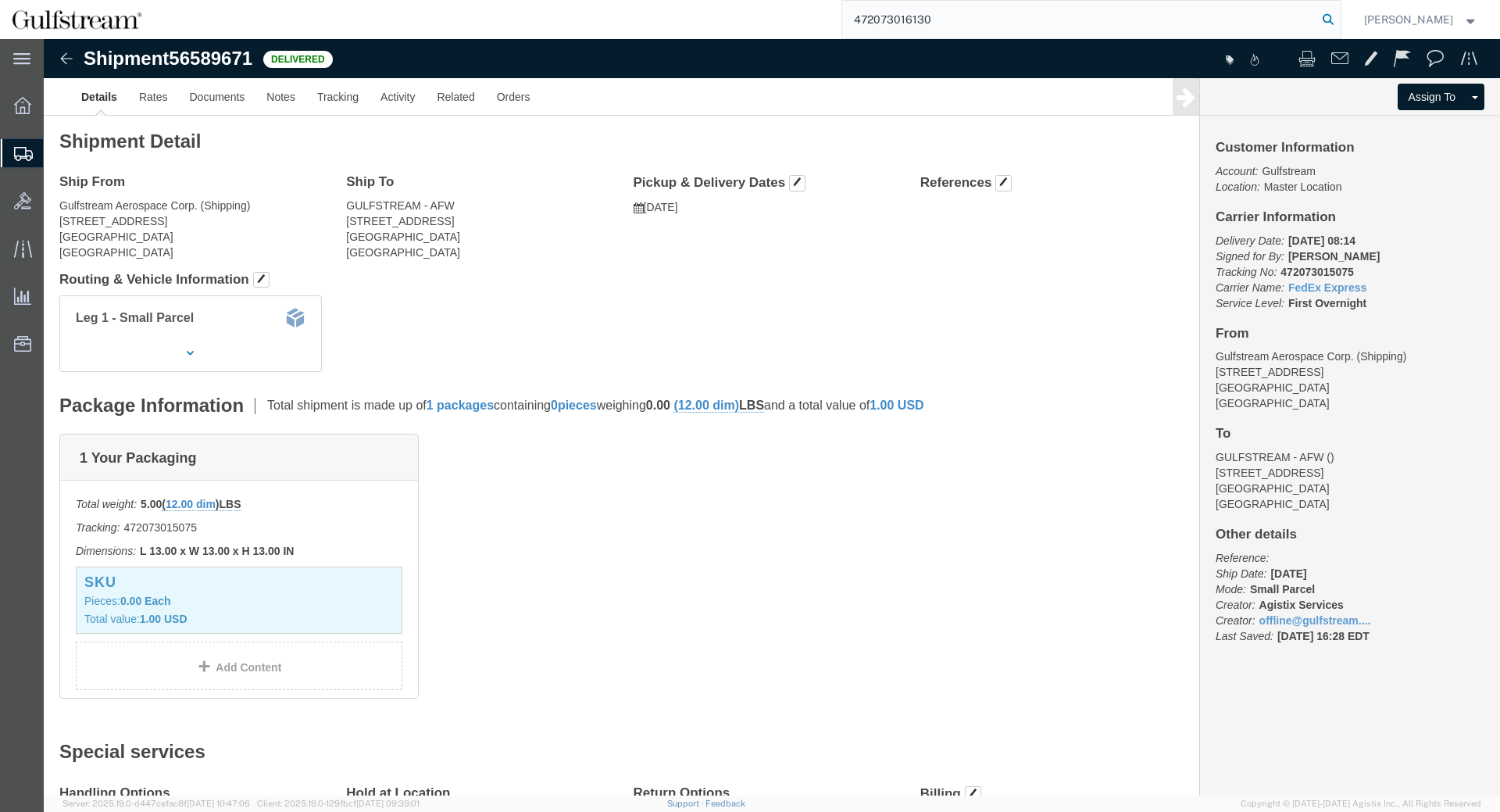
type input "472073016130"
click at [1333, 15] on icon at bounding box center [1328, 20] width 21 height 21
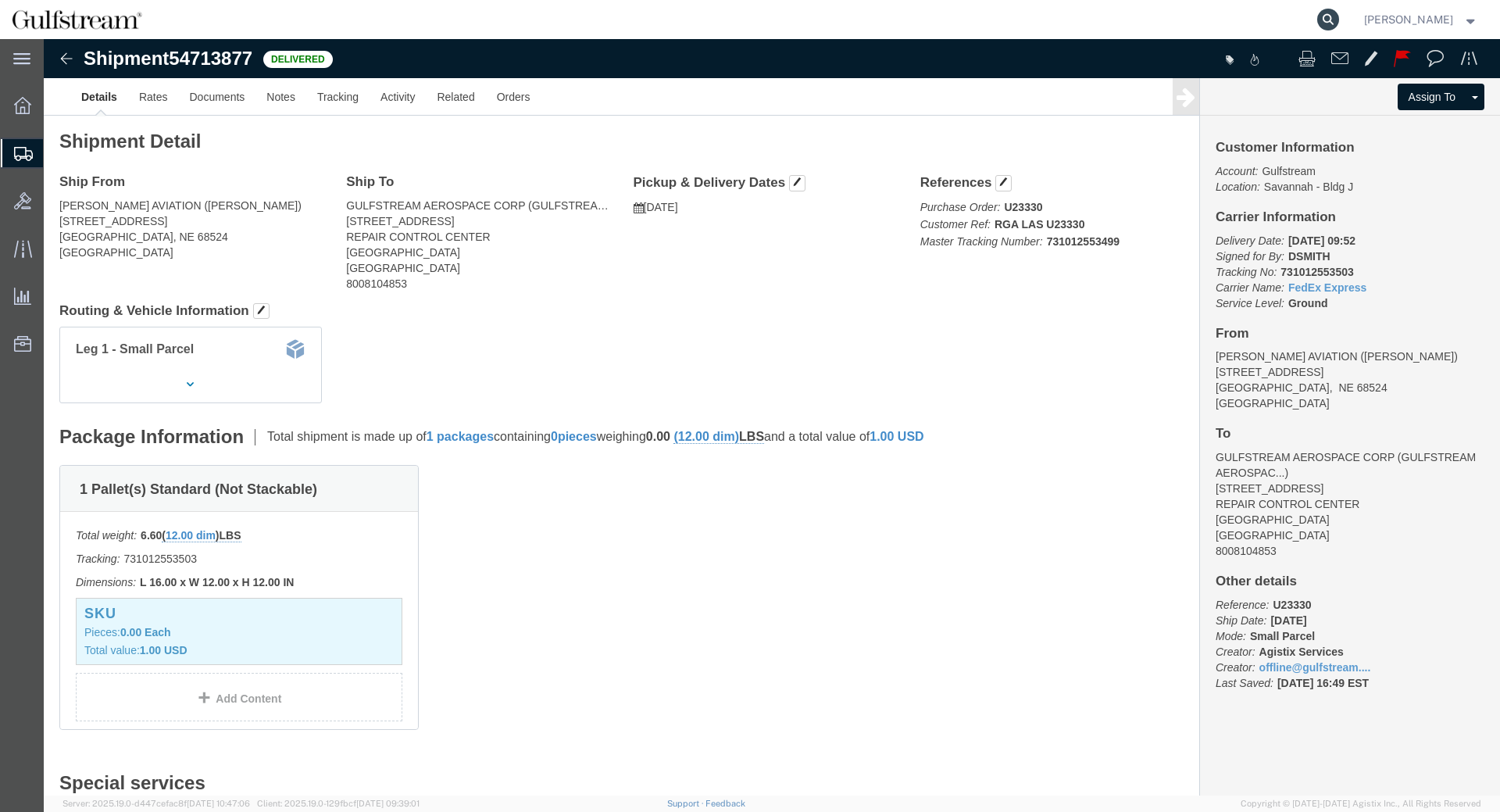
click at [1339, 15] on icon at bounding box center [1328, 20] width 21 height 21
click at [1228, 18] on input "search" at bounding box center [1080, 20] width 475 height 38
paste input "391571227994"
type input "391571227994"
click at [1330, 19] on icon at bounding box center [1328, 20] width 21 height 21
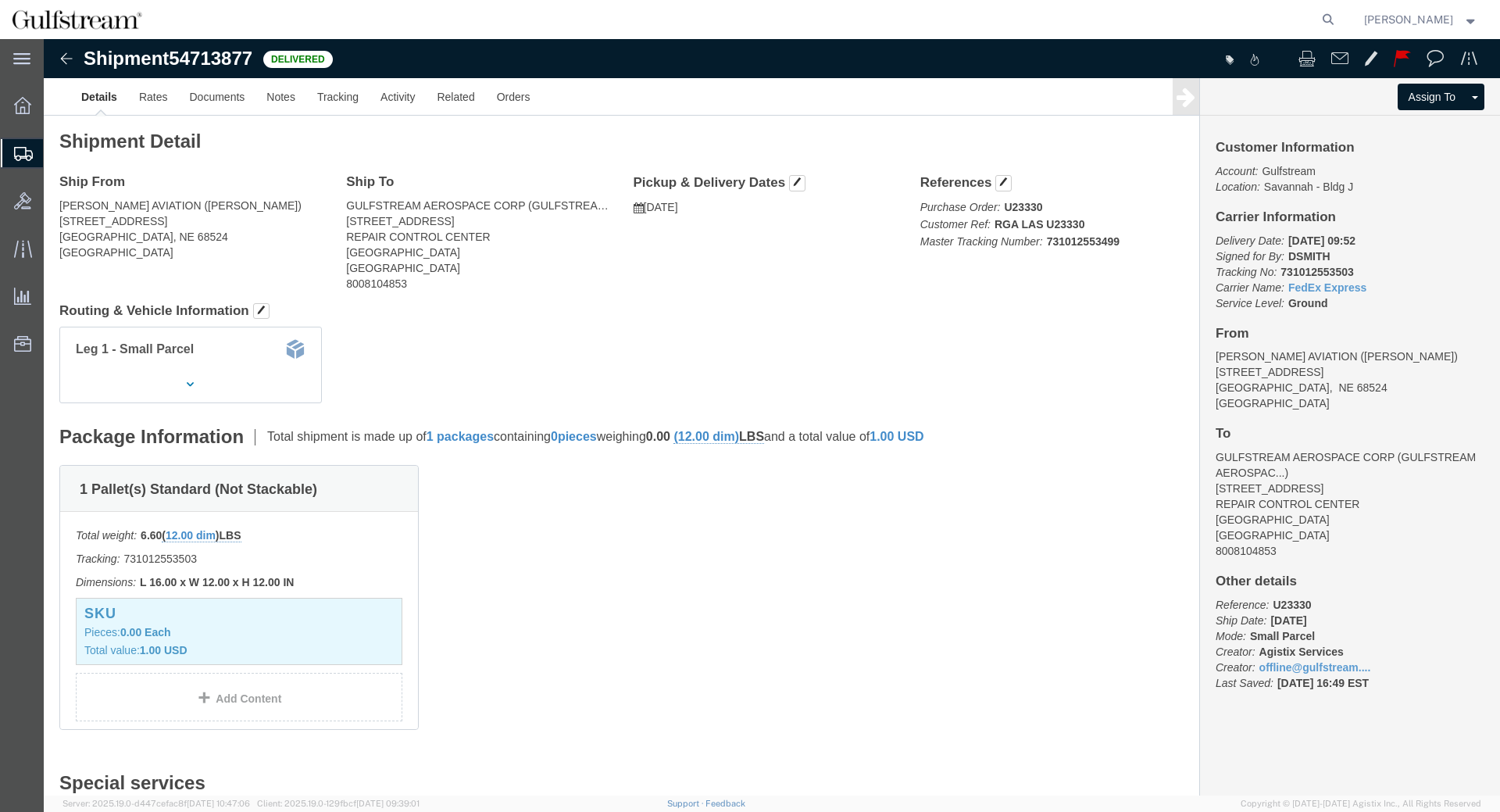
click at [0, 0] on span "Shipment Manager" at bounding box center [0, 0] width 0 height 0
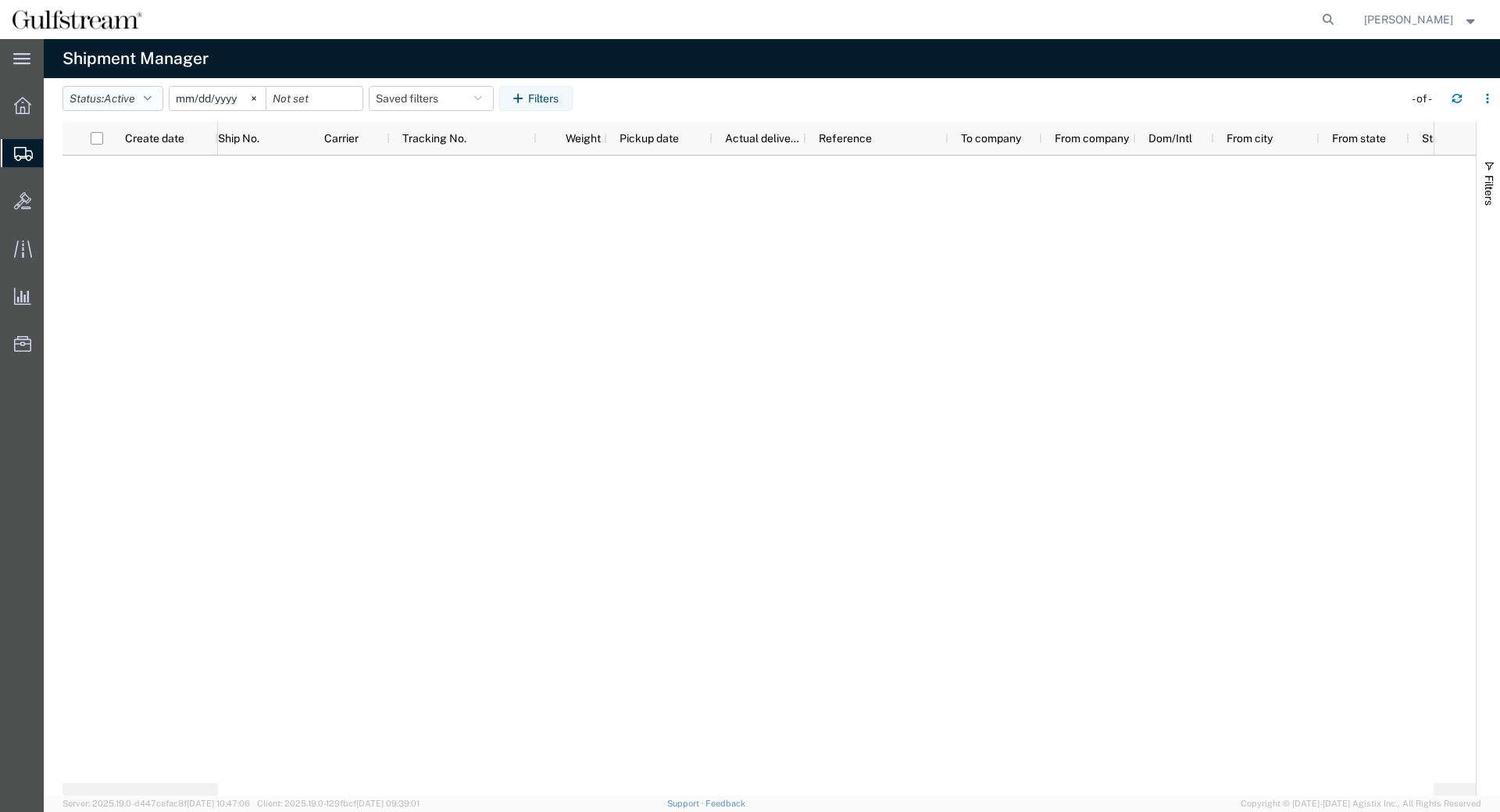
click at [160, 104] on button "Status: Active" at bounding box center [113, 98] width 101 height 25
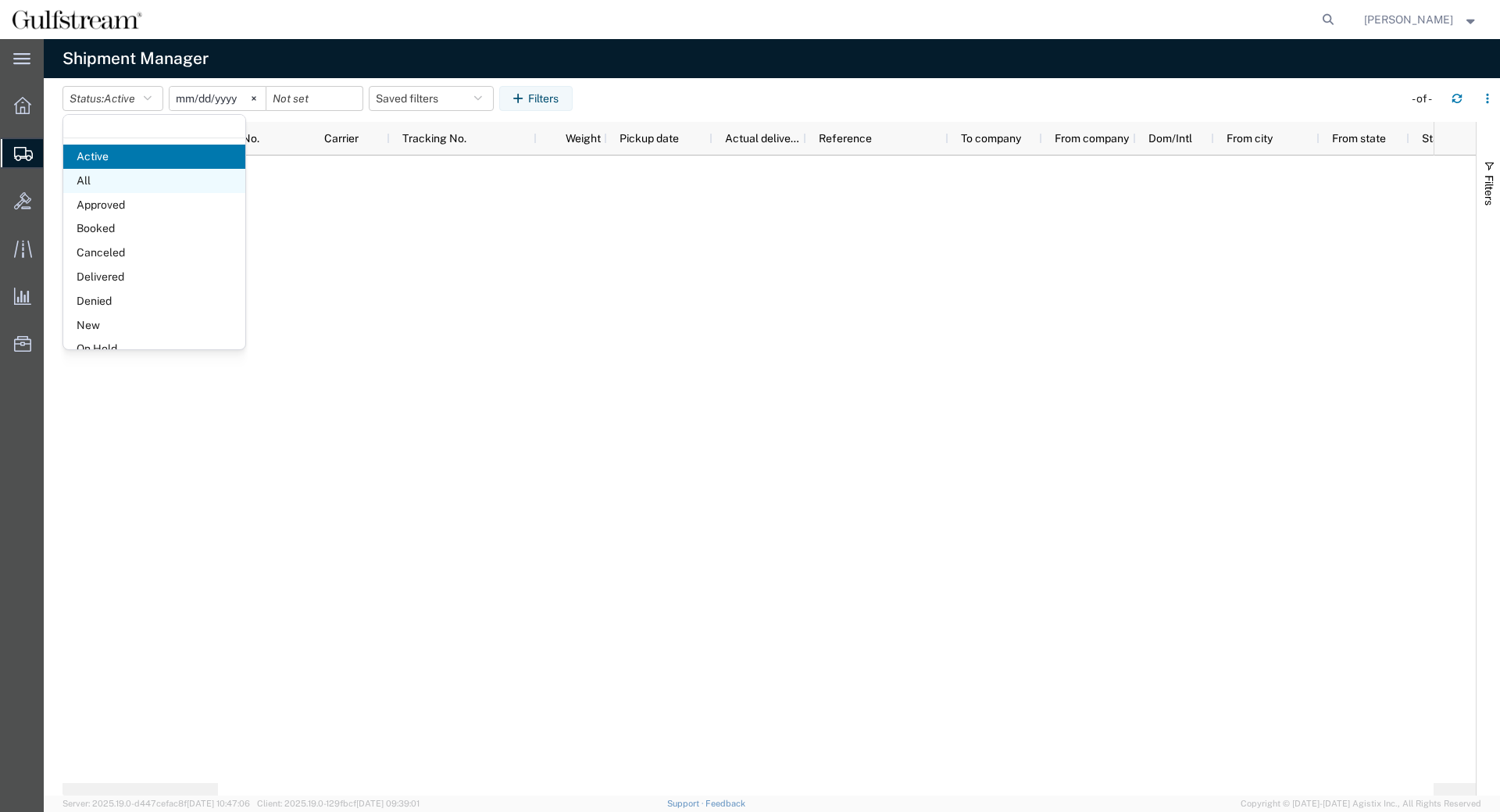
click at [136, 179] on span "All" at bounding box center [155, 180] width 182 height 24
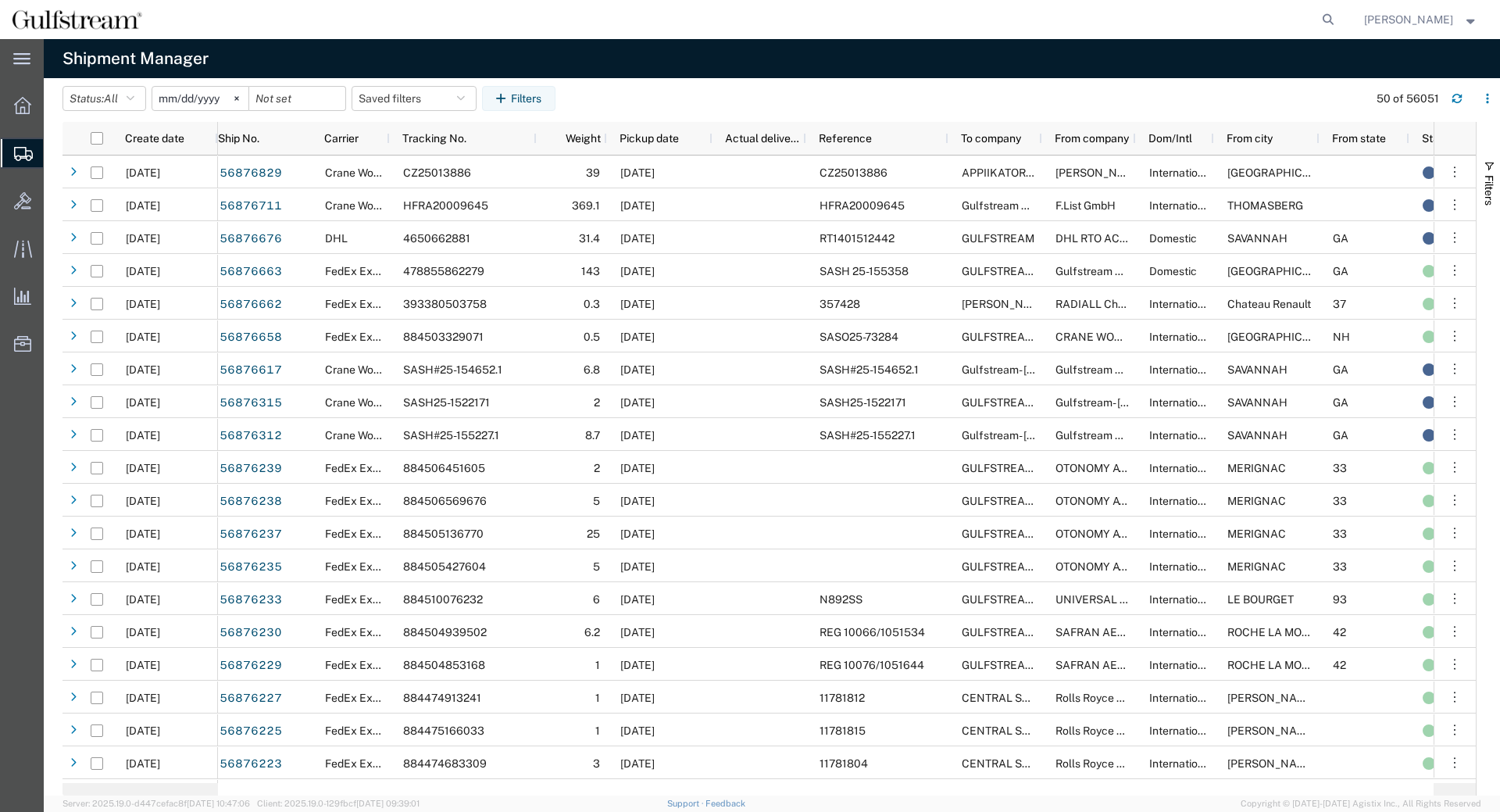
click at [193, 101] on input "[DATE]" at bounding box center [201, 98] width 96 height 23
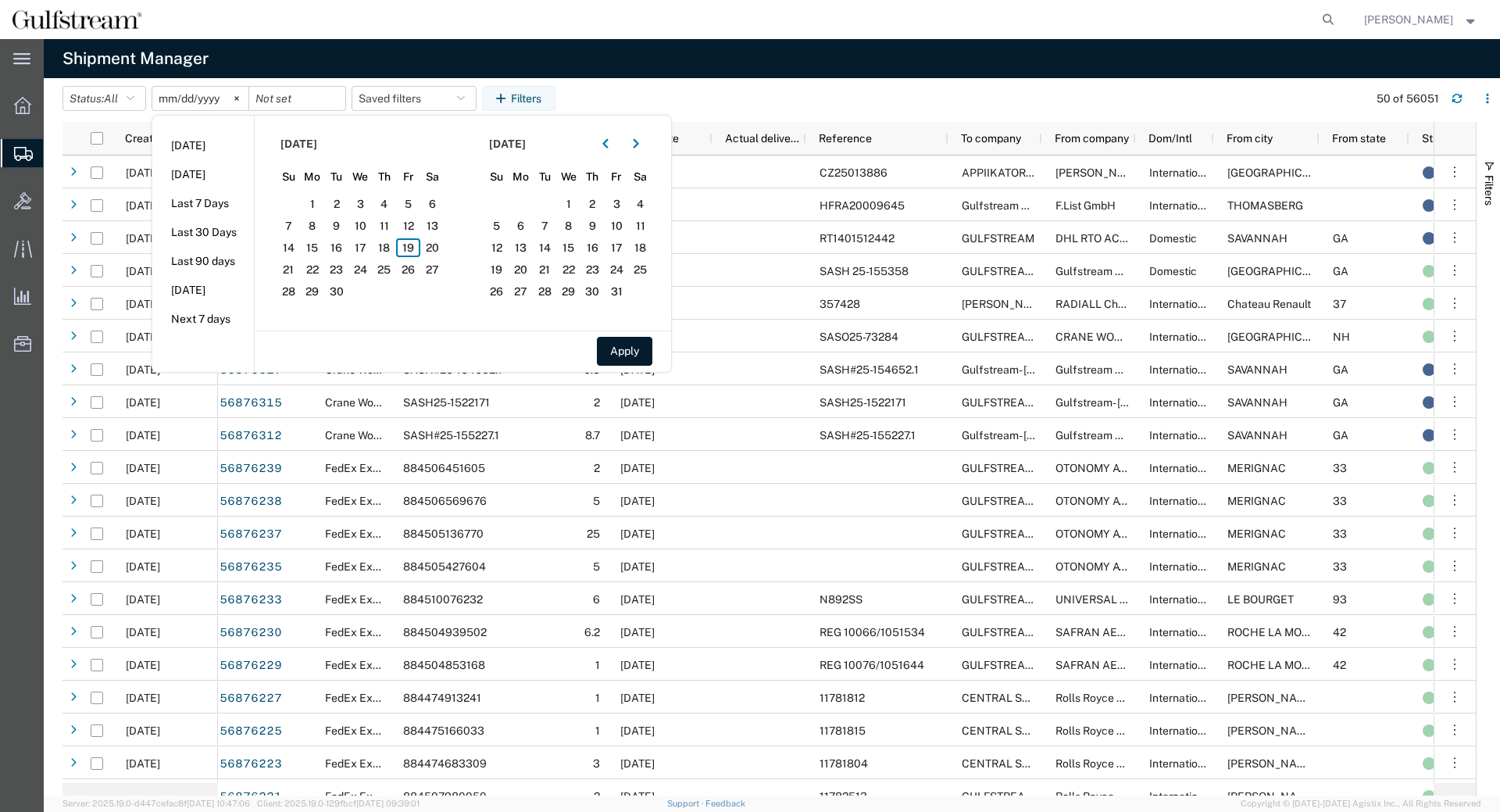
type input "[DATE]"
click at [274, 93] on input "date" at bounding box center [297, 98] width 96 height 23
type input "[DATE]"
click at [612, 359] on button "Apply" at bounding box center [624, 351] width 55 height 29
type input "[DATE]"
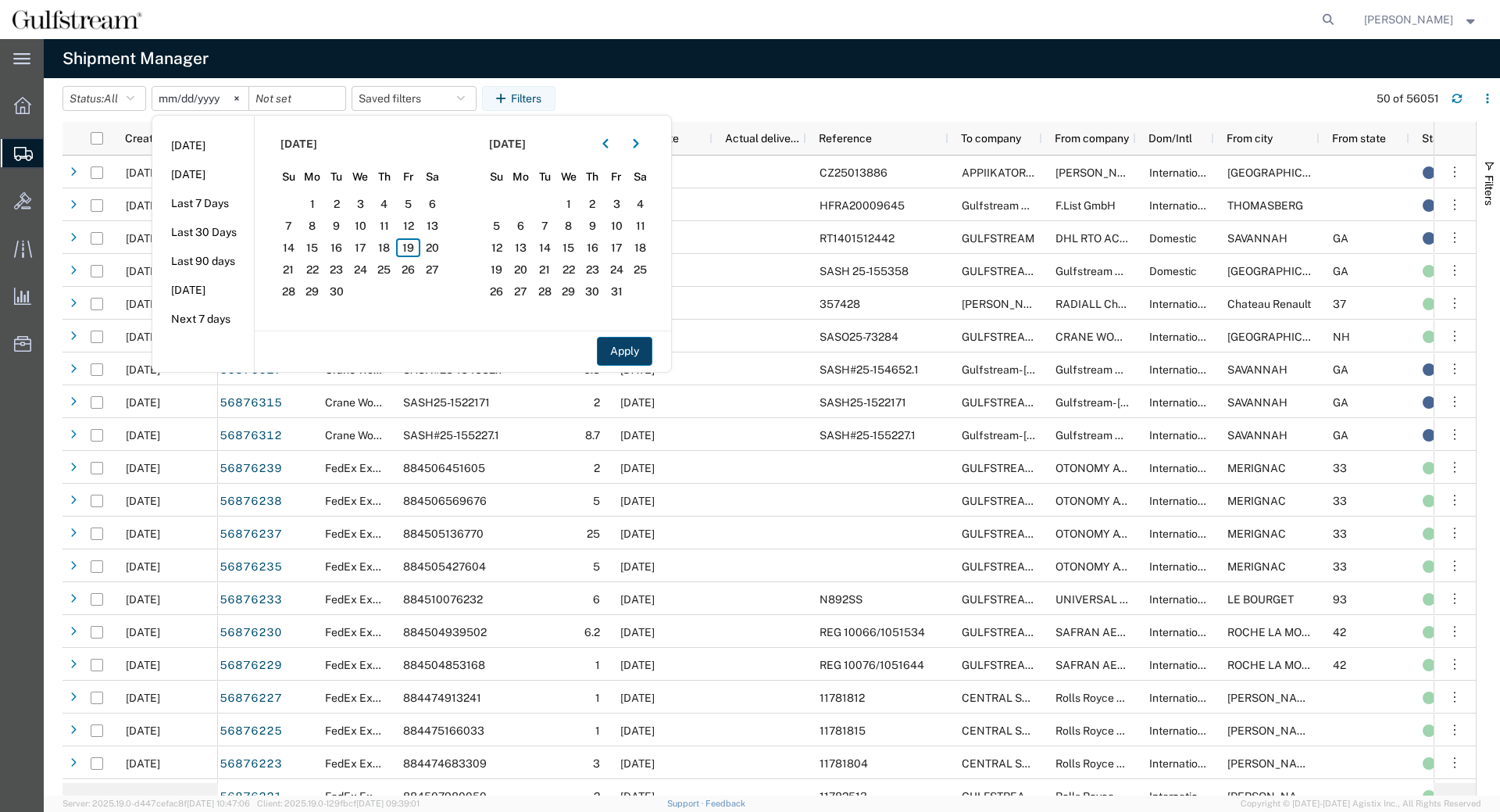
type input "[DATE]"
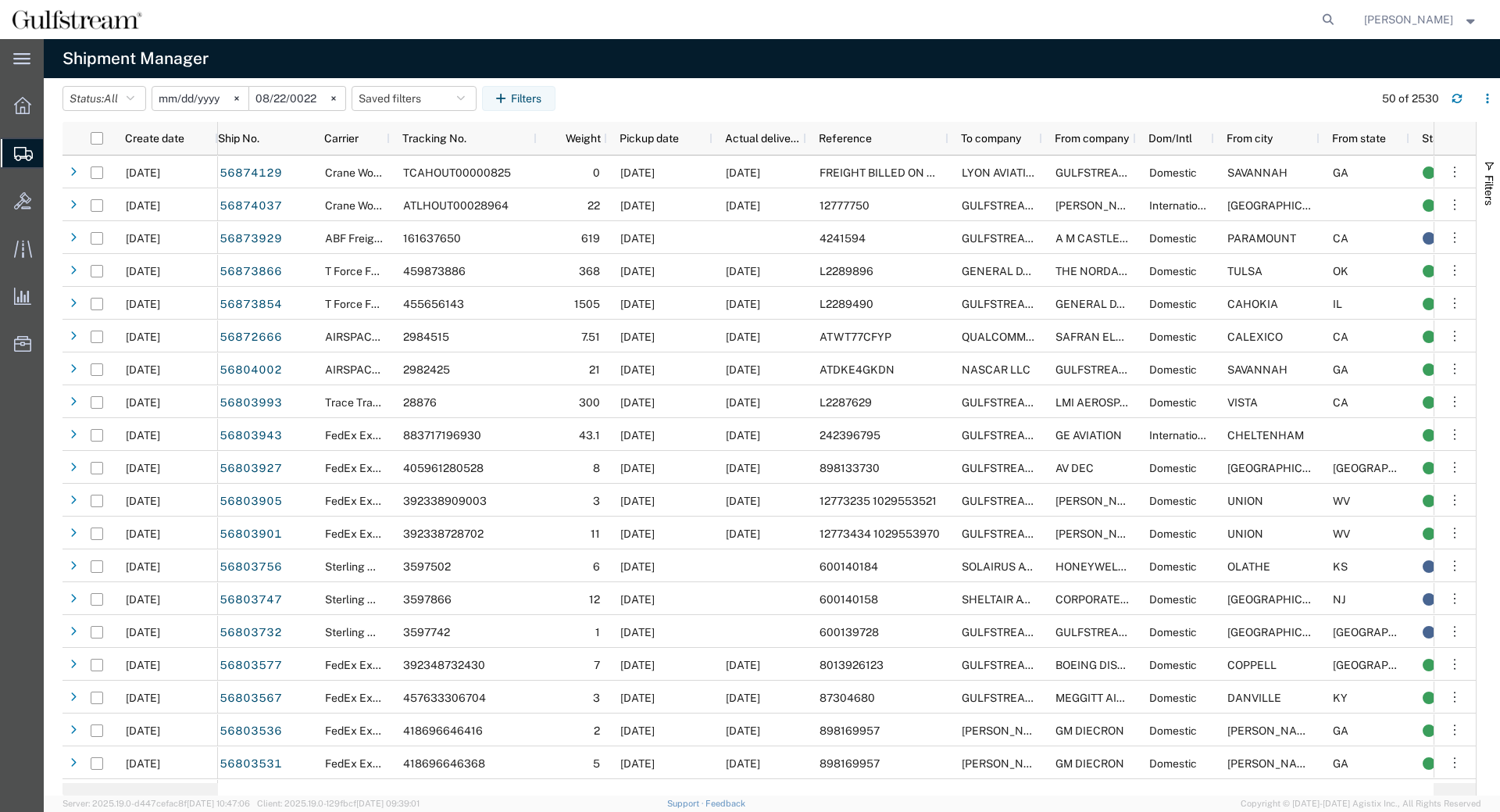
click at [193, 95] on input "[DATE]" at bounding box center [201, 98] width 96 height 23
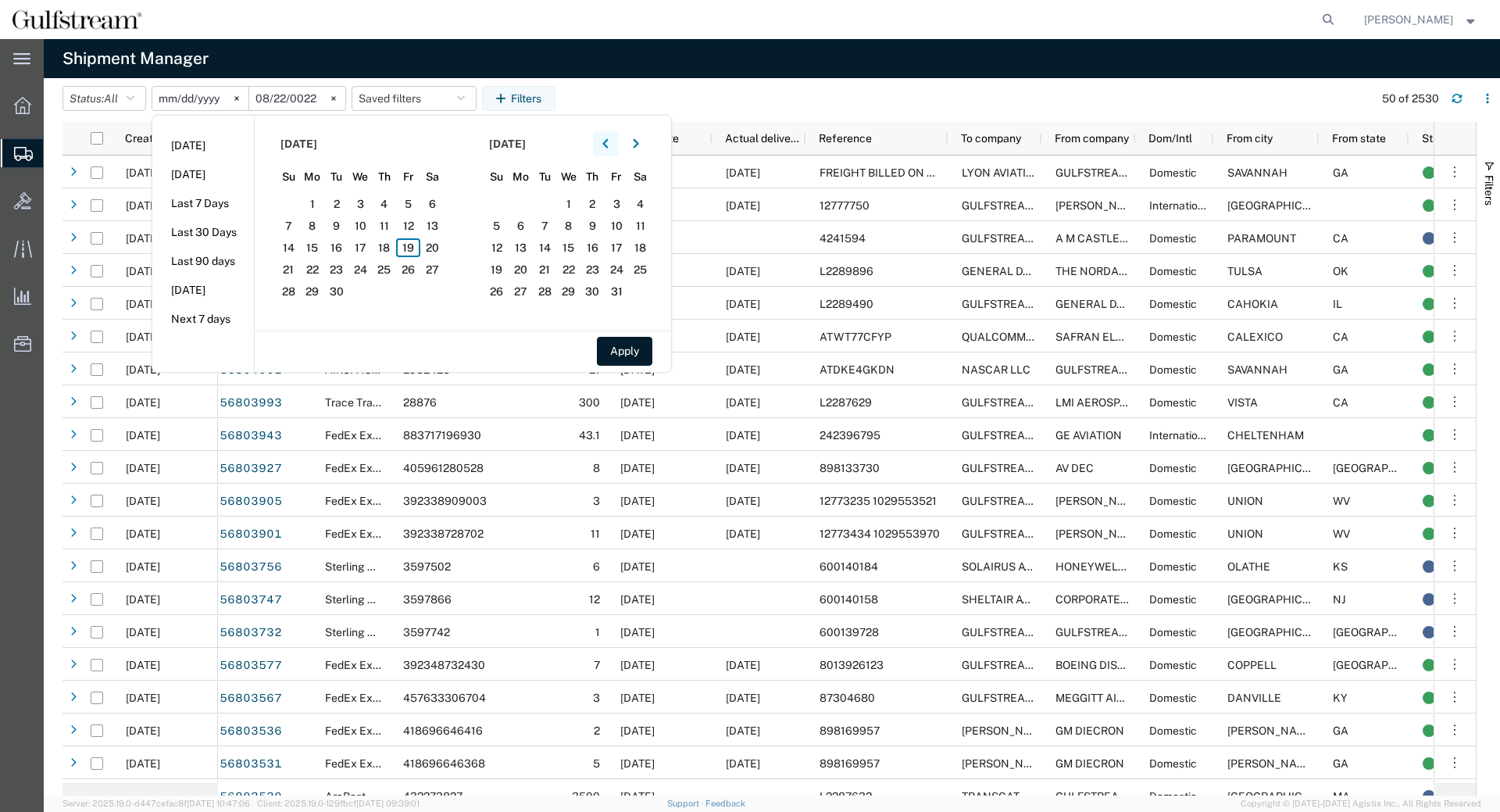
click at [608, 146] on icon "button" at bounding box center [605, 144] width 6 height 11
click at [408, 270] on span "22" at bounding box center [407, 269] width 24 height 19
click at [408, 271] on span "22" at bounding box center [407, 269] width 24 height 19
click at [616, 351] on button "Apply" at bounding box center [624, 351] width 55 height 29
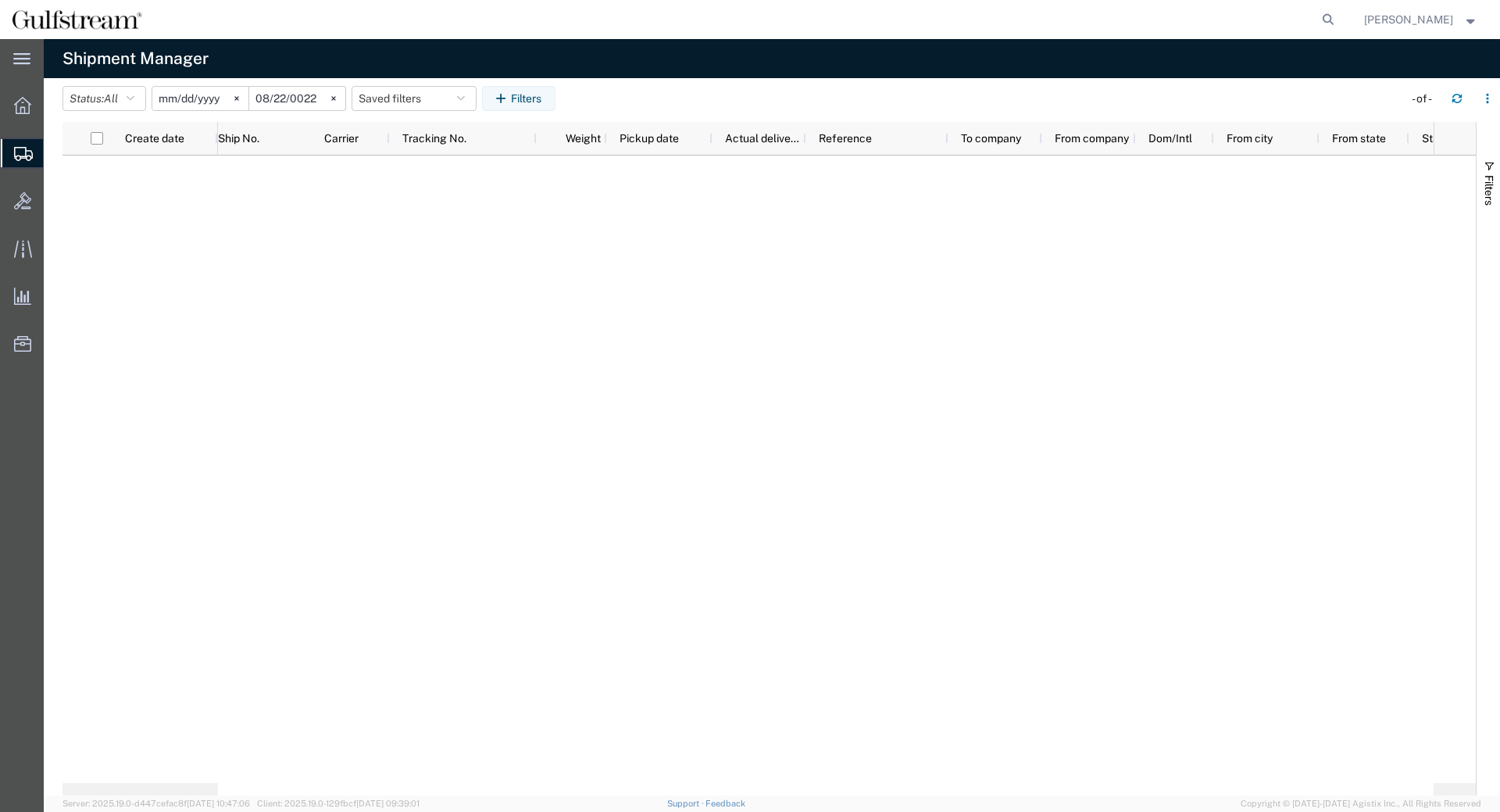
type input "[DATE]"
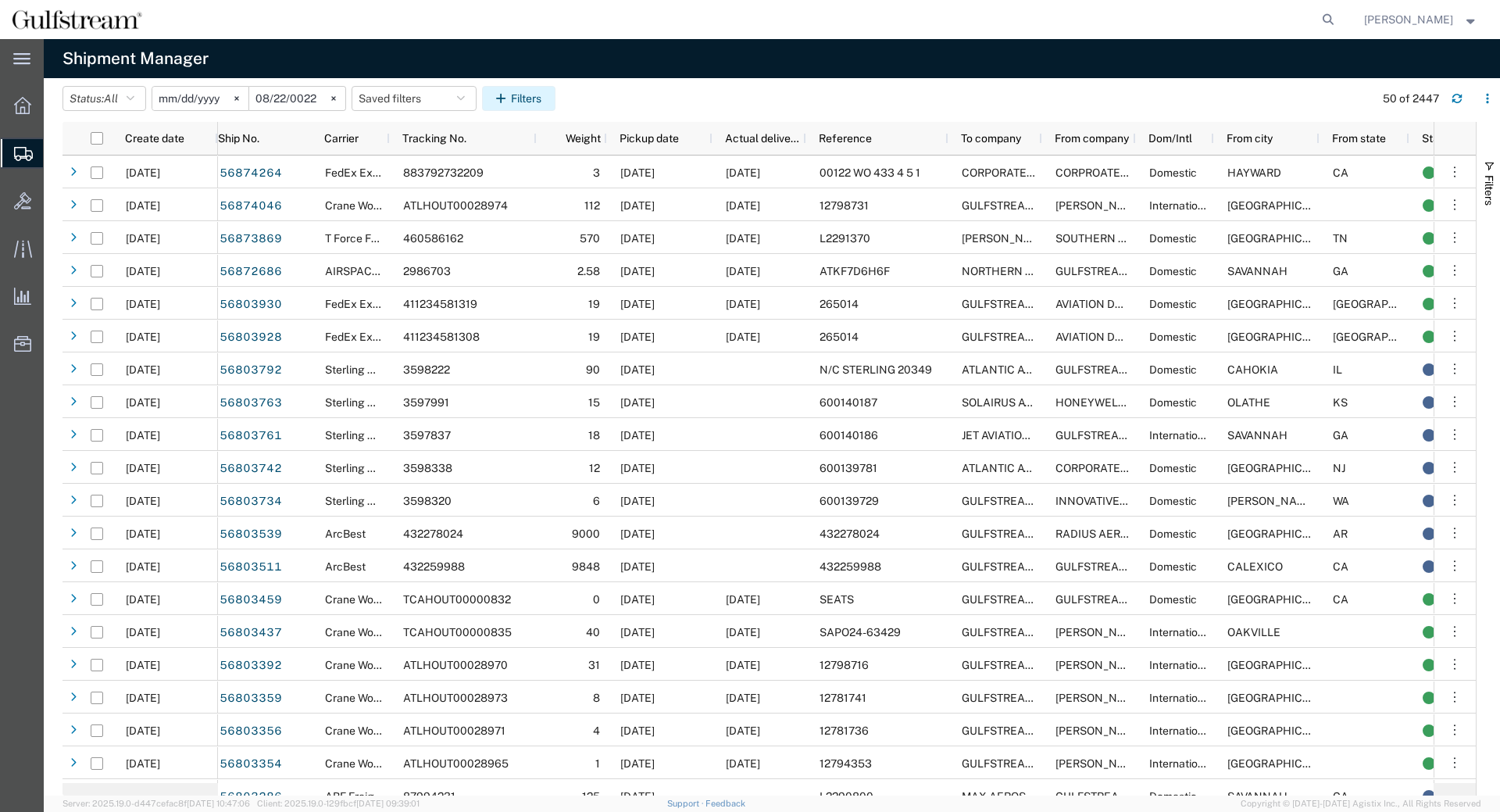
click at [556, 104] on button "Filters" at bounding box center [519, 98] width 73 height 25
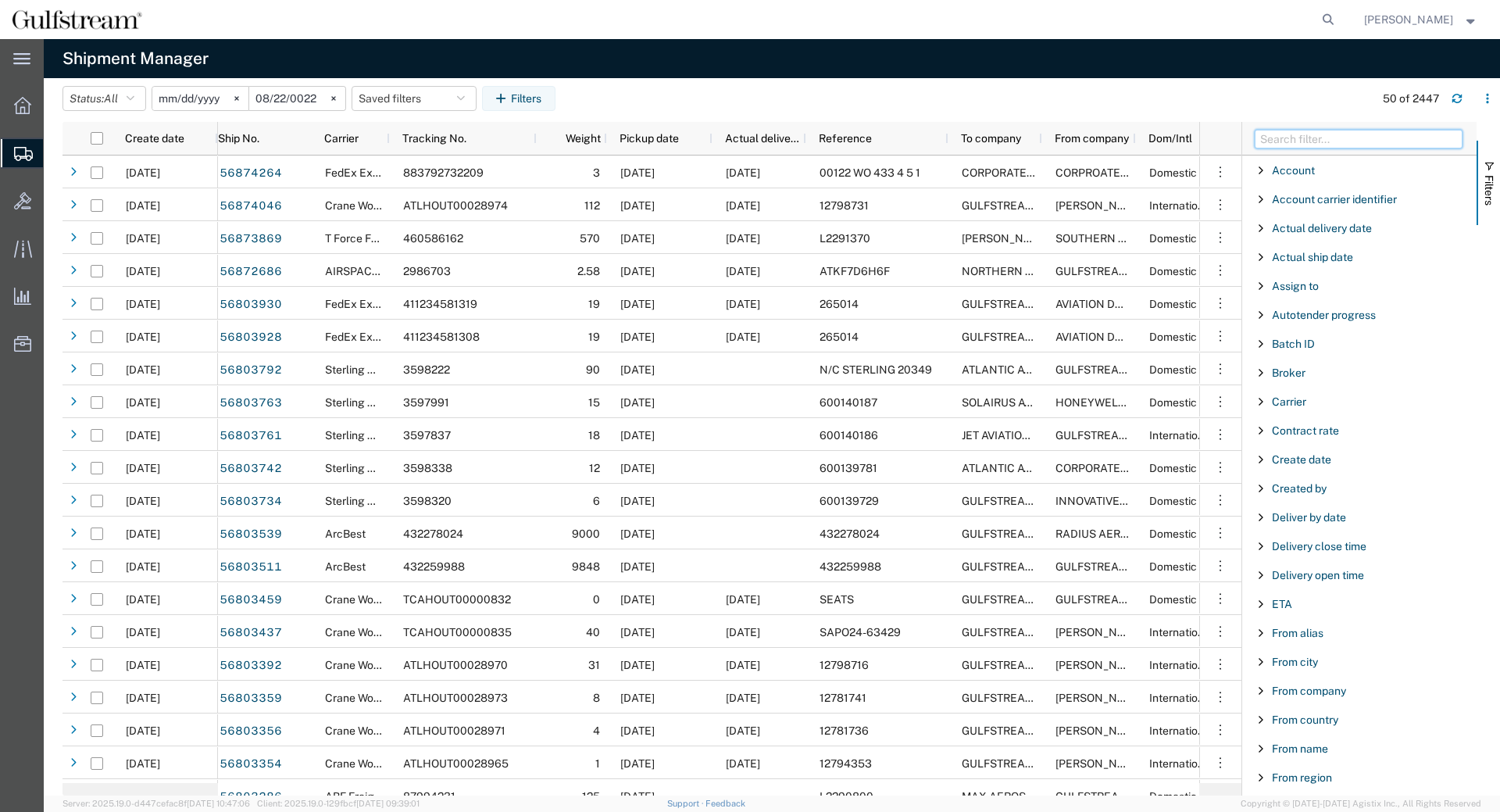
click at [1281, 142] on input "Filter Columns Input" at bounding box center [1359, 138] width 208 height 19
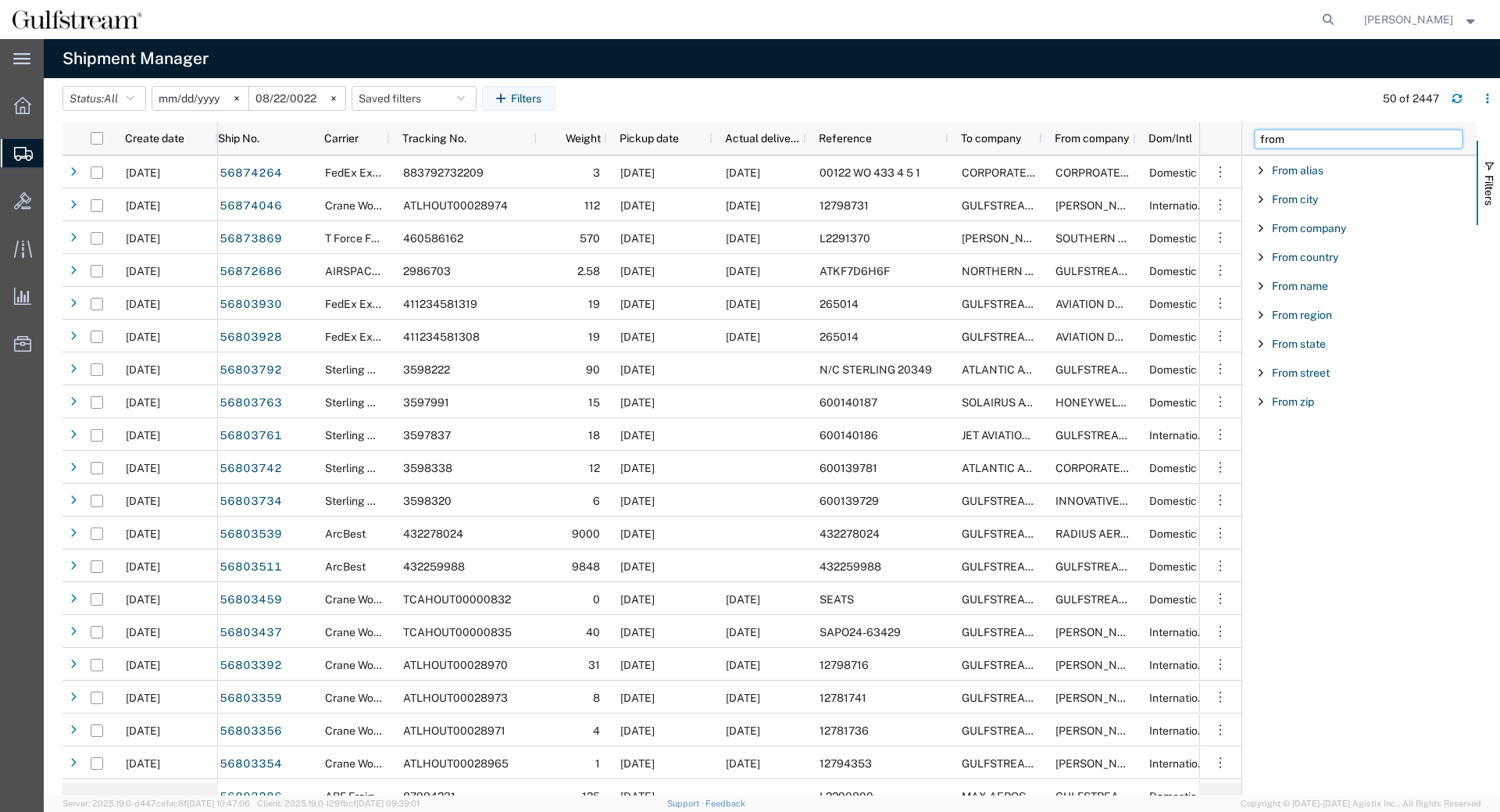
type input "from"
click at [1262, 374] on span "Filter List 9 Filters" at bounding box center [1261, 373] width 13 height 13
click at [1297, 414] on div "starts with" at bounding box center [1360, 413] width 179 height 13
click at [1312, 437] on input "Filter Value" at bounding box center [1364, 438] width 205 height 19
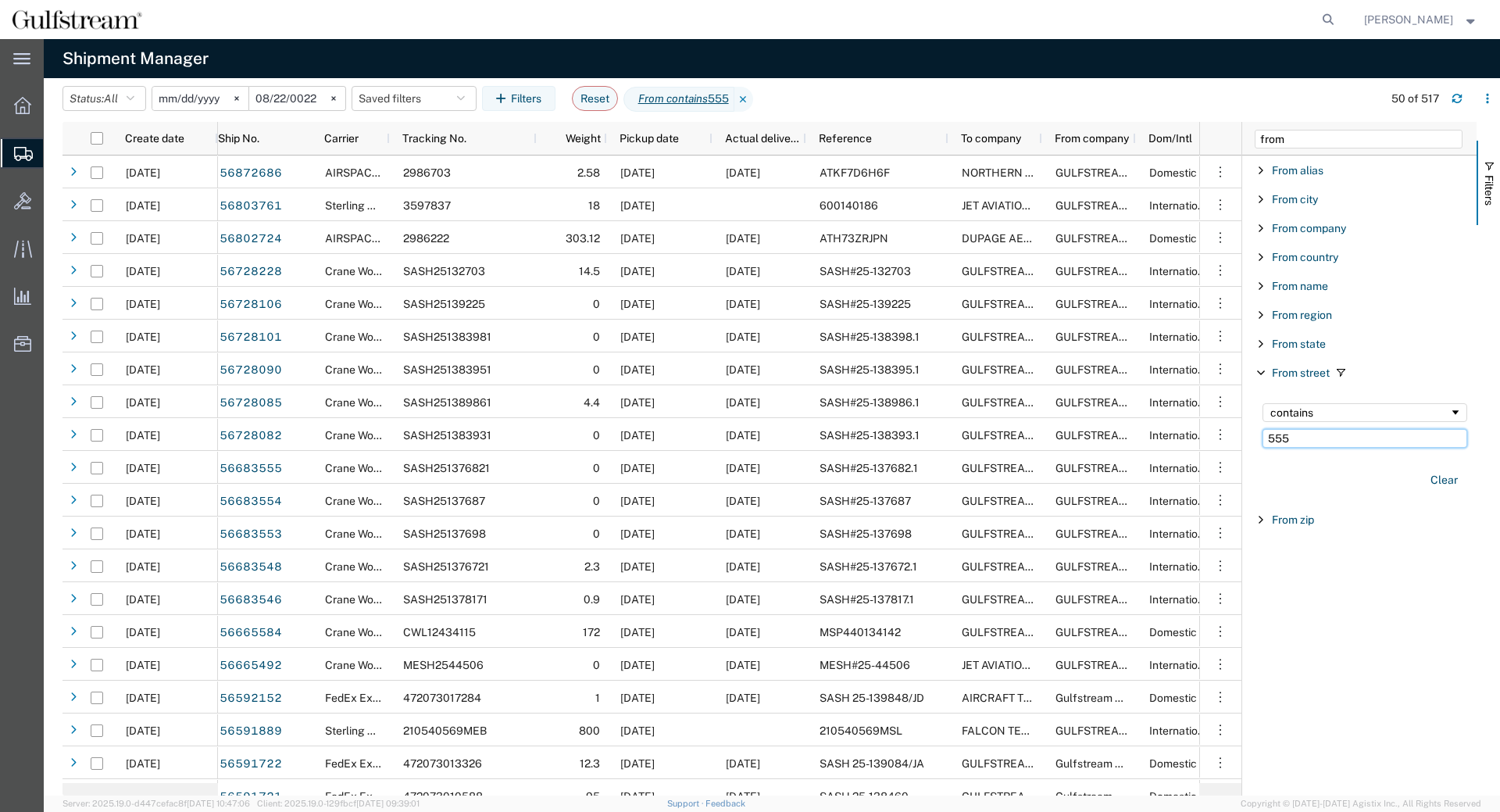
type input "555"
click at [1316, 141] on input "from" at bounding box center [1359, 138] width 208 height 19
drag, startPoint x: 1224, startPoint y: 134, endPoint x: 1014, endPoint y: 132, distance: 210.0
click at [1255, 132] on input "from" at bounding box center [1359, 138] width 208 height 19
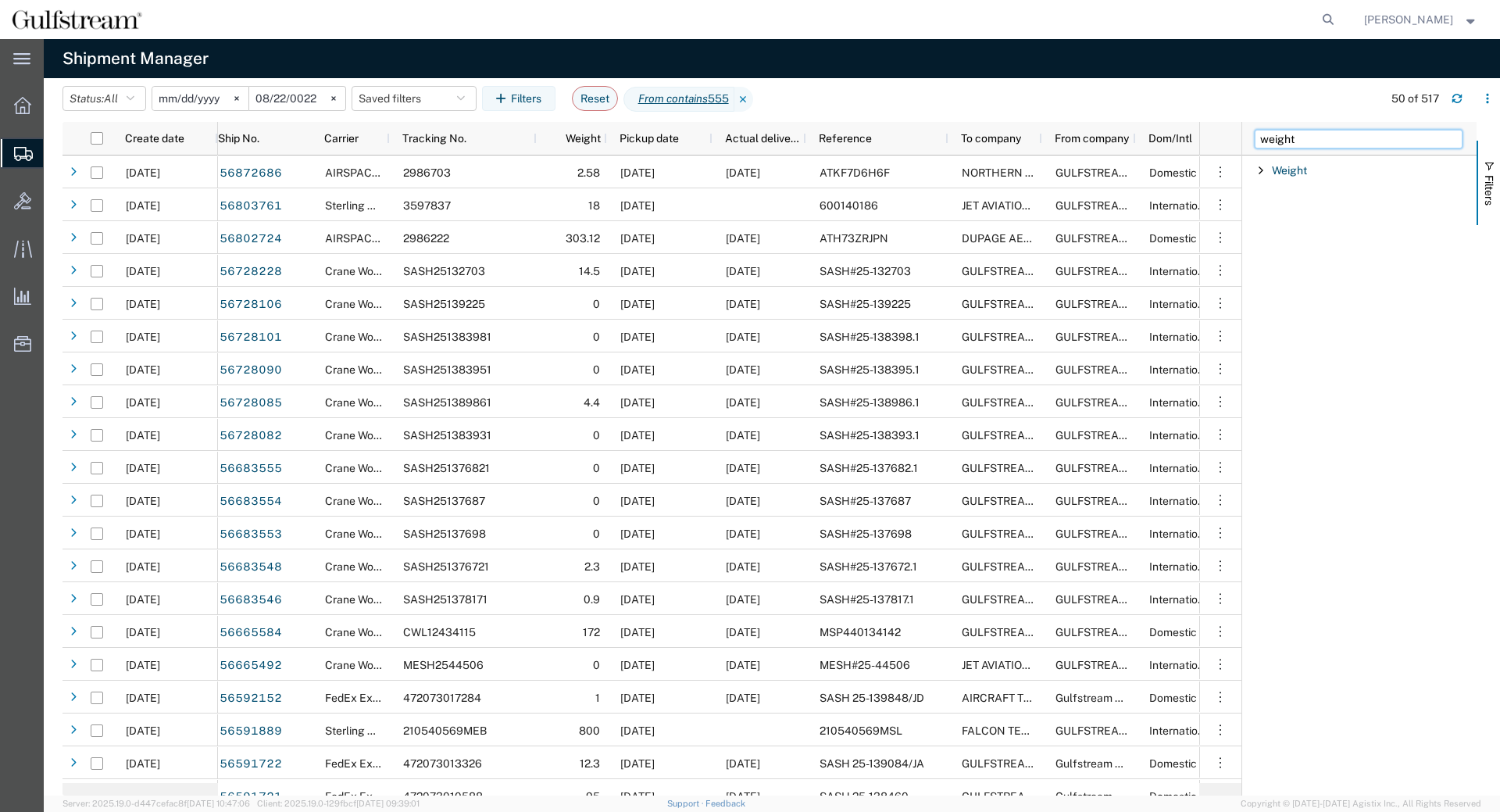
type input "weight"
click at [1255, 172] on span "Filter List 1 Filters" at bounding box center [1261, 171] width 13 height 13
click at [1312, 203] on div "equal" at bounding box center [1364, 210] width 205 height 19
click at [1360, 235] on input "Filter Value" at bounding box center [1364, 236] width 205 height 19
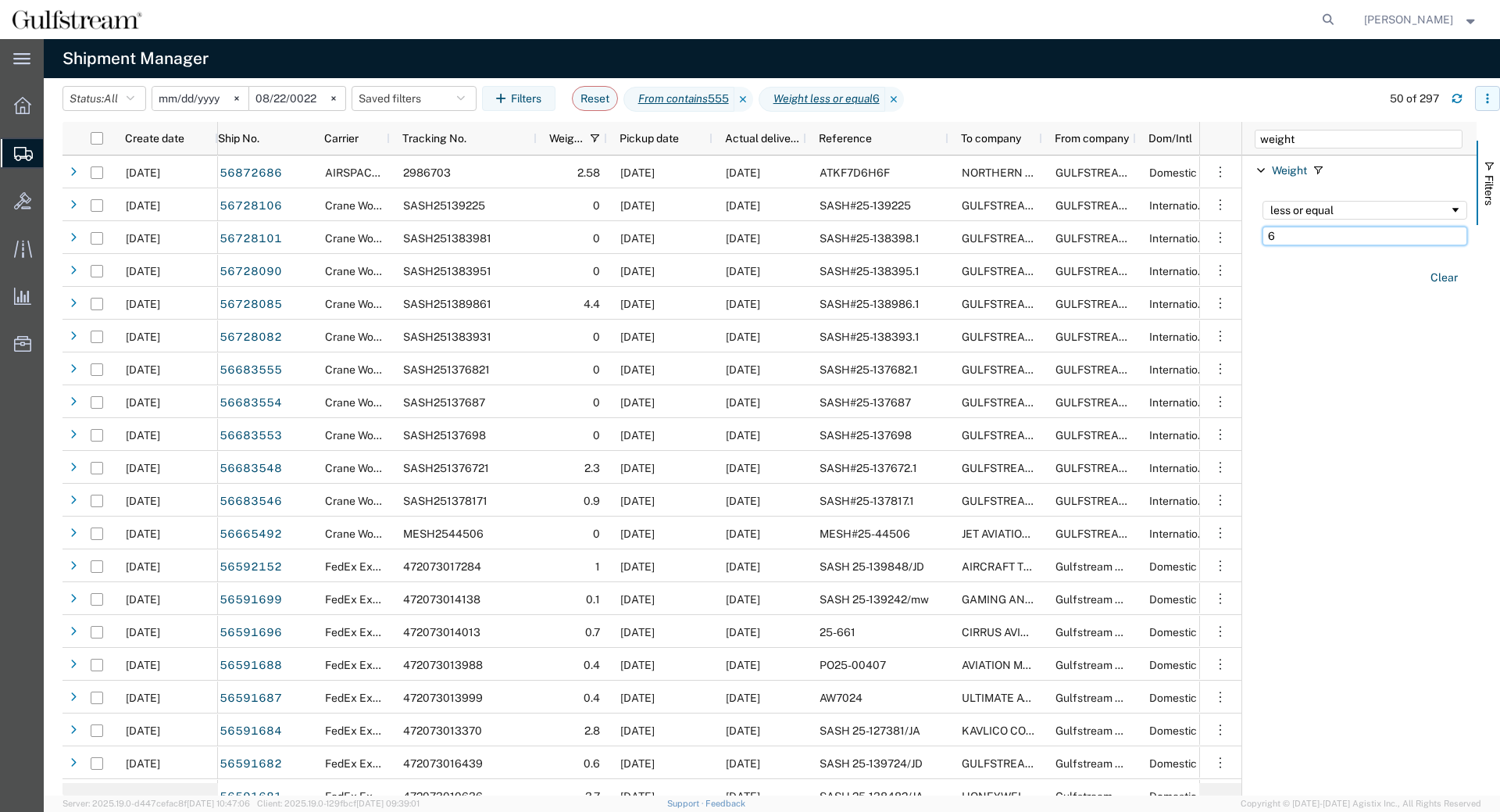
type input "6"
click at [1498, 91] on button "button" at bounding box center [1487, 98] width 25 height 25
click at [1452, 131] on li "Download" at bounding box center [1407, 139] width 170 height 31
